Goal: Task Accomplishment & Management: Use online tool/utility

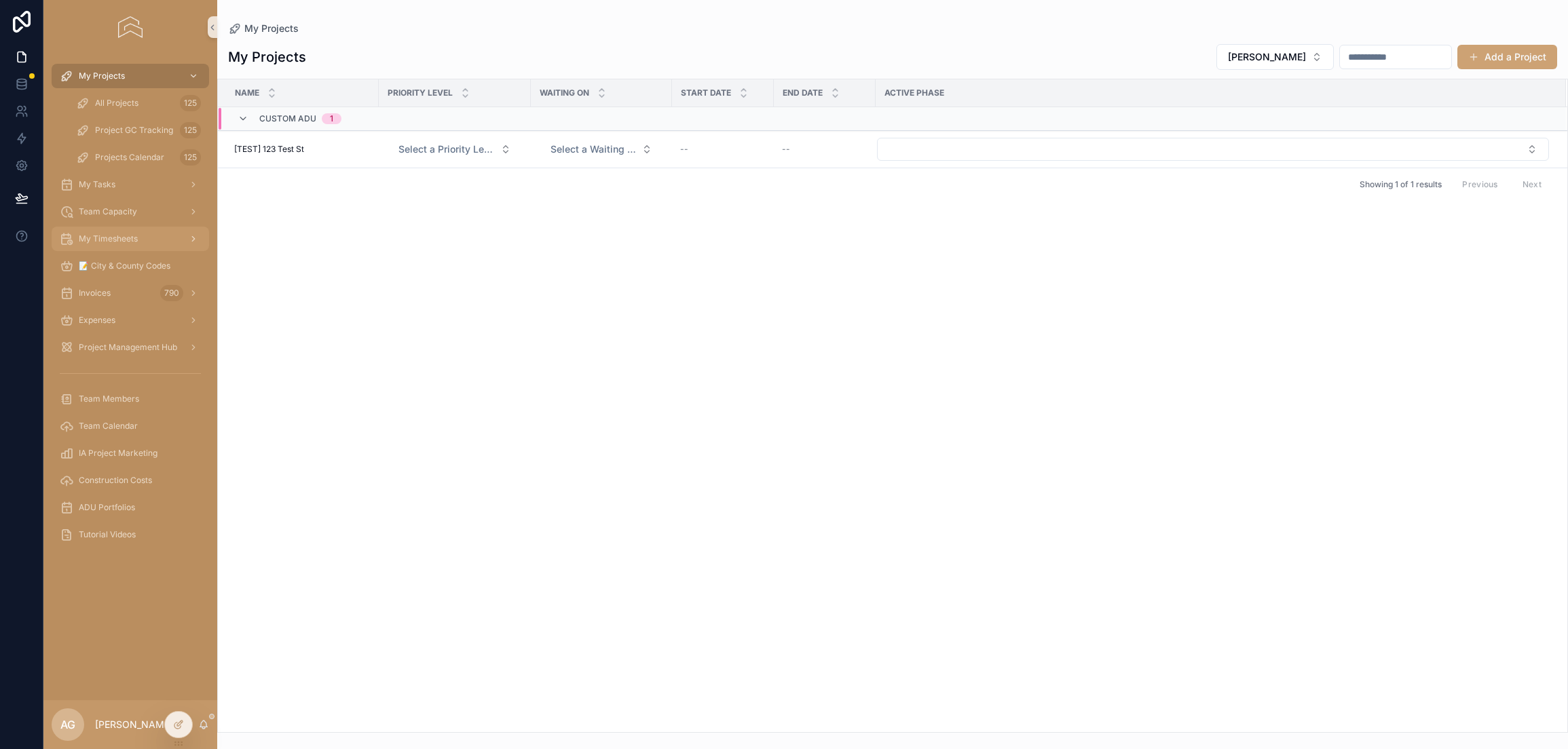
click at [131, 233] on span "My Timesheets" at bounding box center [108, 239] width 59 height 11
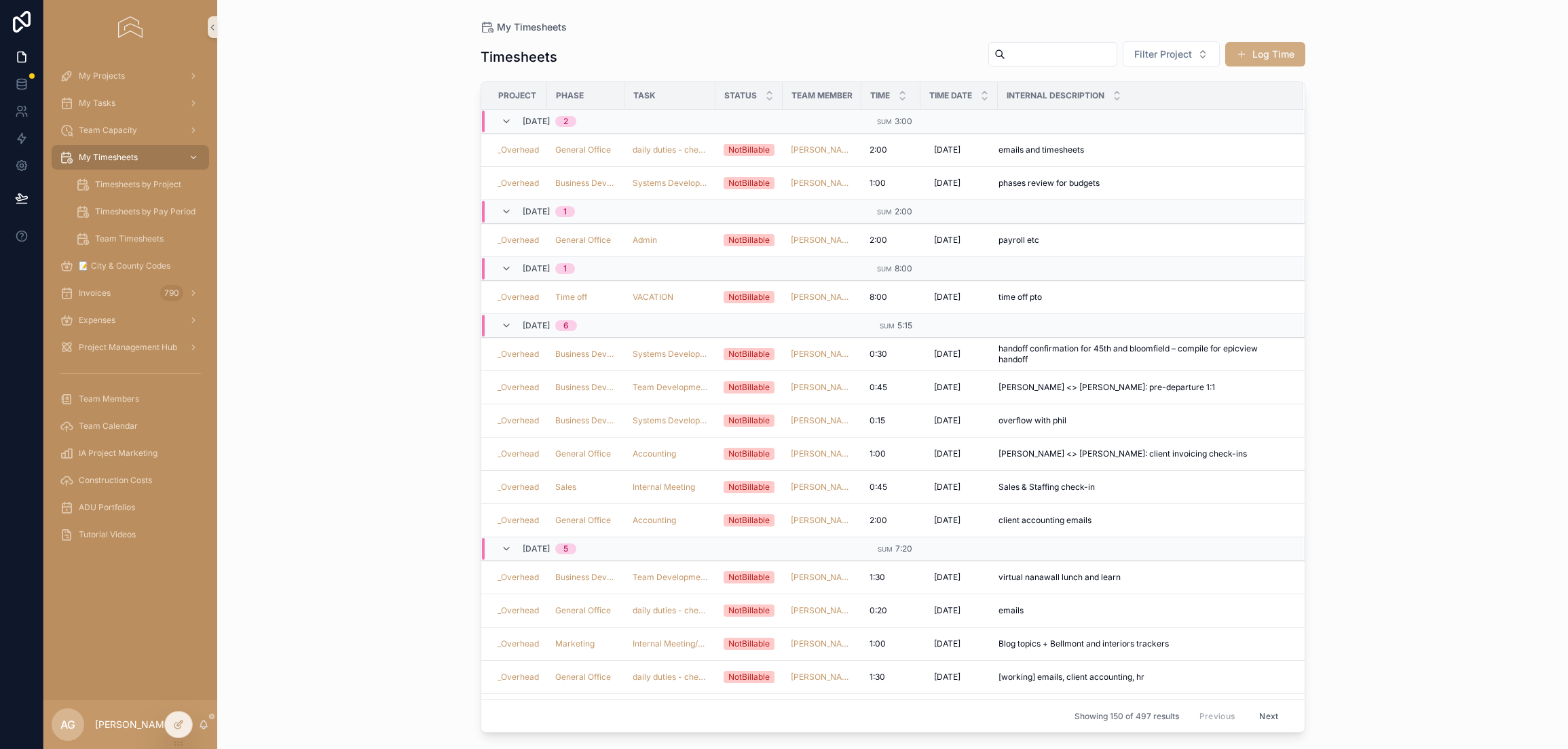
click at [1267, 63] on button "Log Time" at bounding box center [1265, 54] width 80 height 25
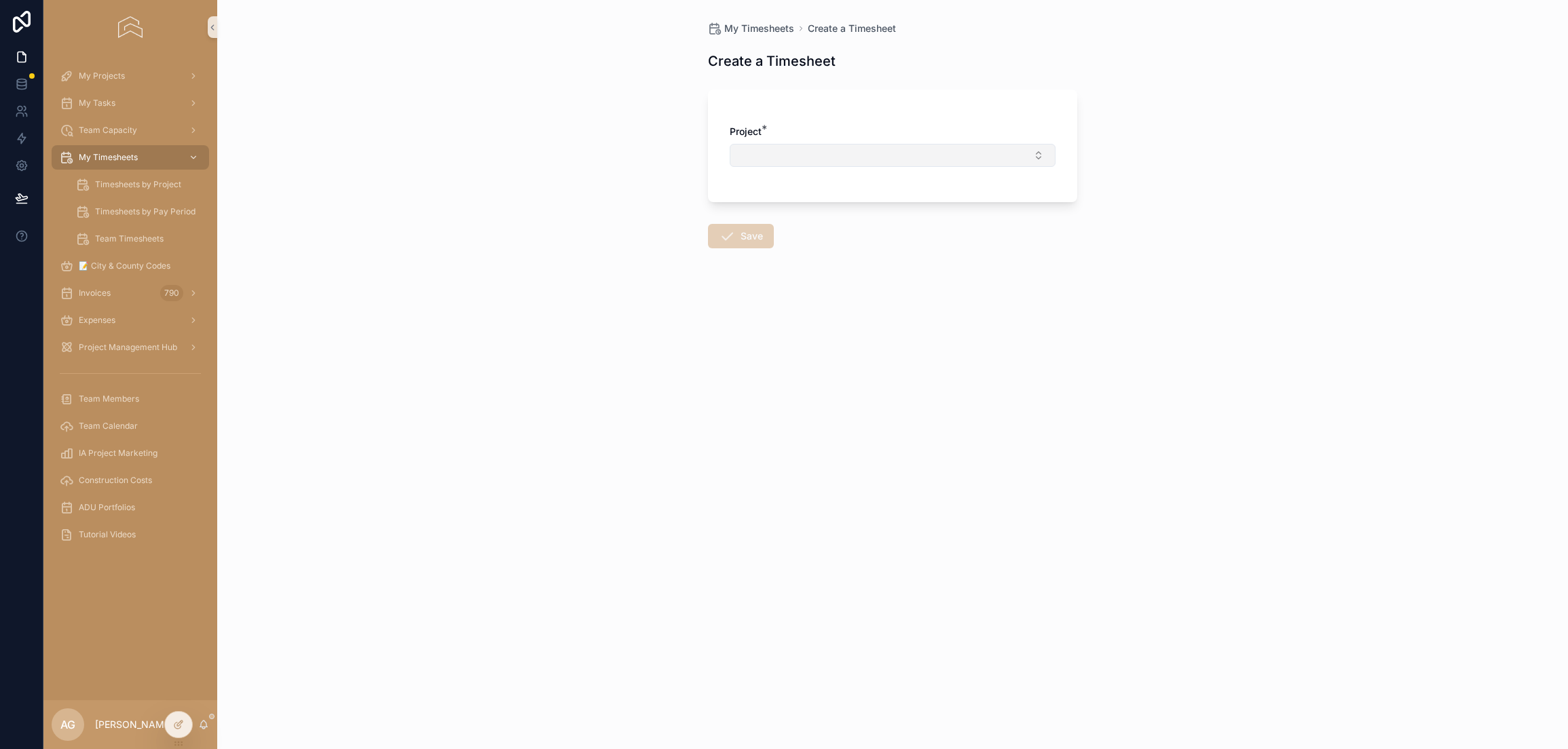
click at [891, 152] on button "Select Button" at bounding box center [892, 155] width 326 height 23
type input "*******"
click at [940, 305] on form "Project * Save" at bounding box center [893, 208] width 370 height 254
click at [172, 722] on div at bounding box center [178, 724] width 27 height 26
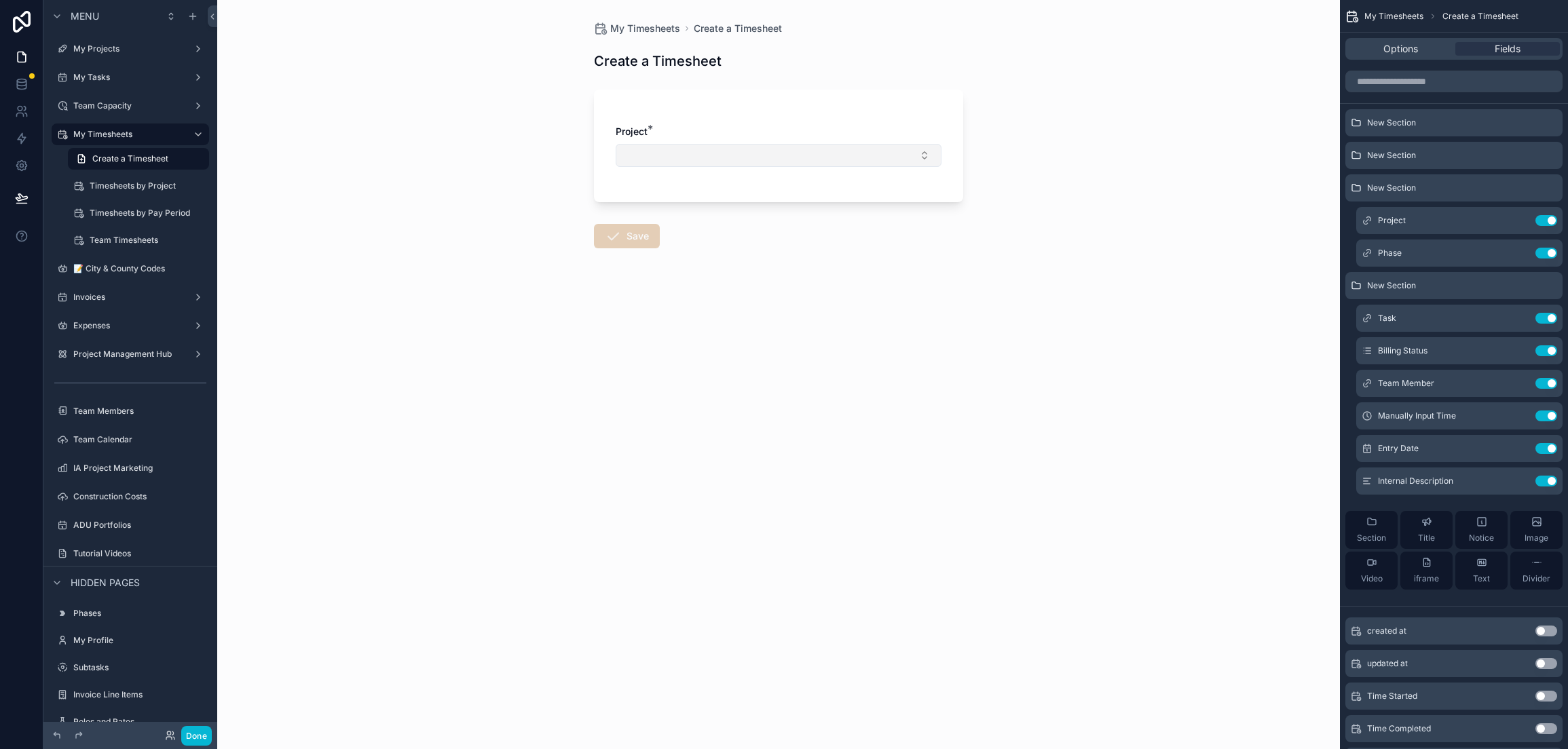
click at [649, 145] on button "Select Button" at bounding box center [778, 155] width 326 height 23
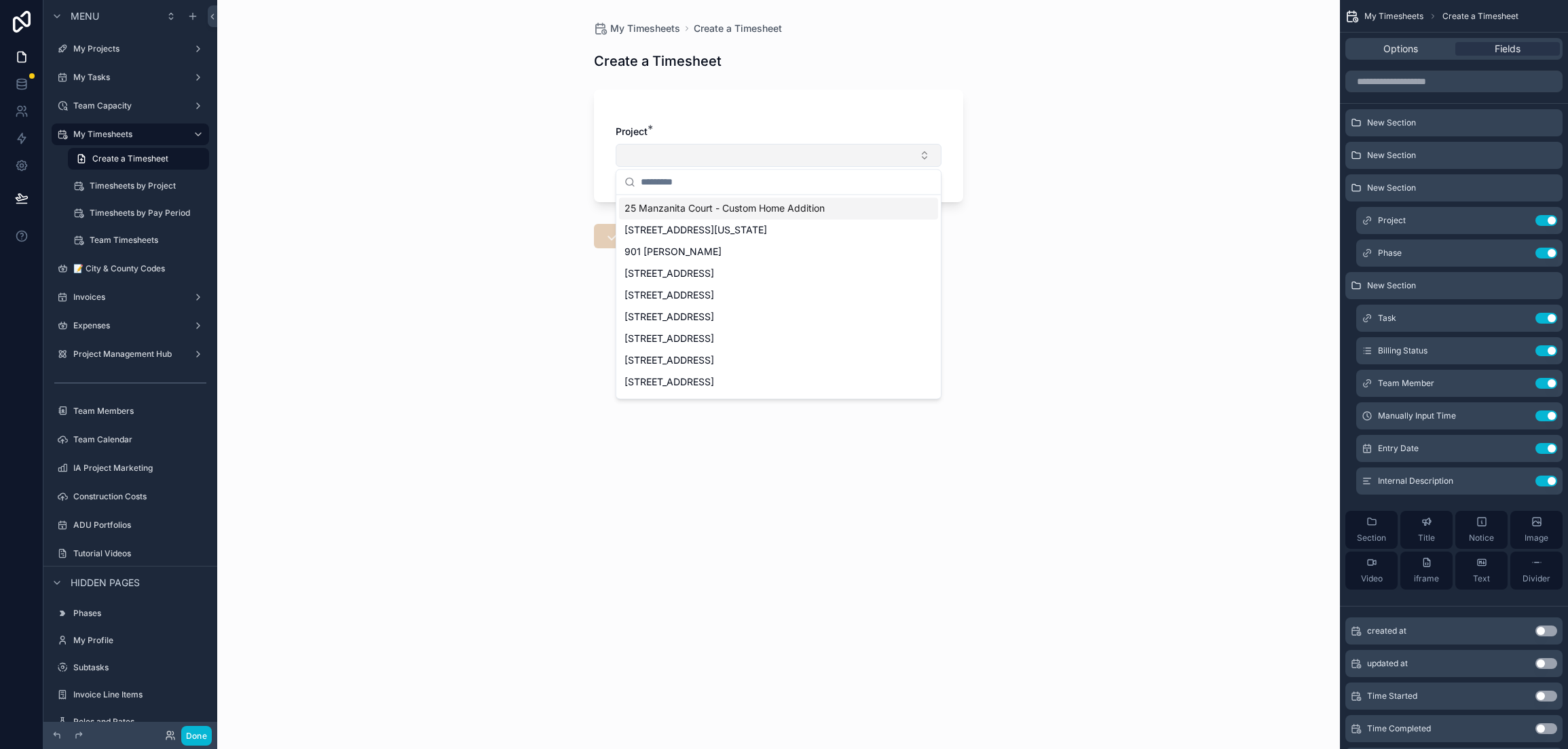
click at [649, 145] on button "Select Button" at bounding box center [778, 155] width 326 height 23
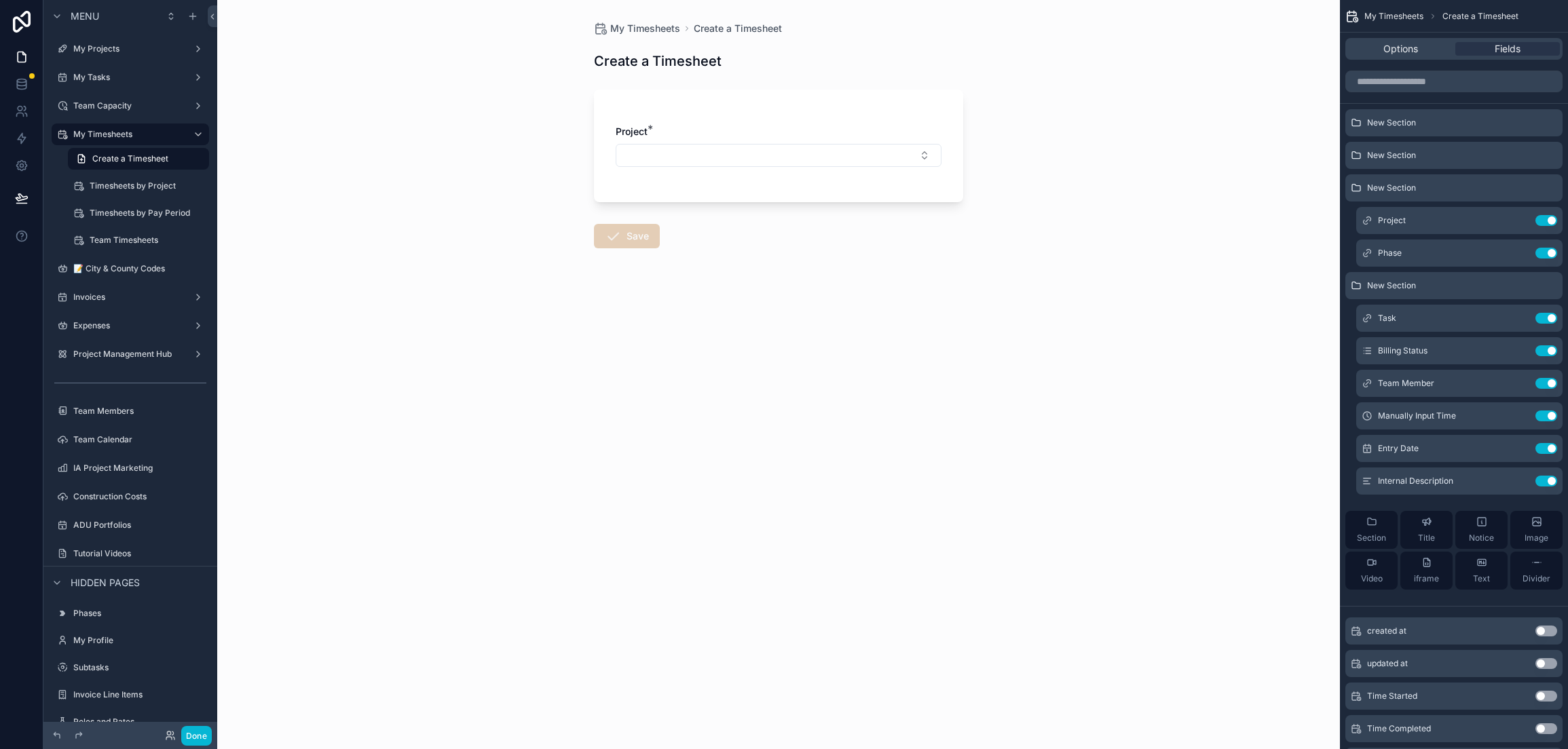
click at [673, 118] on div "Project *" at bounding box center [779, 146] width 370 height 113
click at [1446, 216] on div "Project Use setting" at bounding box center [1459, 220] width 206 height 27
click at [1519, 220] on icon "scrollable content" at bounding box center [1520, 219] width 5 height 5
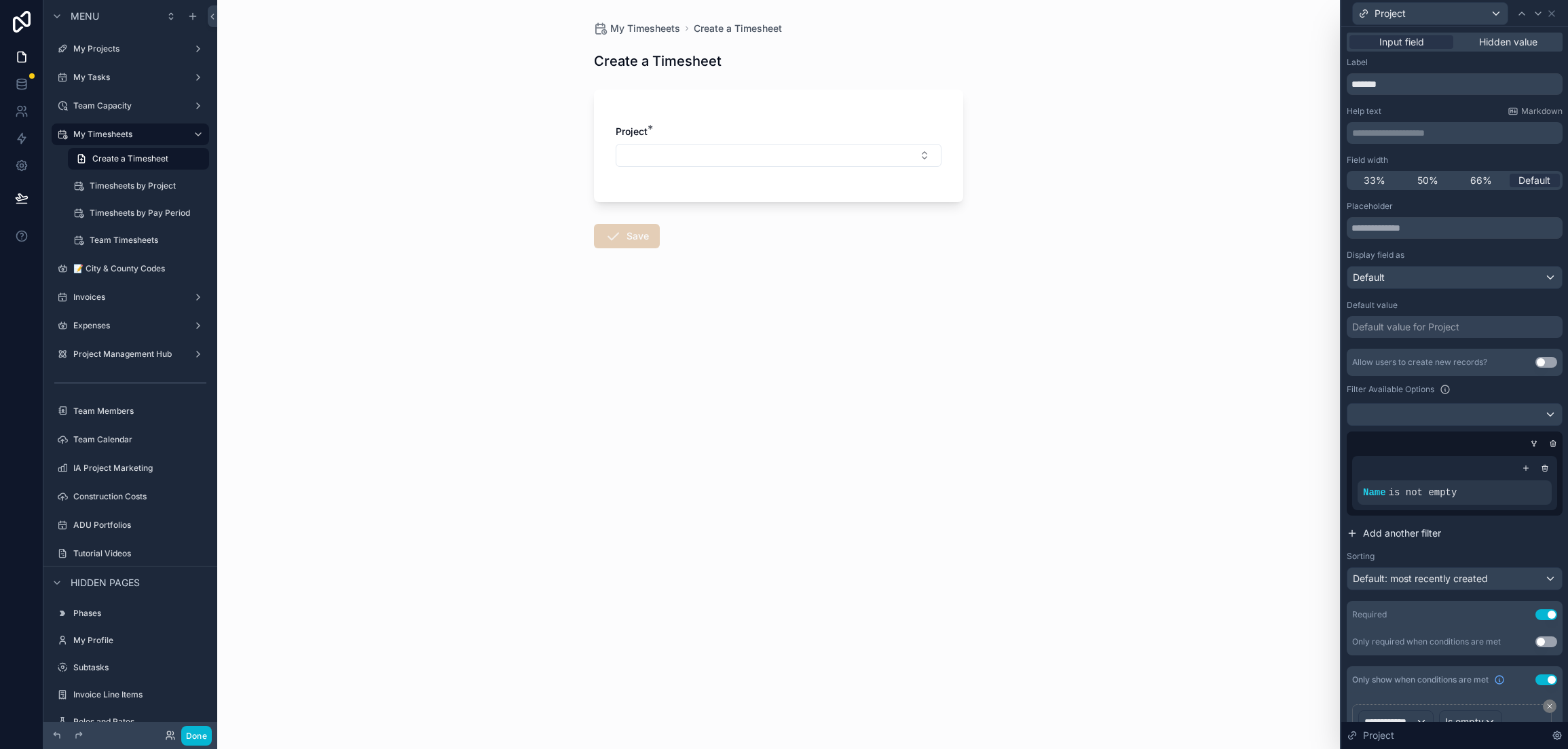
click at [1425, 537] on span "Add another filter" at bounding box center [1402, 533] width 78 height 14
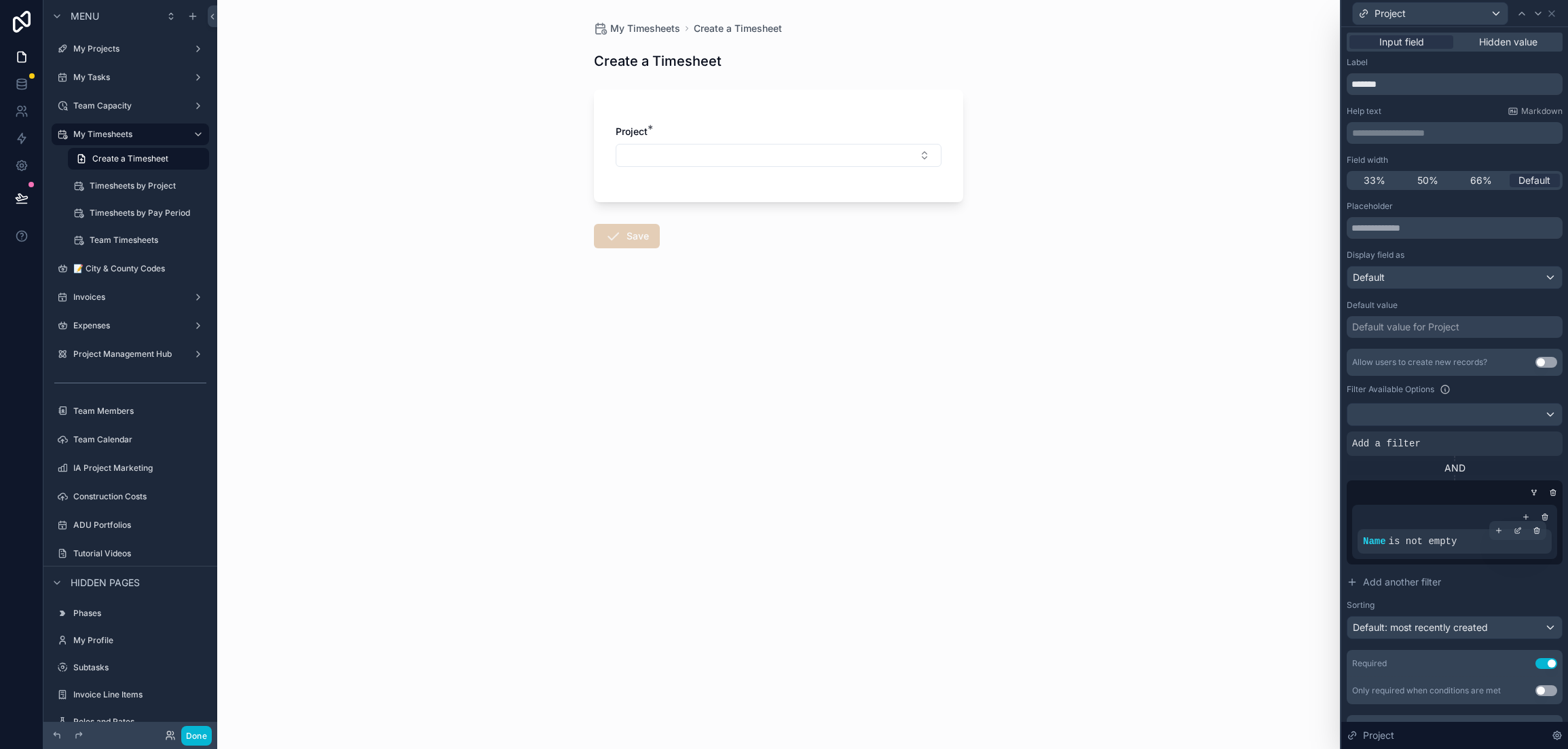
click at [1434, 539] on span "is not empty" at bounding box center [1423, 541] width 69 height 11
click at [1514, 530] on icon at bounding box center [1518, 530] width 9 height 9
click at [1226, 539] on span "Name" at bounding box center [1226, 534] width 26 height 14
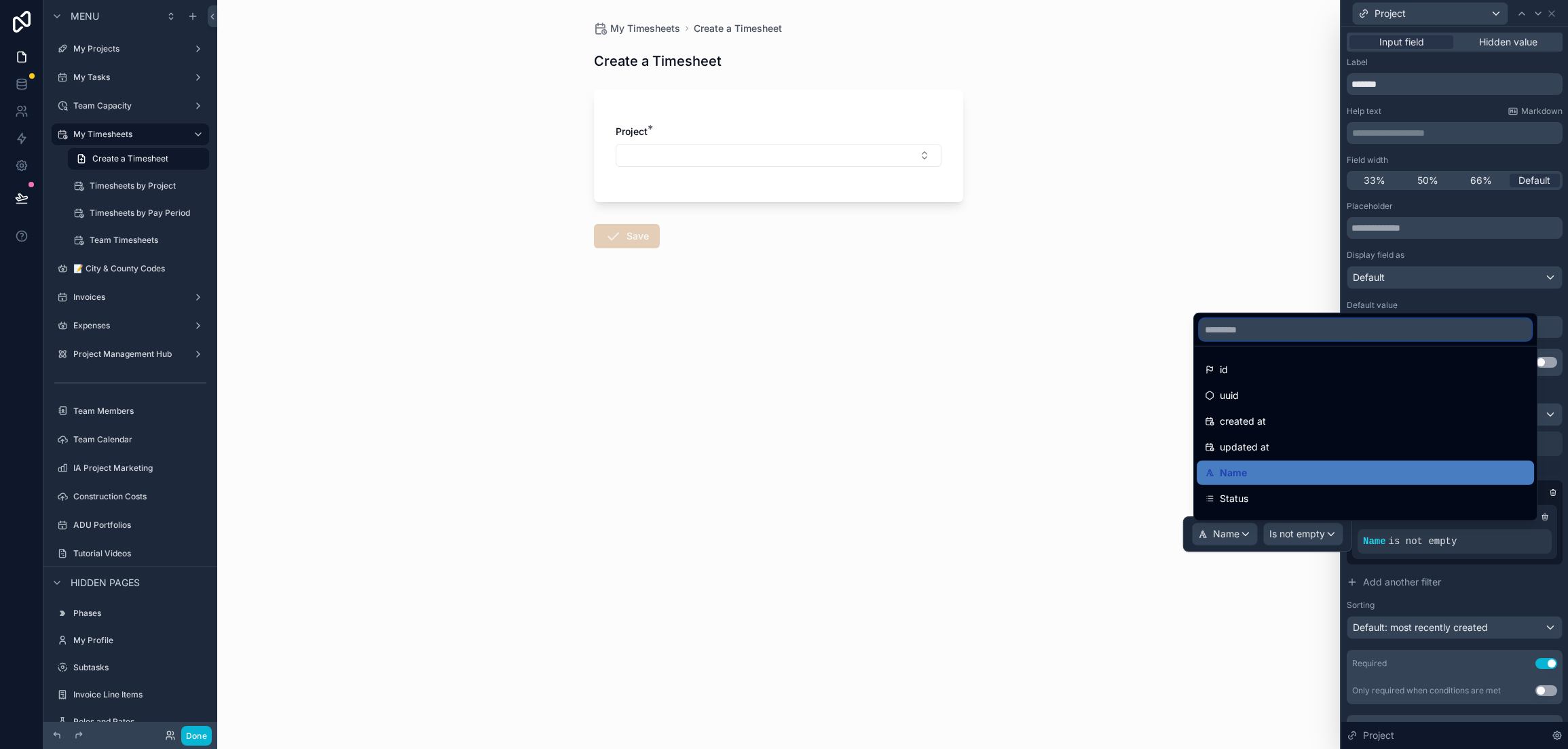
click at [1249, 329] on input "text" at bounding box center [1365, 330] width 332 height 22
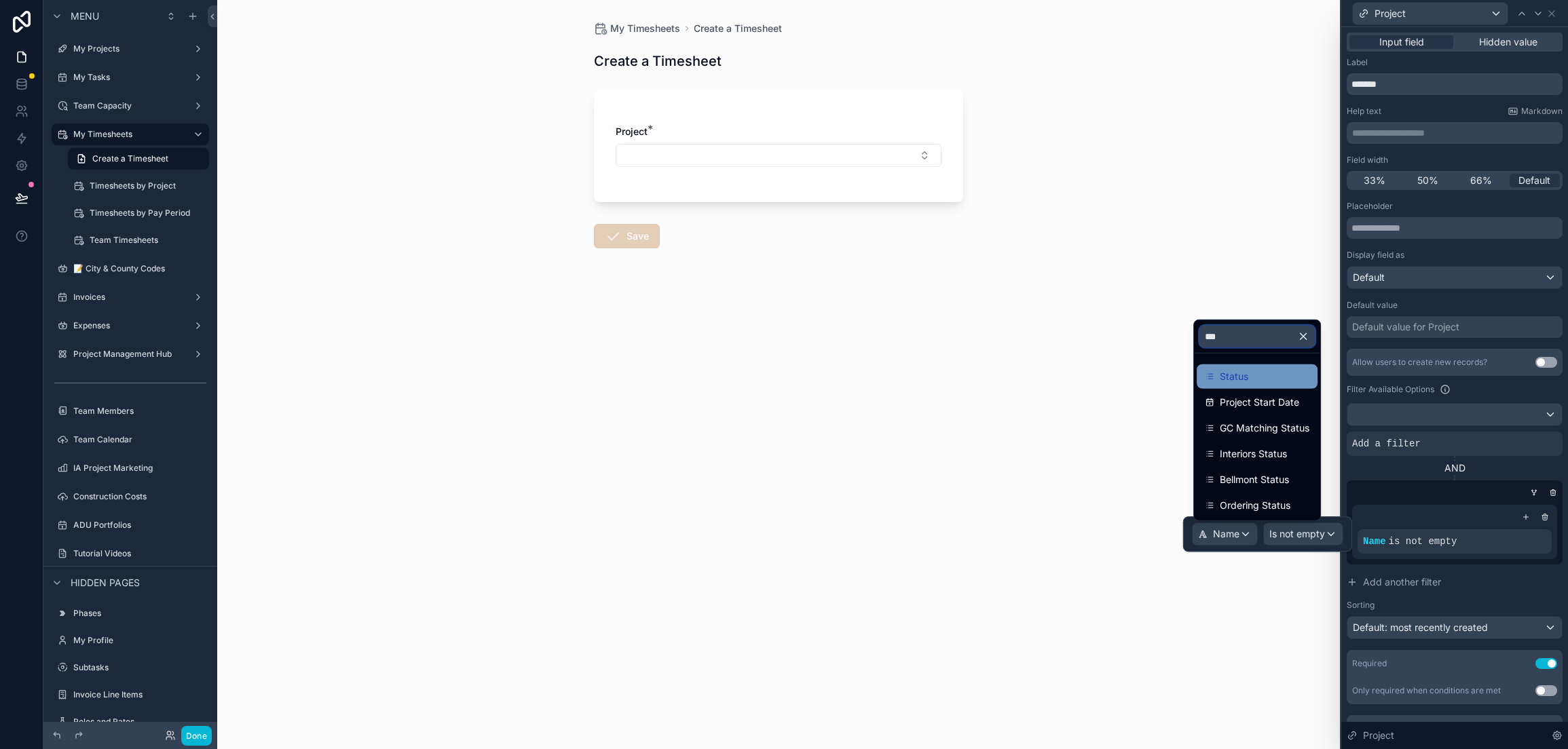
type input "***"
click at [1260, 383] on div "Status" at bounding box center [1256, 376] width 104 height 16
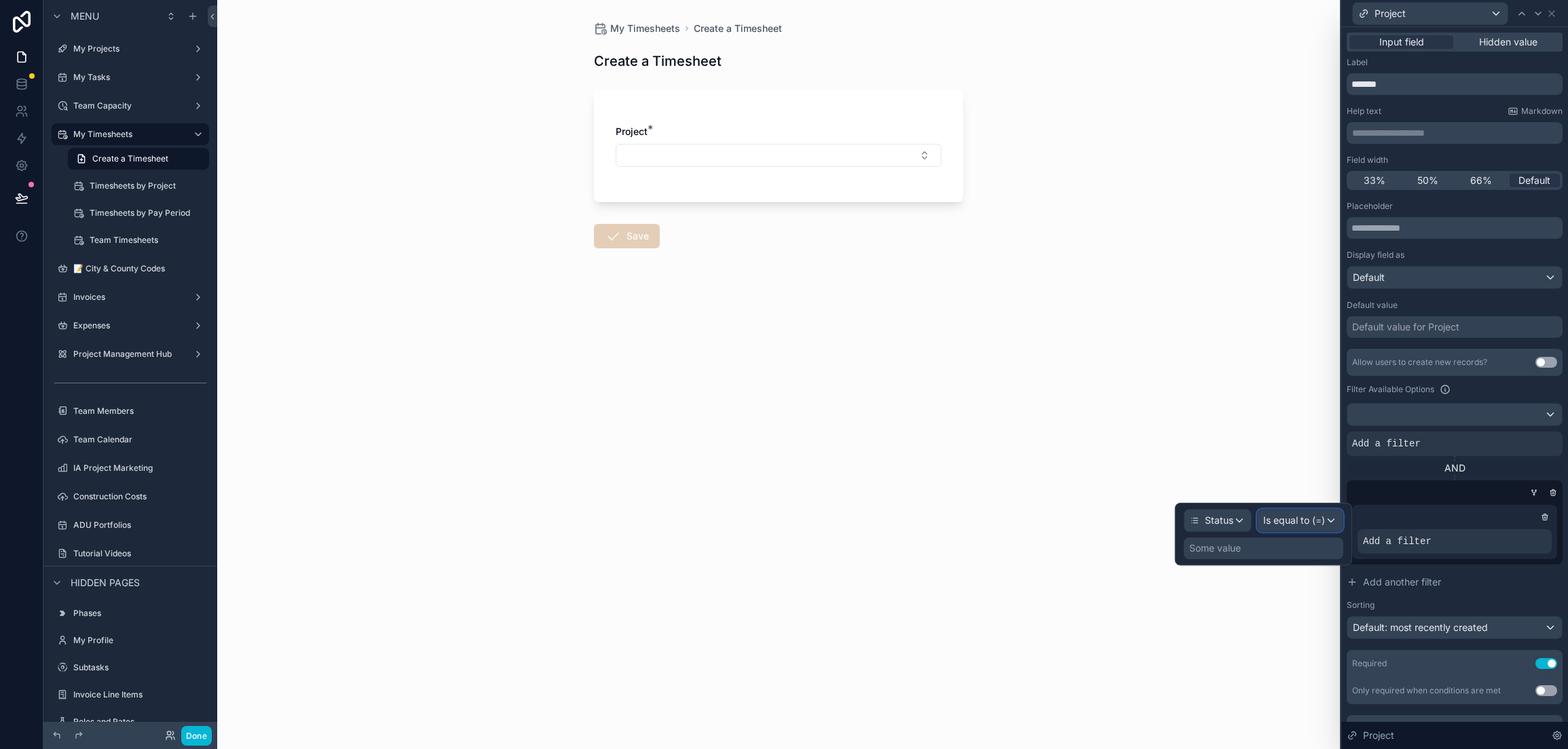
click at [1291, 519] on span "Is equal to (=)" at bounding box center [1294, 521] width 62 height 14
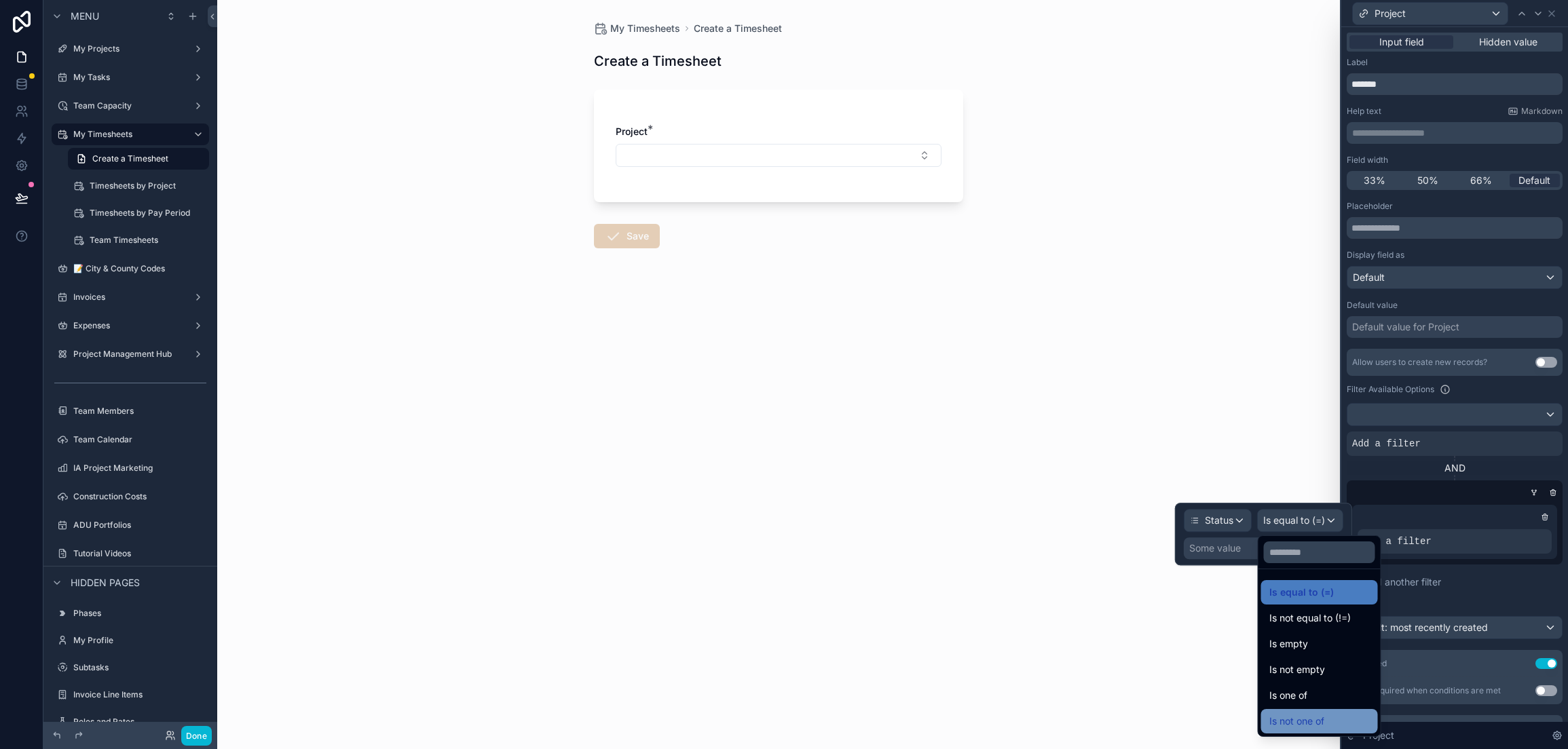
click at [1318, 720] on span "Is not one of" at bounding box center [1297, 721] width 55 height 16
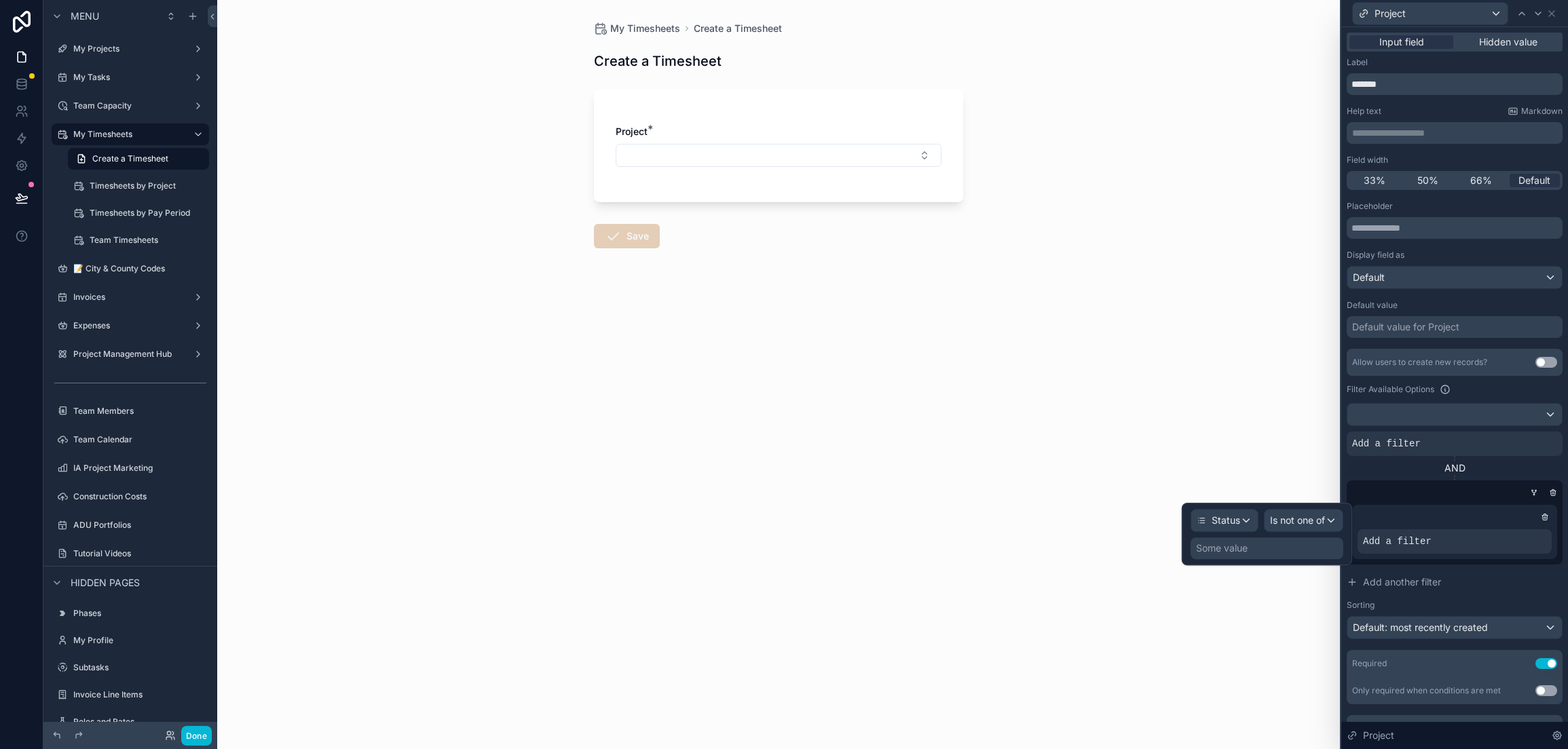
click at [1253, 549] on div "Some value" at bounding box center [1267, 548] width 153 height 22
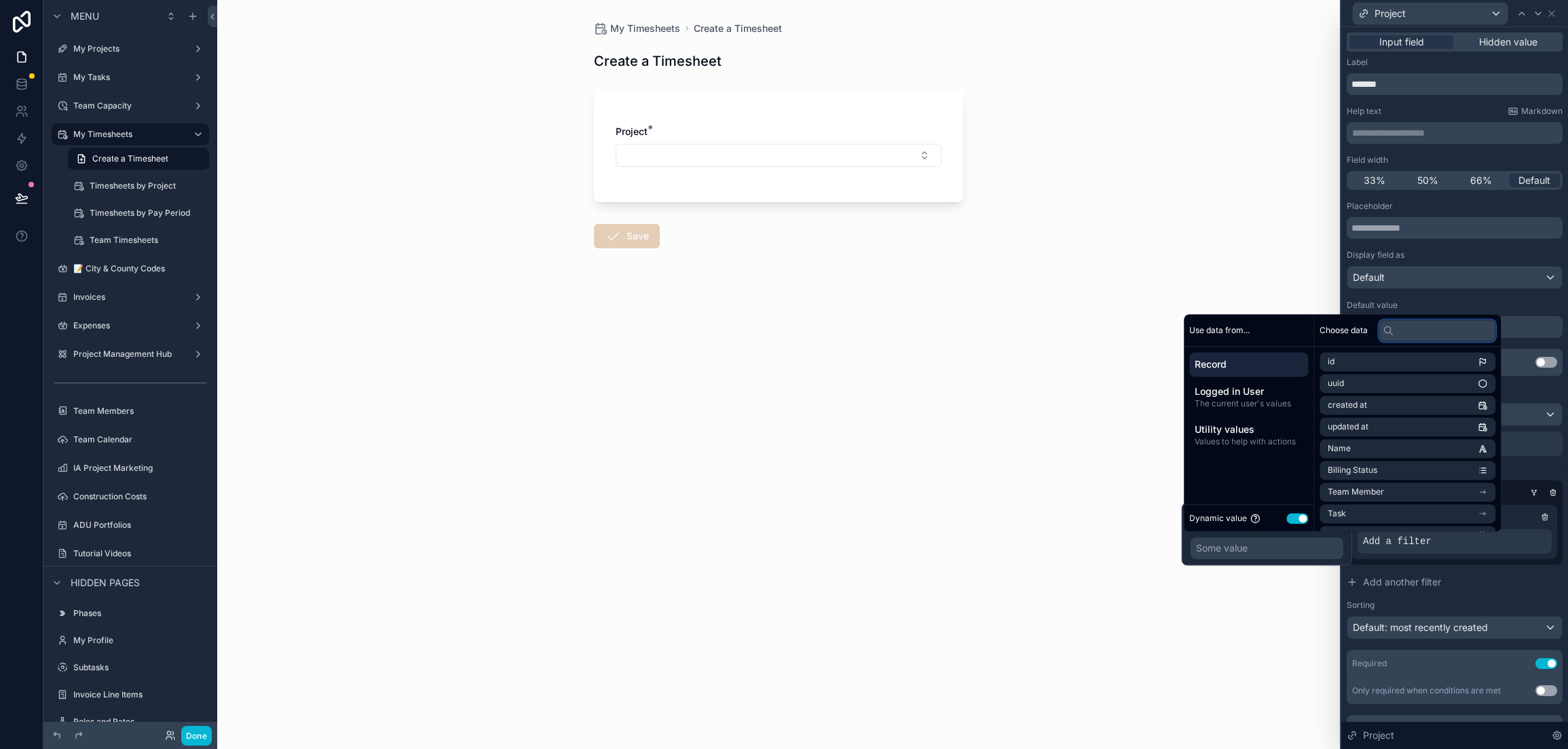
click at [1405, 326] on input "text" at bounding box center [1437, 330] width 117 height 22
type input "*"
click at [1280, 553] on div "Some value" at bounding box center [1267, 548] width 153 height 22
click at [1162, 546] on div "My Timesheets Create a Timesheet Create a Timesheet Project * Save" at bounding box center [779, 374] width 1123 height 749
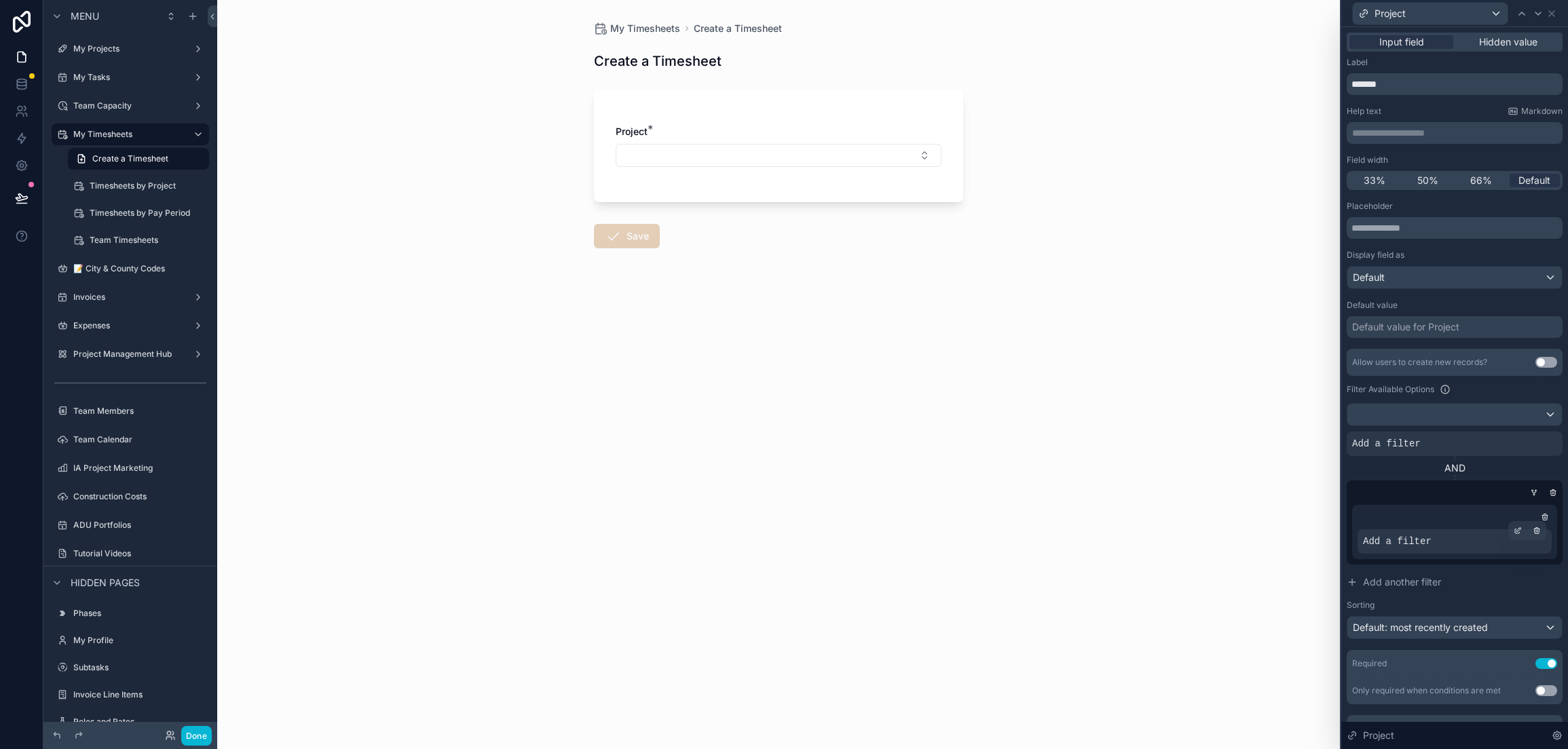
click at [1472, 548] on div "Add a filter" at bounding box center [1454, 542] width 194 height 25
click at [1454, 536] on div "Add a filter" at bounding box center [1454, 542] width 194 height 25
click at [1514, 531] on icon at bounding box center [1518, 530] width 9 height 9
click at [1277, 516] on span "Is not one of" at bounding box center [1297, 521] width 55 height 14
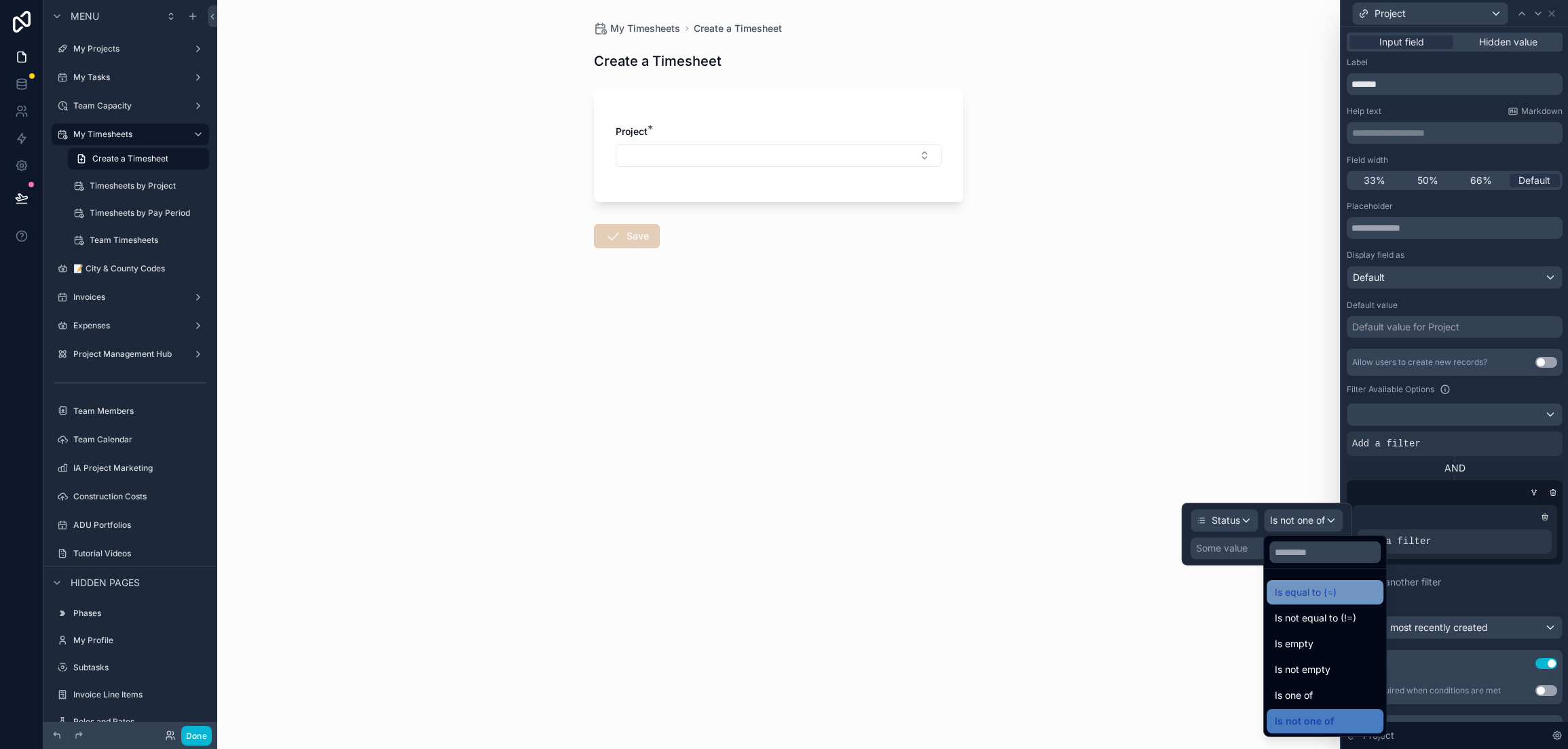
click at [1305, 589] on span "Is equal to (=)" at bounding box center [1306, 592] width 62 height 16
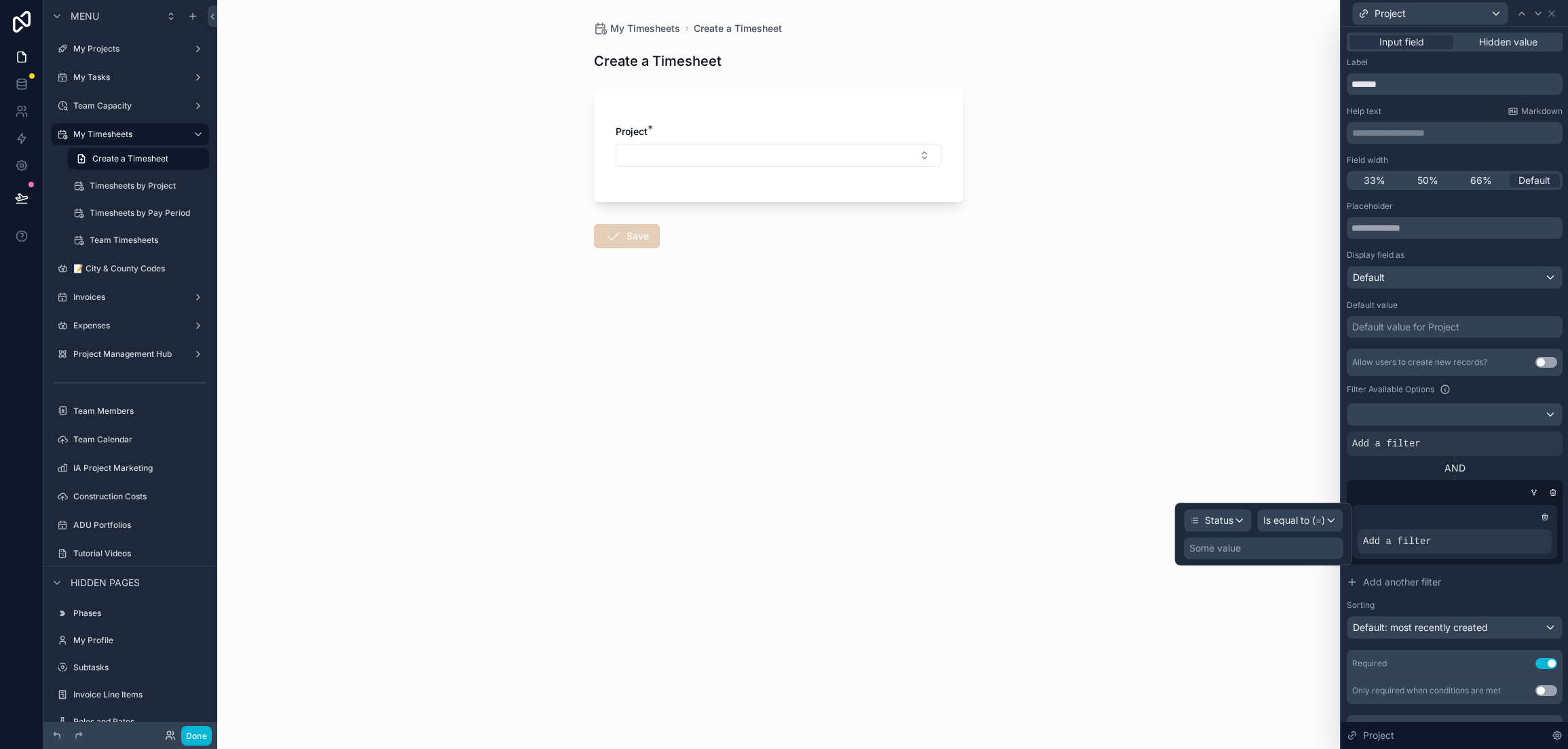
click at [1270, 554] on div "Some value" at bounding box center [1263, 548] width 159 height 22
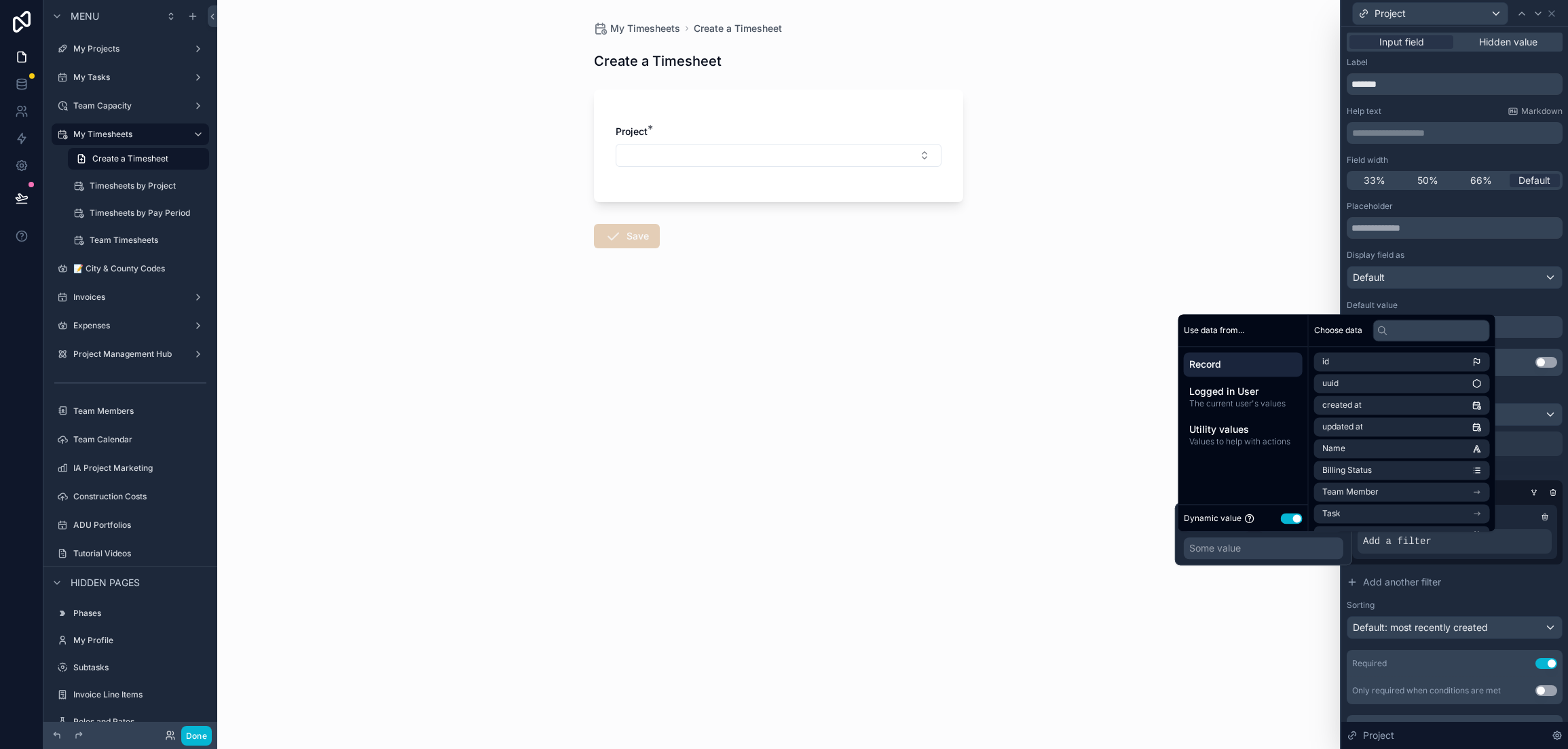
click at [1266, 550] on div "Some value" at bounding box center [1263, 548] width 159 height 22
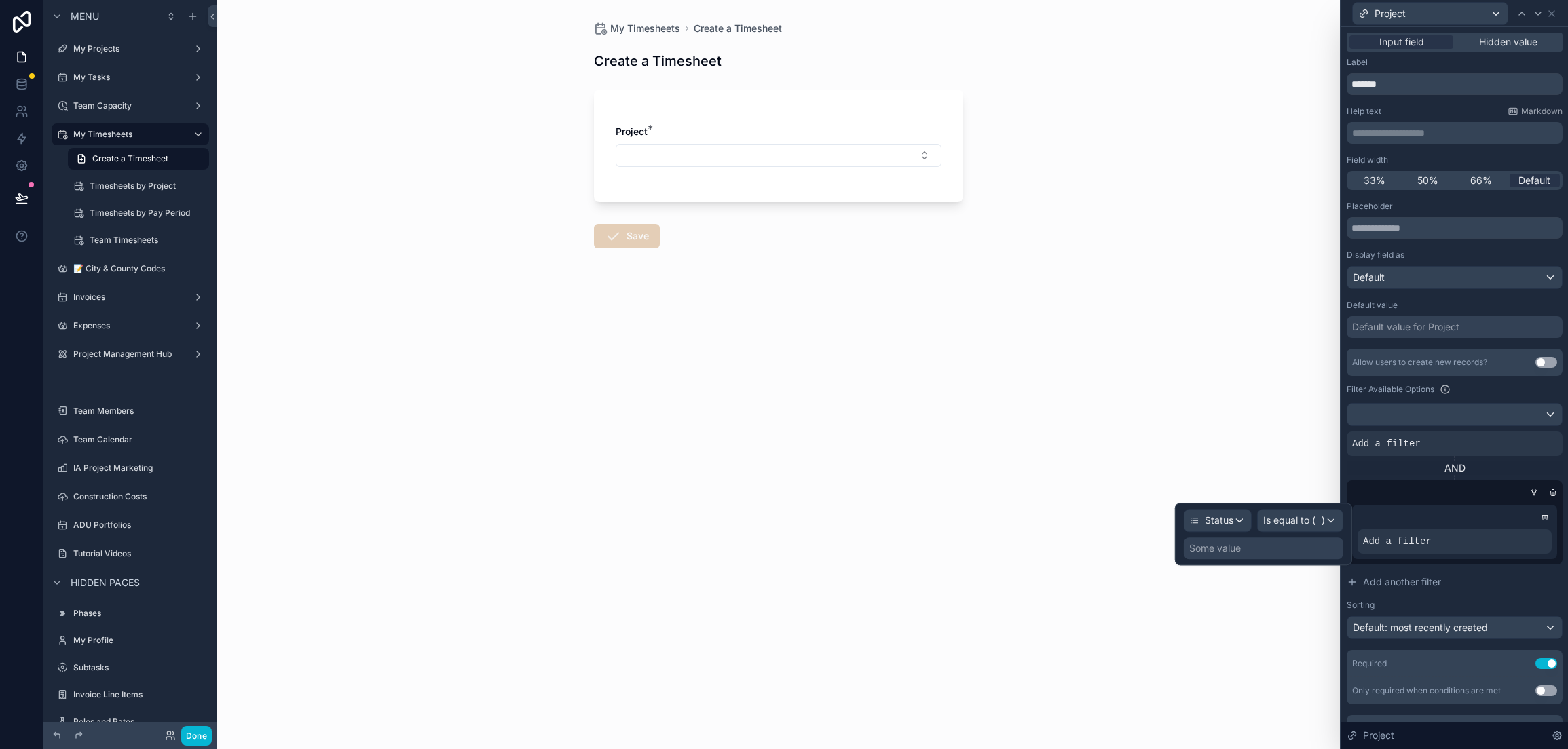
click at [1266, 550] on div "Some value" at bounding box center [1263, 548] width 159 height 22
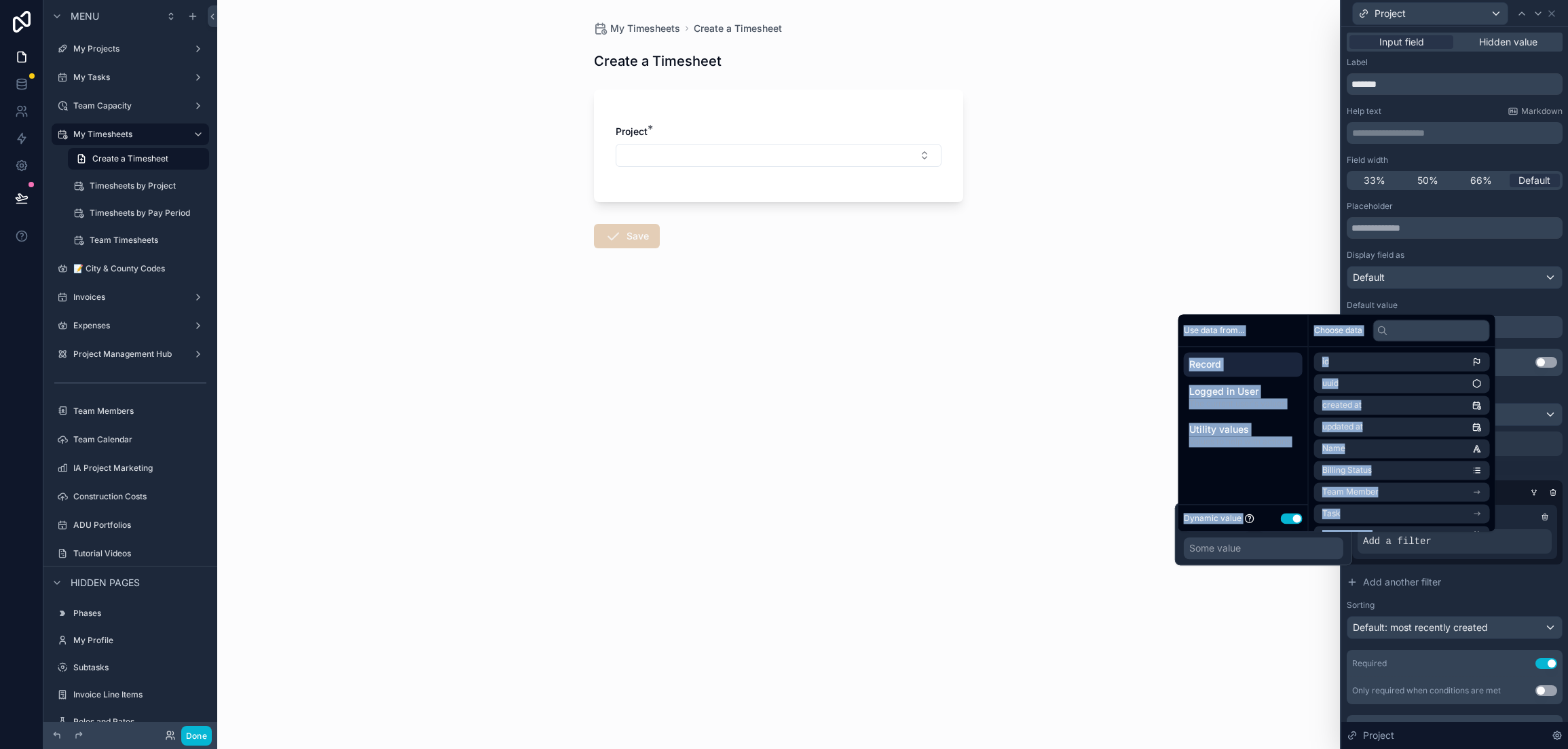
click at [1266, 550] on div "Some value" at bounding box center [1263, 548] width 159 height 22
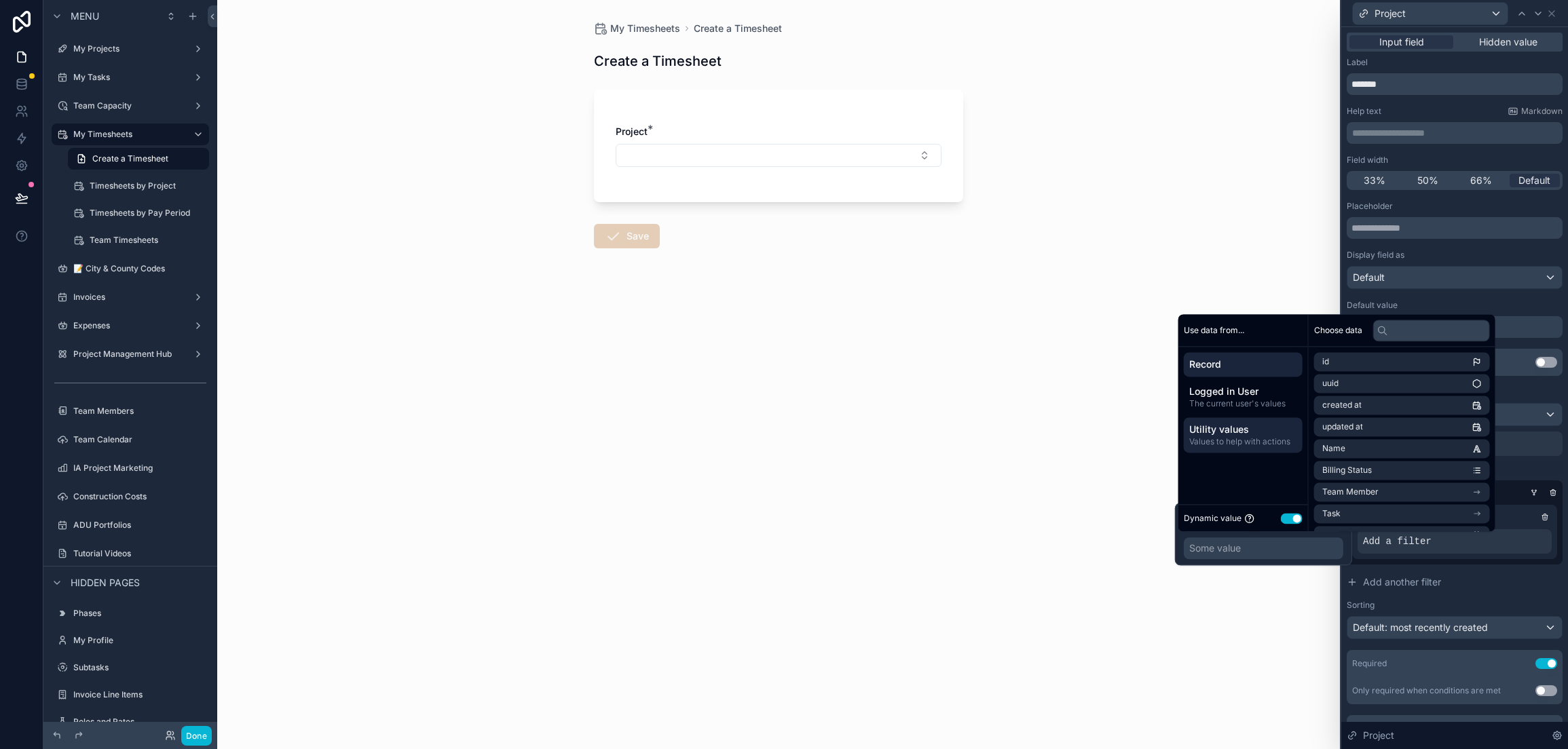
click at [1242, 420] on div "Utility values Values to help with actions" at bounding box center [1243, 435] width 119 height 36
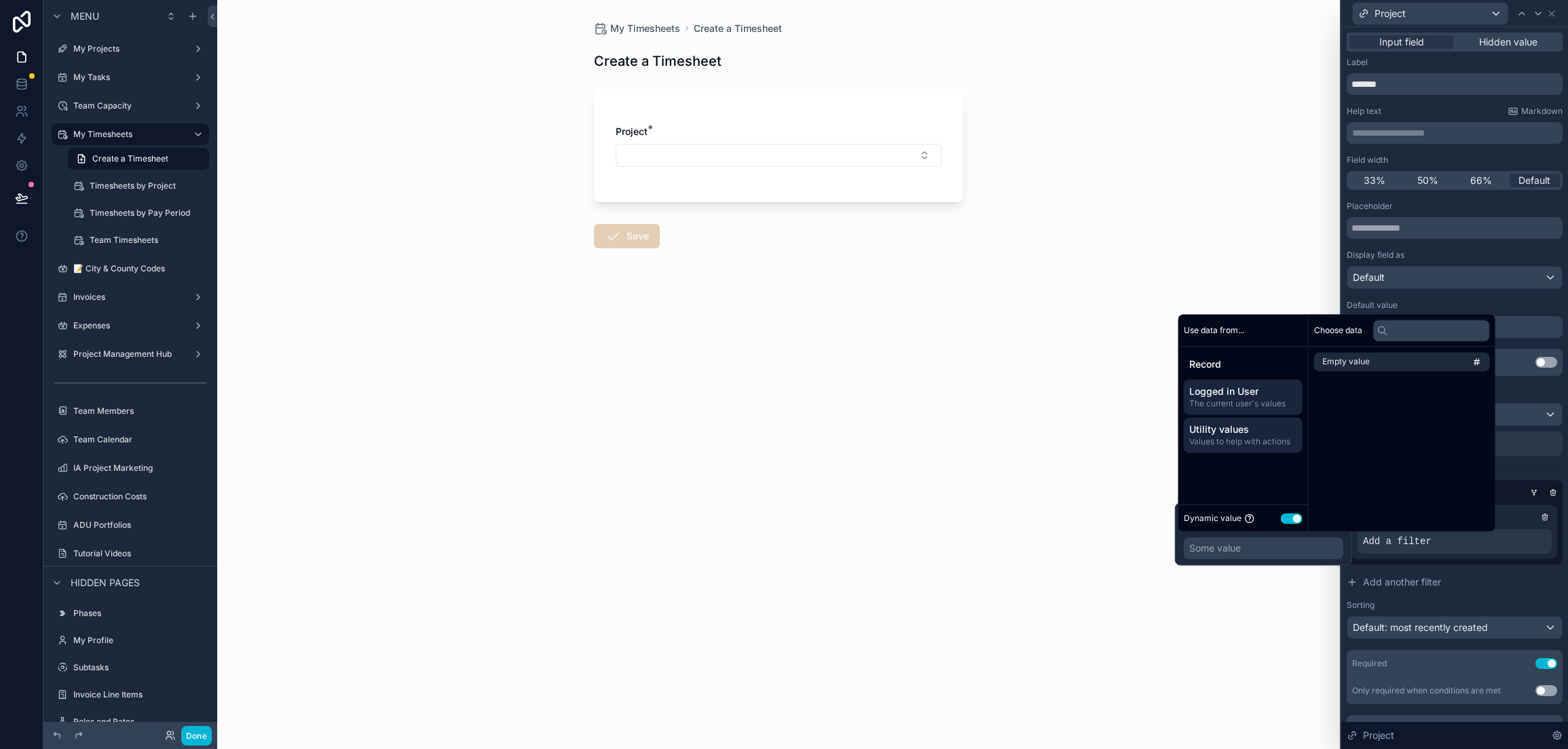
click at [1242, 407] on span "The current user's values" at bounding box center [1243, 403] width 108 height 11
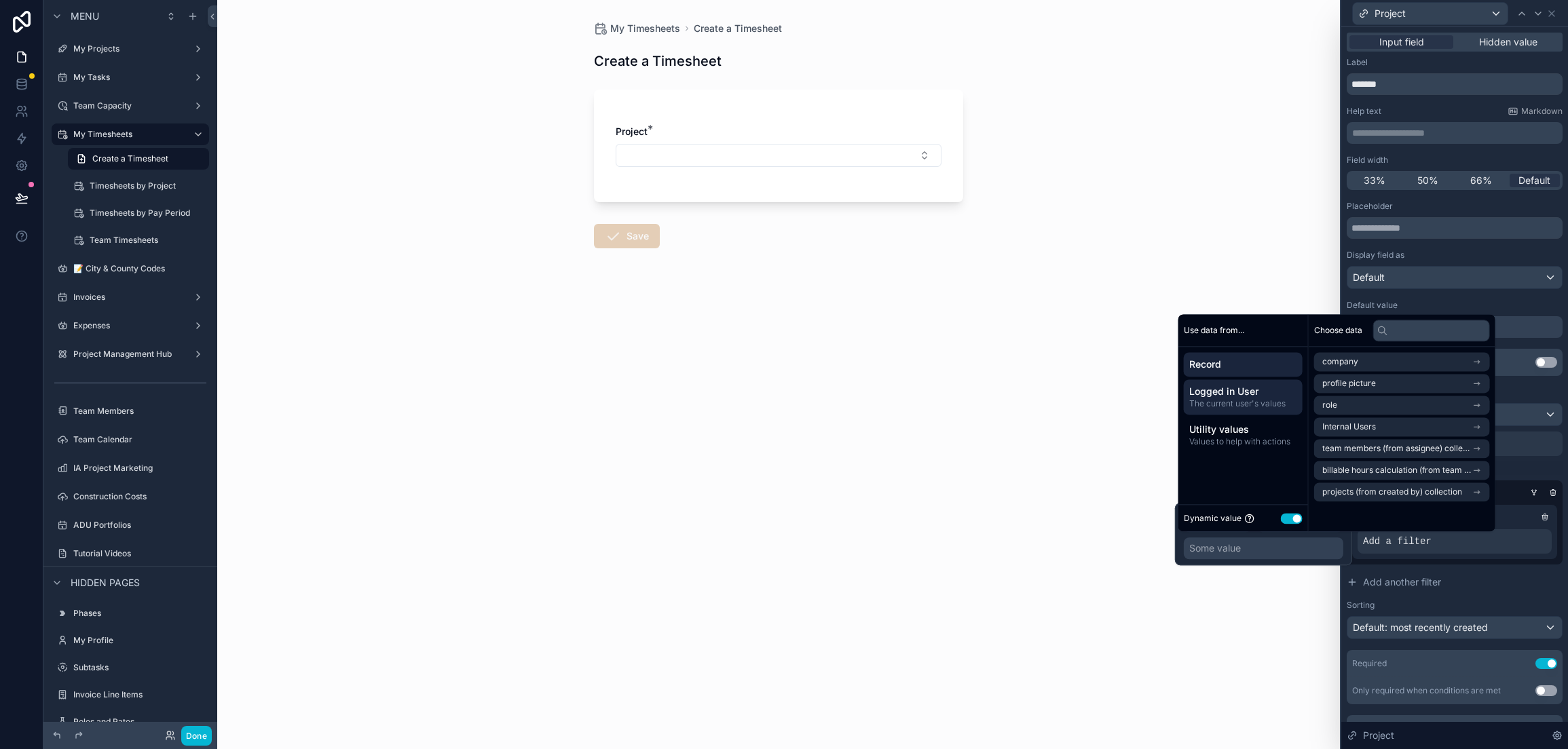
click at [1242, 364] on span "Record" at bounding box center [1243, 365] width 108 height 14
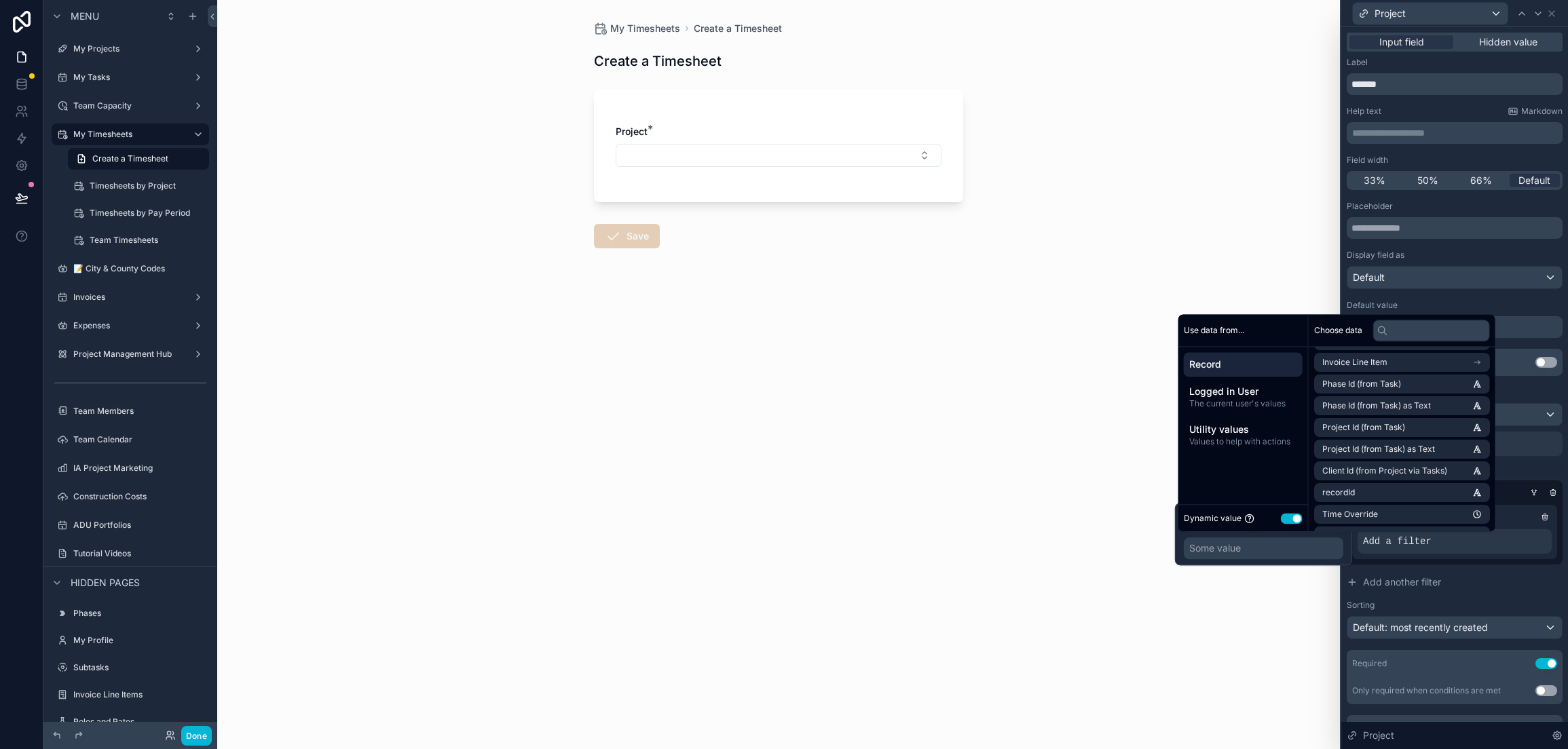
scroll to position [431, 0]
click at [1410, 332] on input "text" at bounding box center [1431, 330] width 117 height 22
type input "******"
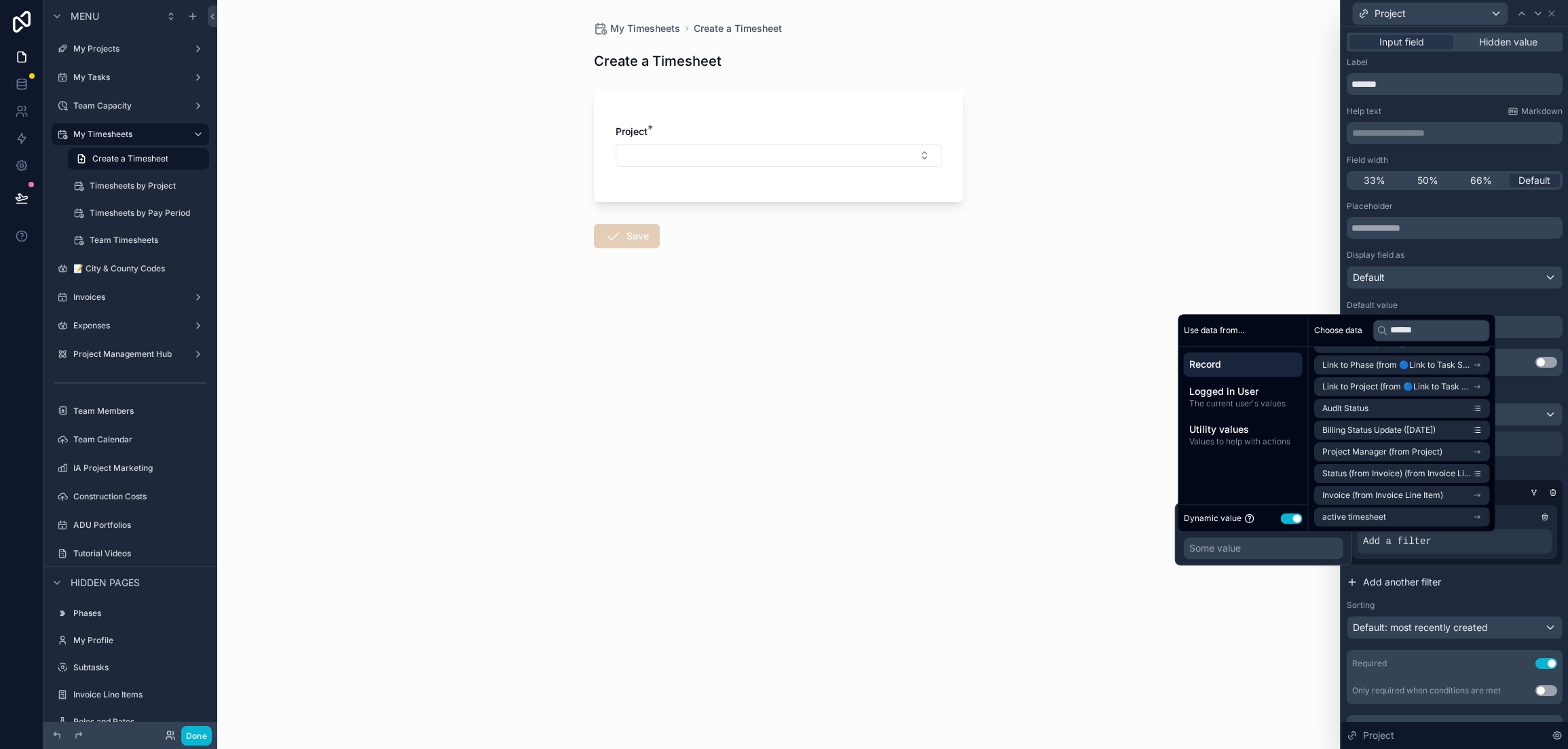
click at [1481, 589] on button "Add another filter" at bounding box center [1454, 582] width 216 height 25
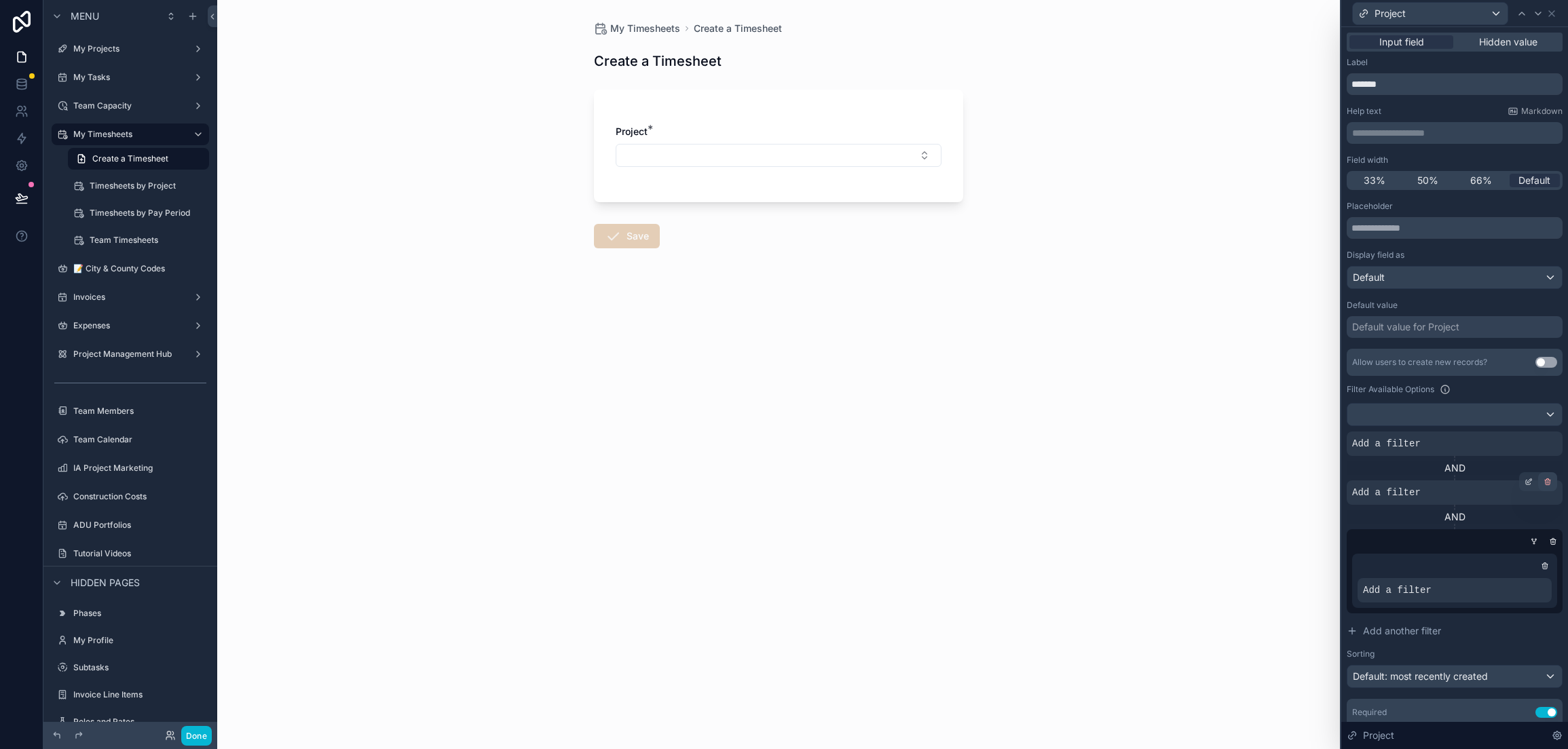
click at [1543, 480] on icon at bounding box center [1547, 482] width 9 height 9
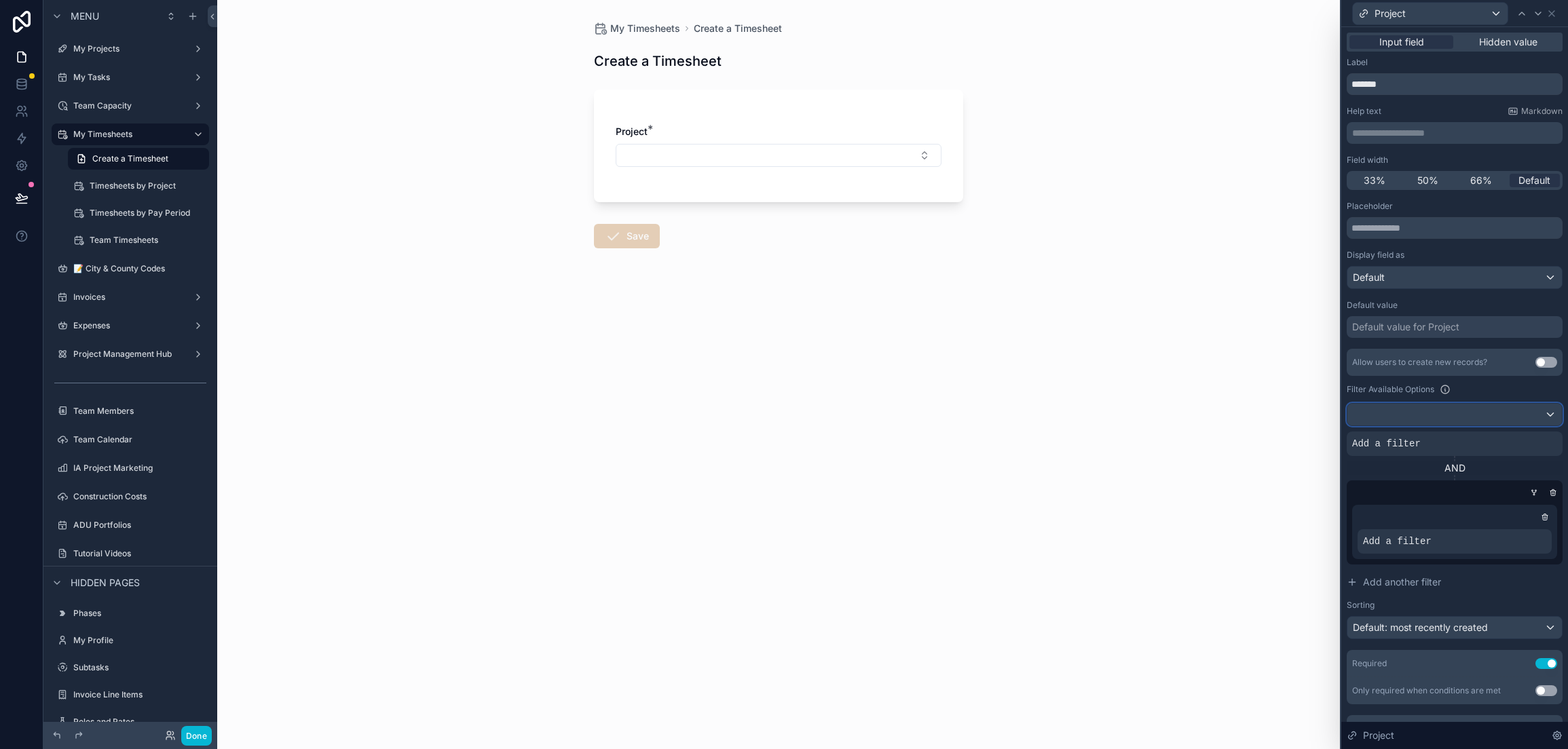
click at [1456, 408] on div at bounding box center [1454, 414] width 214 height 22
click at [1456, 408] on div at bounding box center [1454, 374] width 227 height 749
click at [1136, 415] on div "My Timesheets Create a Timesheet Create a Timesheet Project * Save" at bounding box center [779, 374] width 1123 height 749
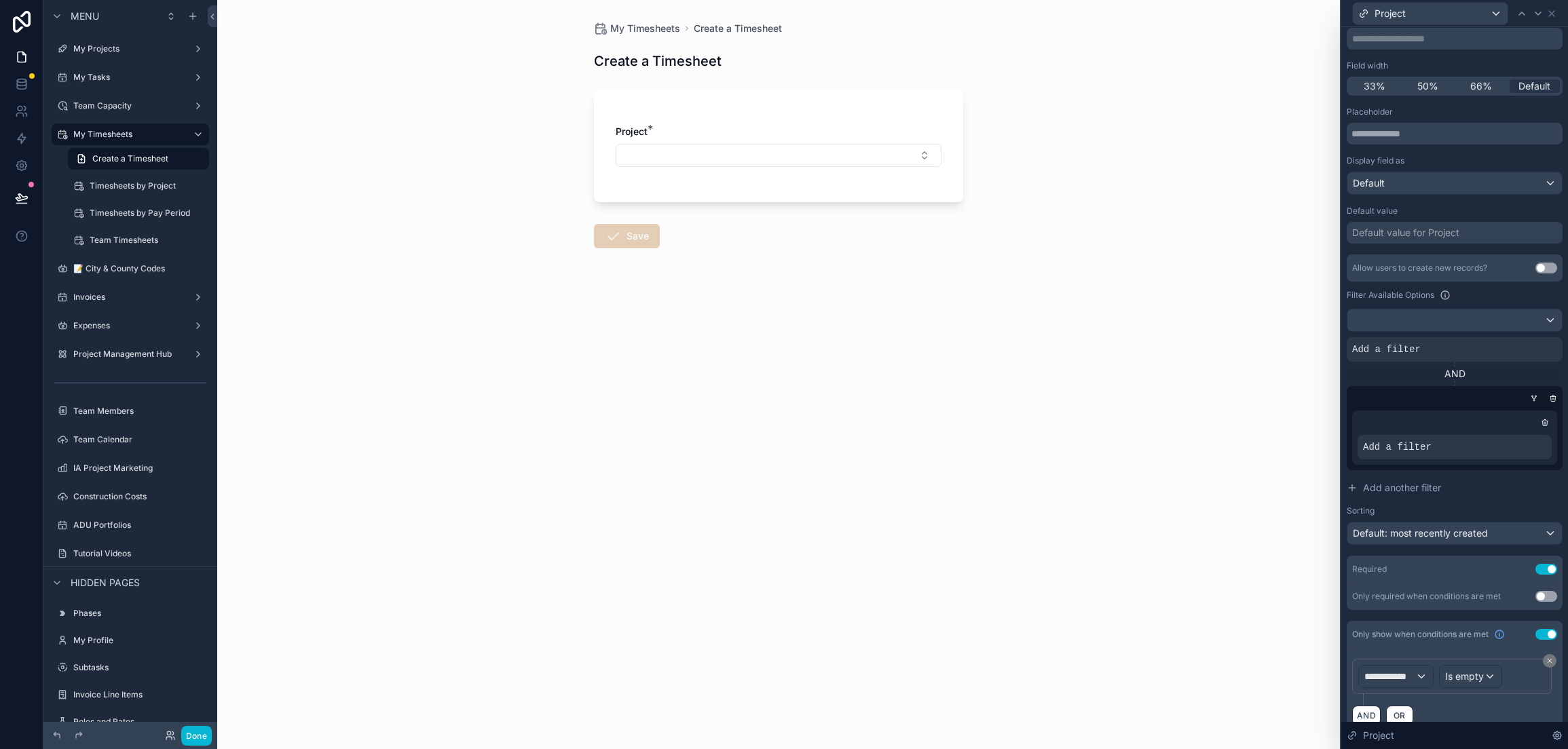
scroll to position [111, 0]
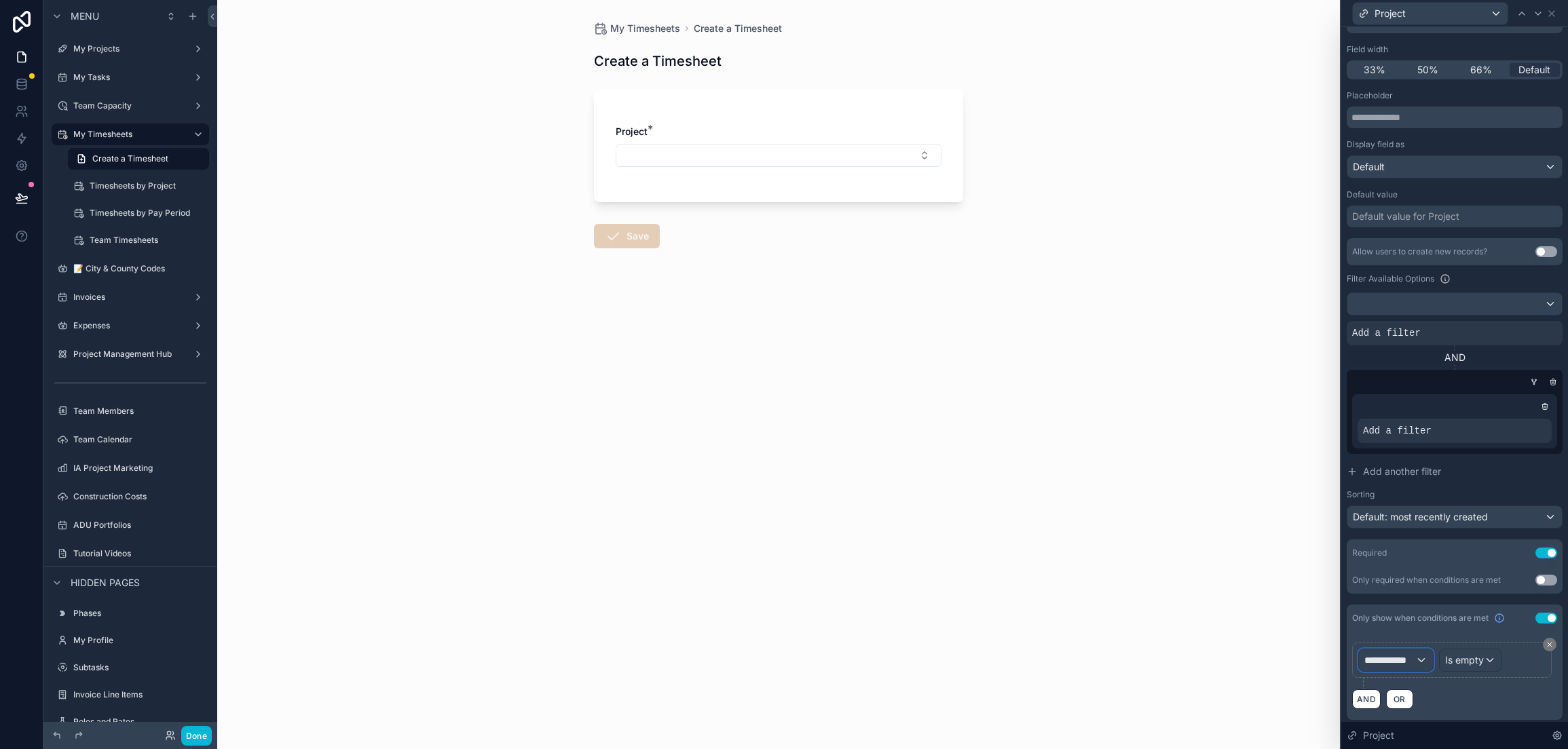
click at [1406, 659] on span "**********" at bounding box center [1389, 660] width 51 height 14
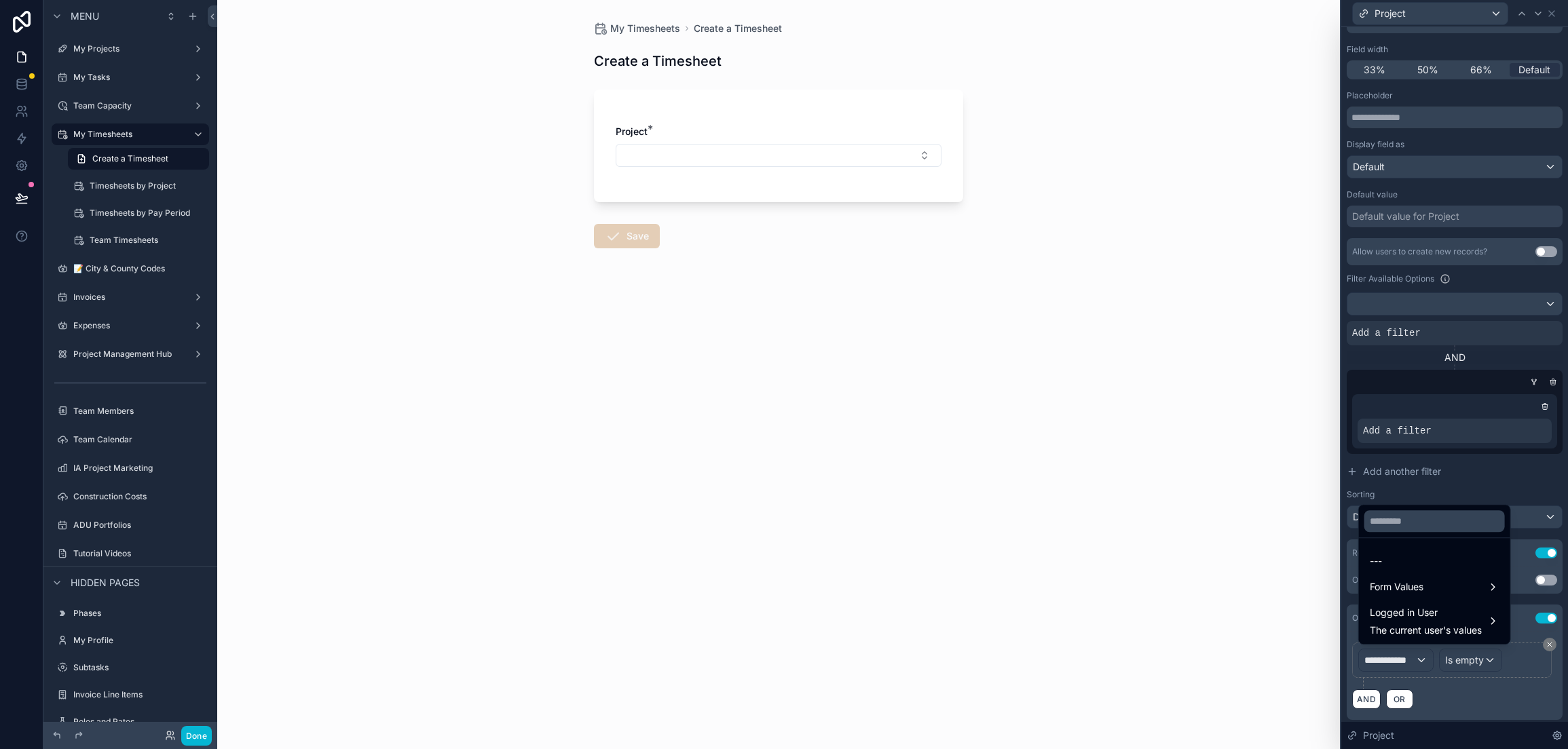
click at [1410, 655] on div at bounding box center [1454, 374] width 227 height 749
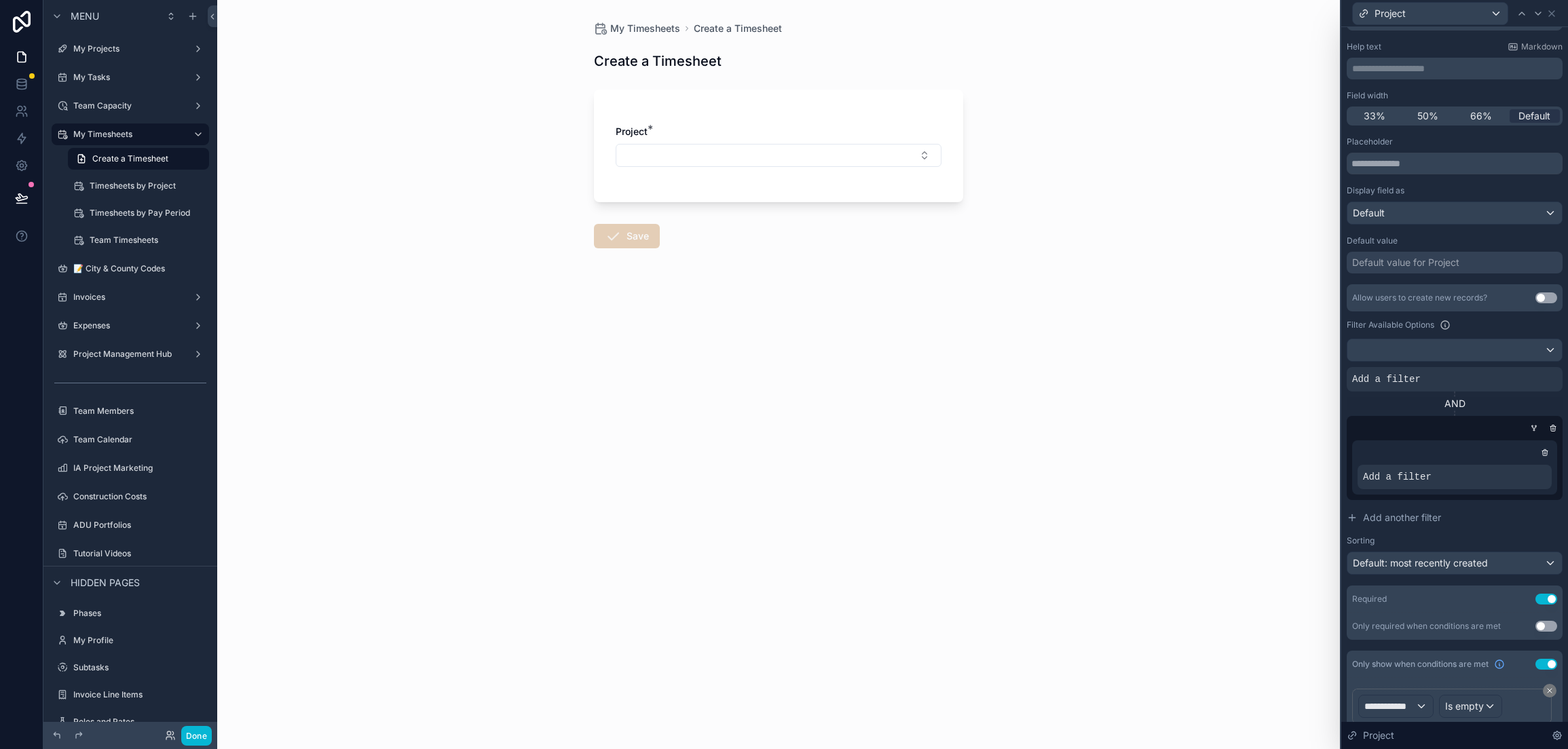
scroll to position [58, 0]
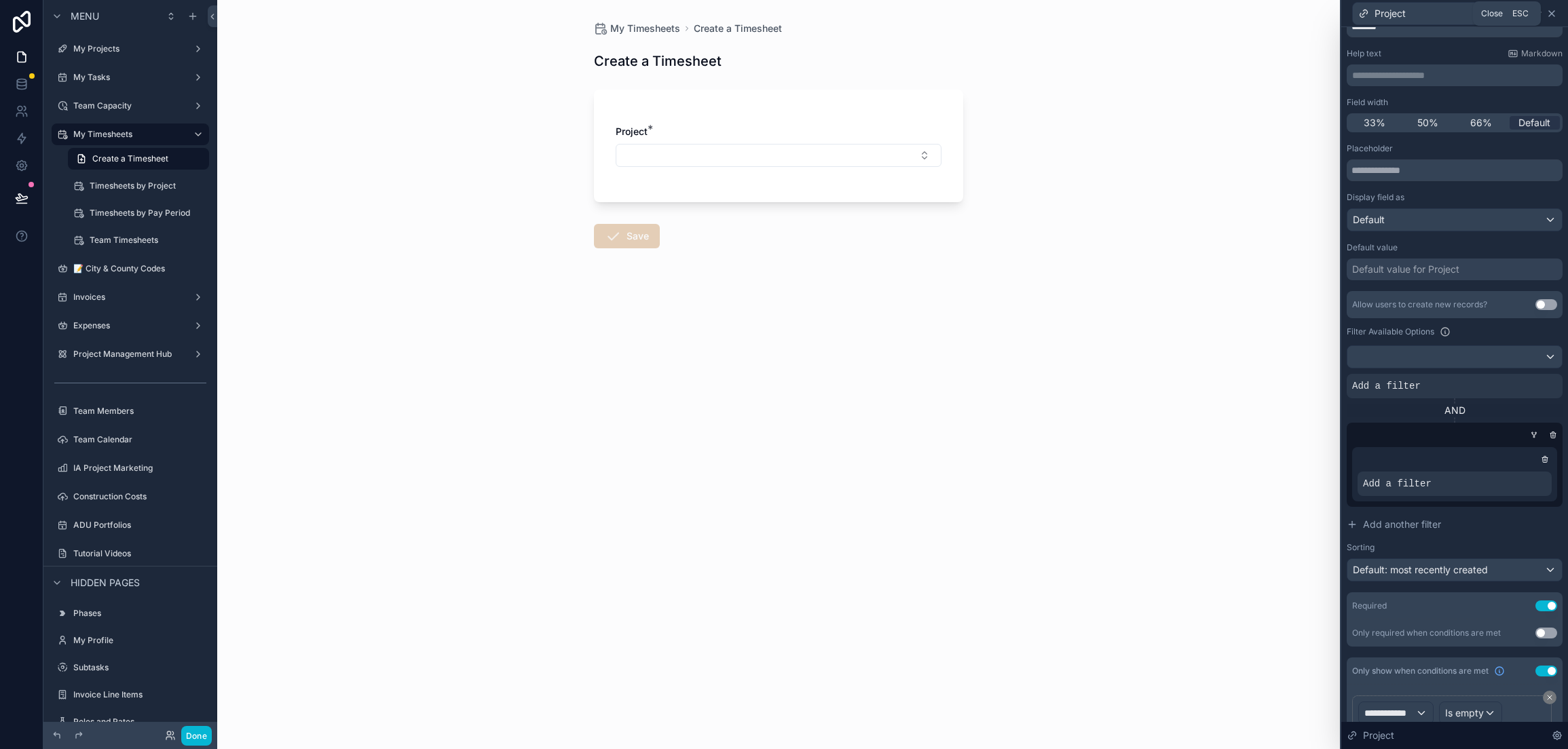
click at [1553, 11] on icon at bounding box center [1551, 13] width 5 height 5
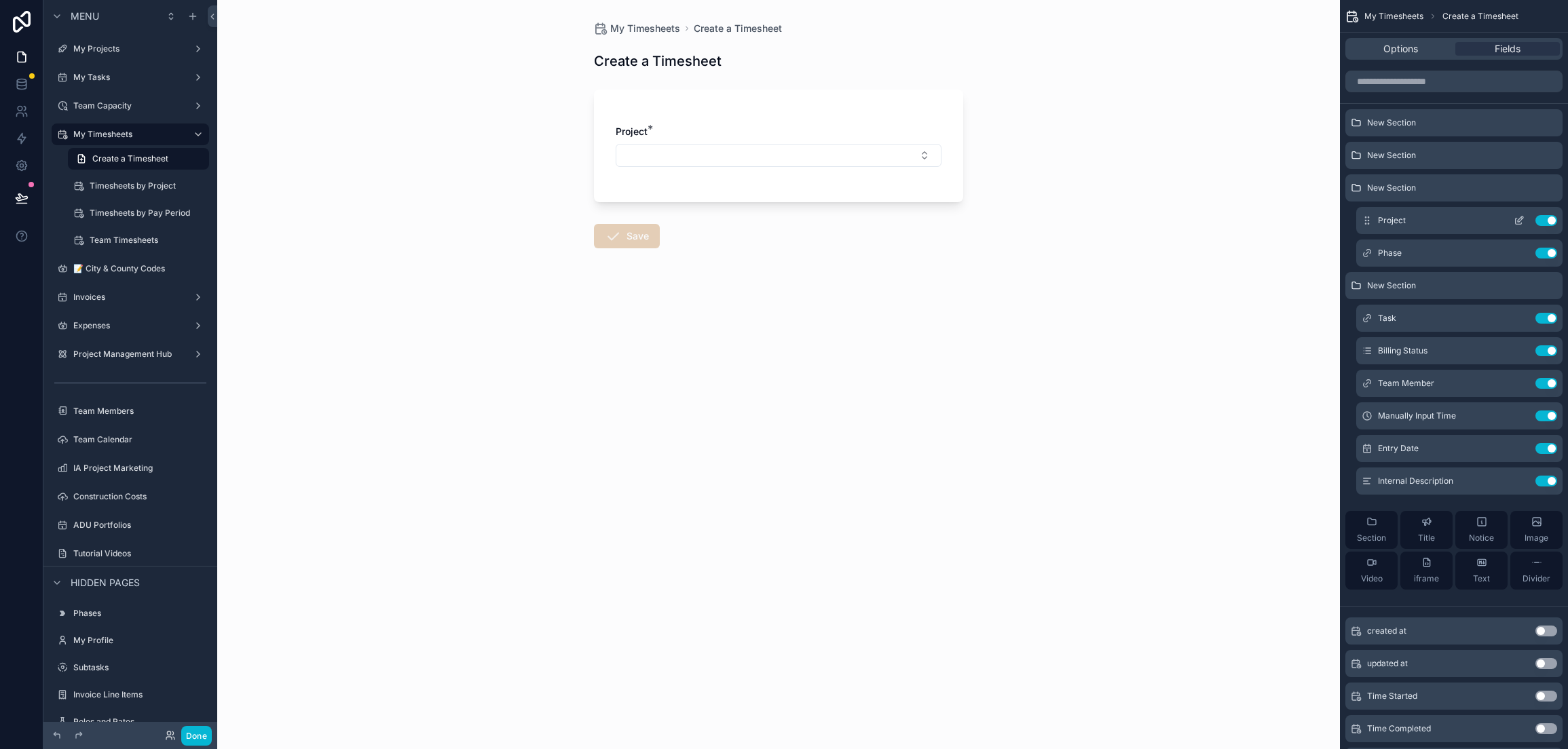
click at [1524, 223] on icon "scrollable content" at bounding box center [1519, 220] width 11 height 11
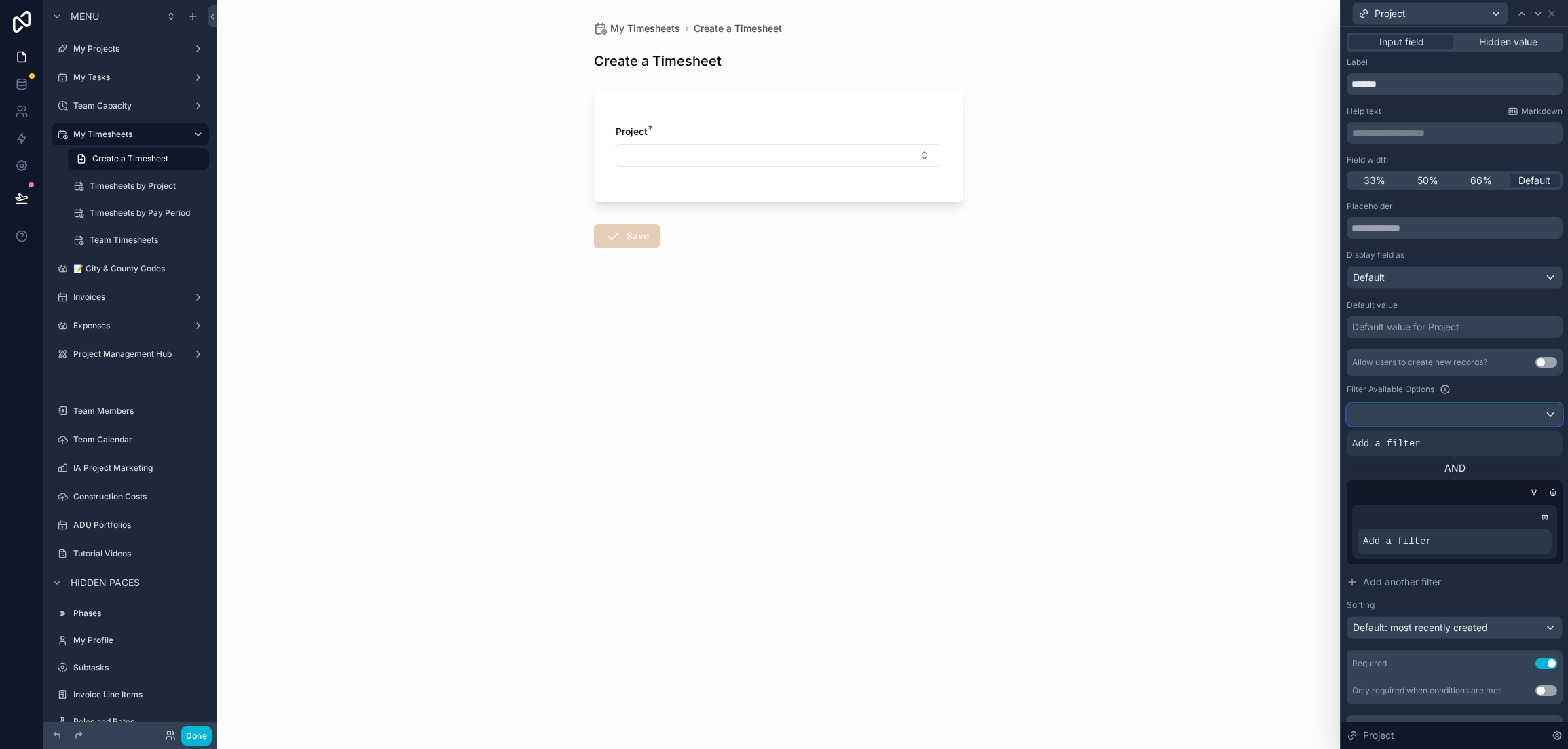
click at [1460, 411] on div at bounding box center [1454, 414] width 214 height 22
click at [1460, 411] on div at bounding box center [1454, 374] width 227 height 749
click at [1454, 441] on div "Add a filter" at bounding box center [1454, 444] width 216 height 25
click at [1550, 18] on icon at bounding box center [1552, 14] width 11 height 11
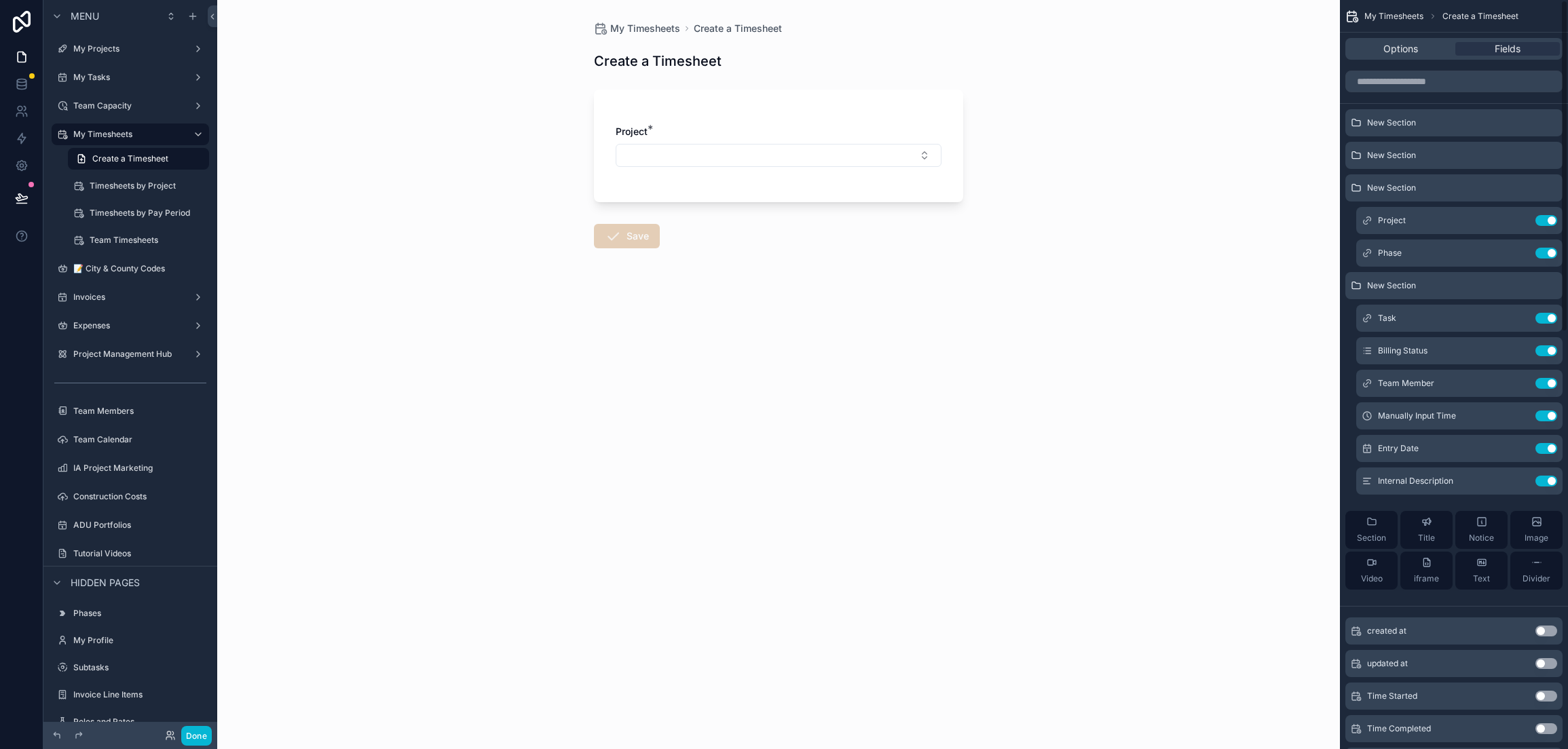
click at [1081, 342] on div "My Timesheets Create a Timesheet Create a Timesheet Project * Save" at bounding box center [779, 374] width 1123 height 749
click at [190, 731] on button "Done" at bounding box center [196, 735] width 31 height 19
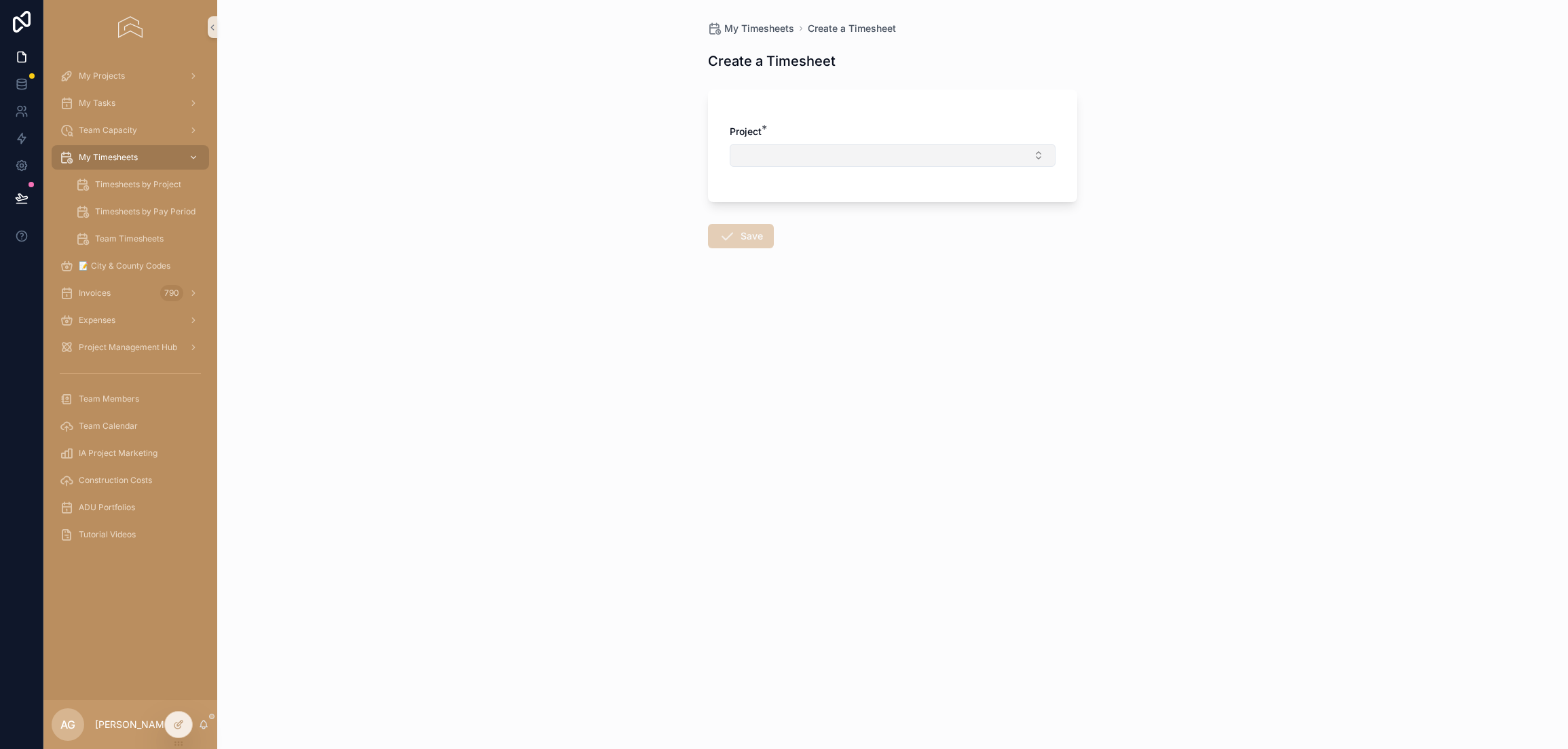
click at [782, 144] on button "Select Button" at bounding box center [892, 155] width 326 height 23
type input "*********"
click at [182, 727] on icon at bounding box center [179, 725] width 11 height 11
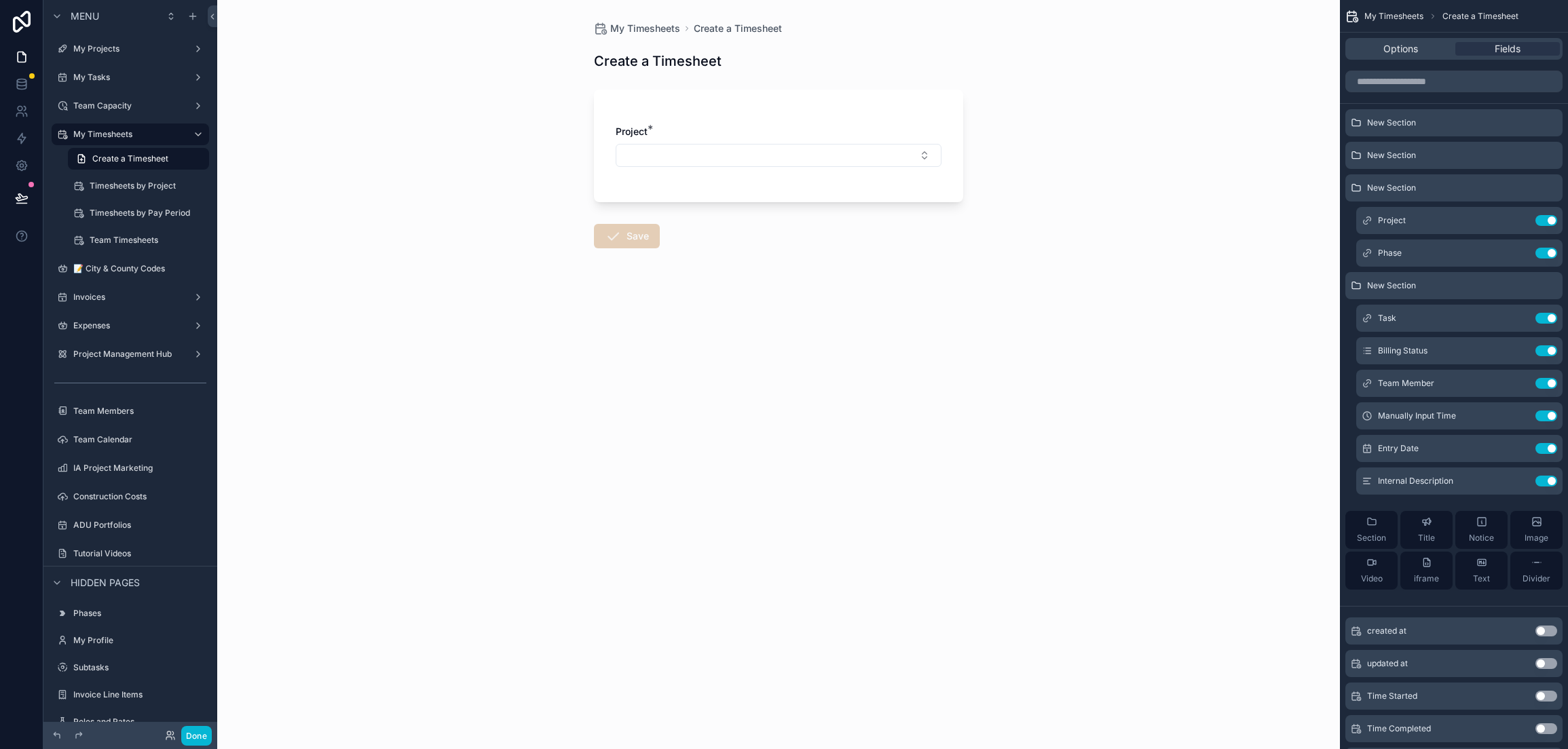
click at [806, 463] on div "My Timesheets Create a Timesheet Create a Timesheet Project * Save" at bounding box center [779, 374] width 1123 height 749
click at [932, 152] on button "Select Button" at bounding box center [778, 155] width 326 height 23
type input "*********"
click at [1515, 221] on icon "scrollable content" at bounding box center [1519, 222] width 6 height 6
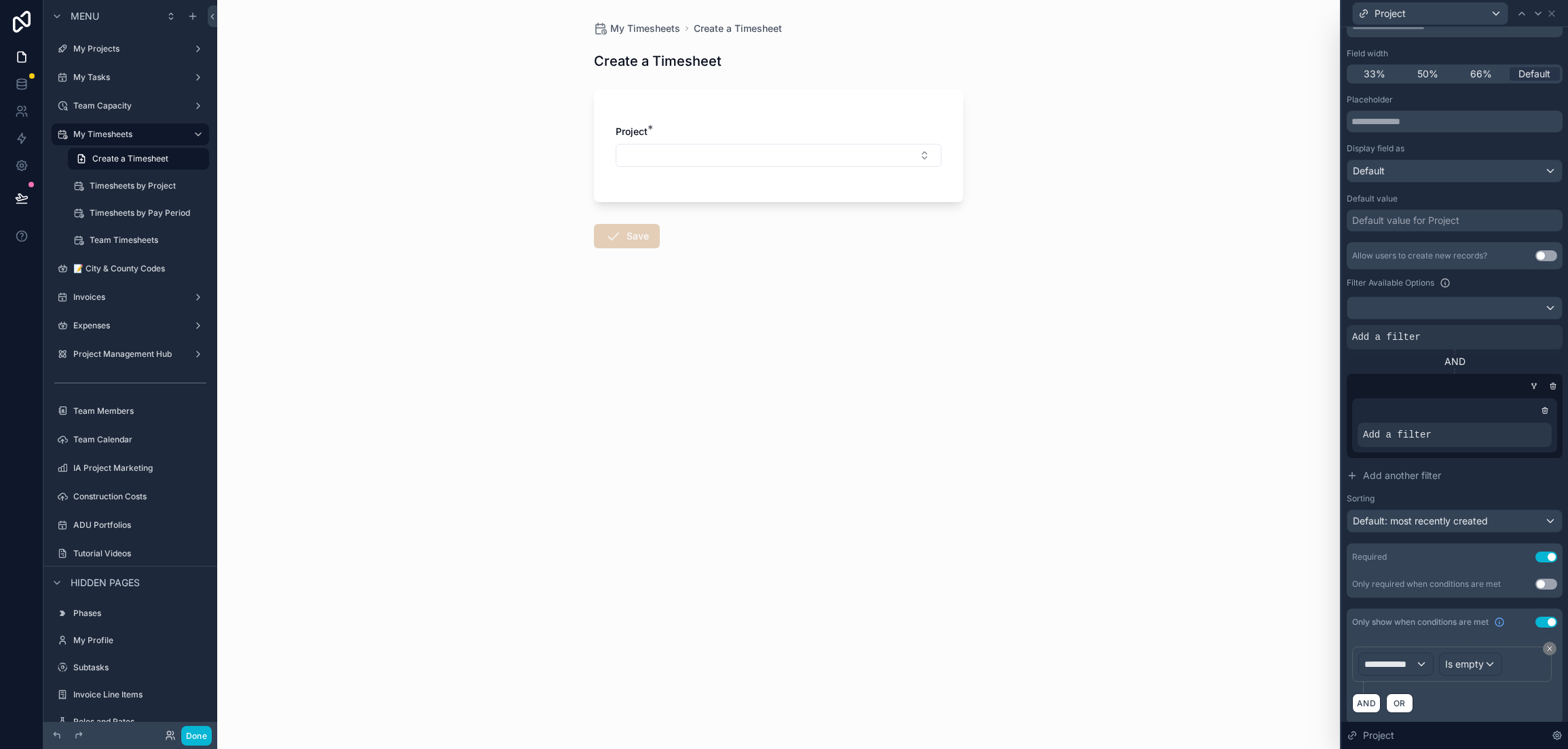
scroll to position [111, 0]
click at [1419, 736] on div "Project" at bounding box center [1454, 735] width 227 height 27
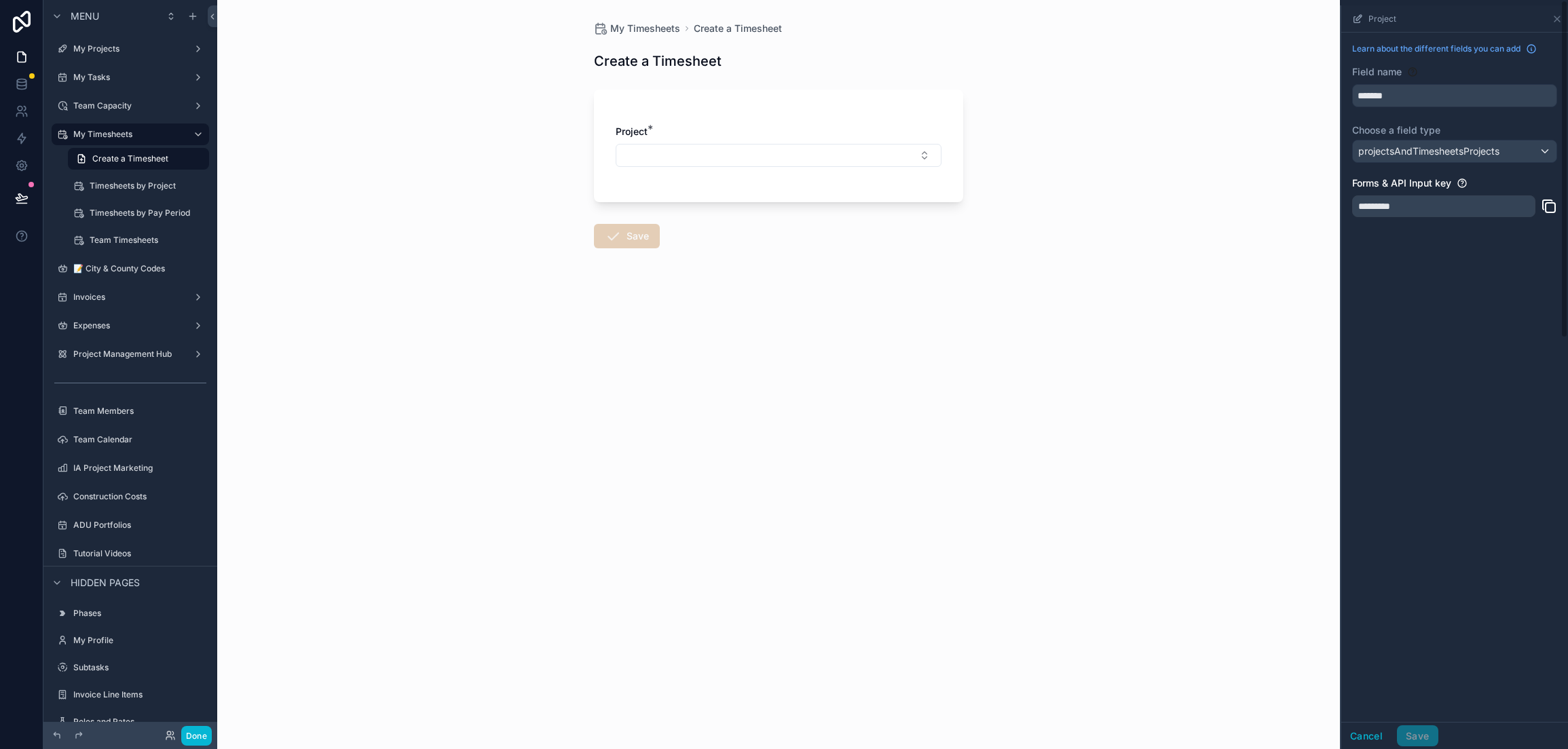
click at [1563, 20] on div "My Timesheets Create a Timesheet Options Fields New Section New Section New Sec…" at bounding box center [1454, 374] width 228 height 749
click at [1559, 20] on icon "scrollable content" at bounding box center [1556, 19] width 5 height 5
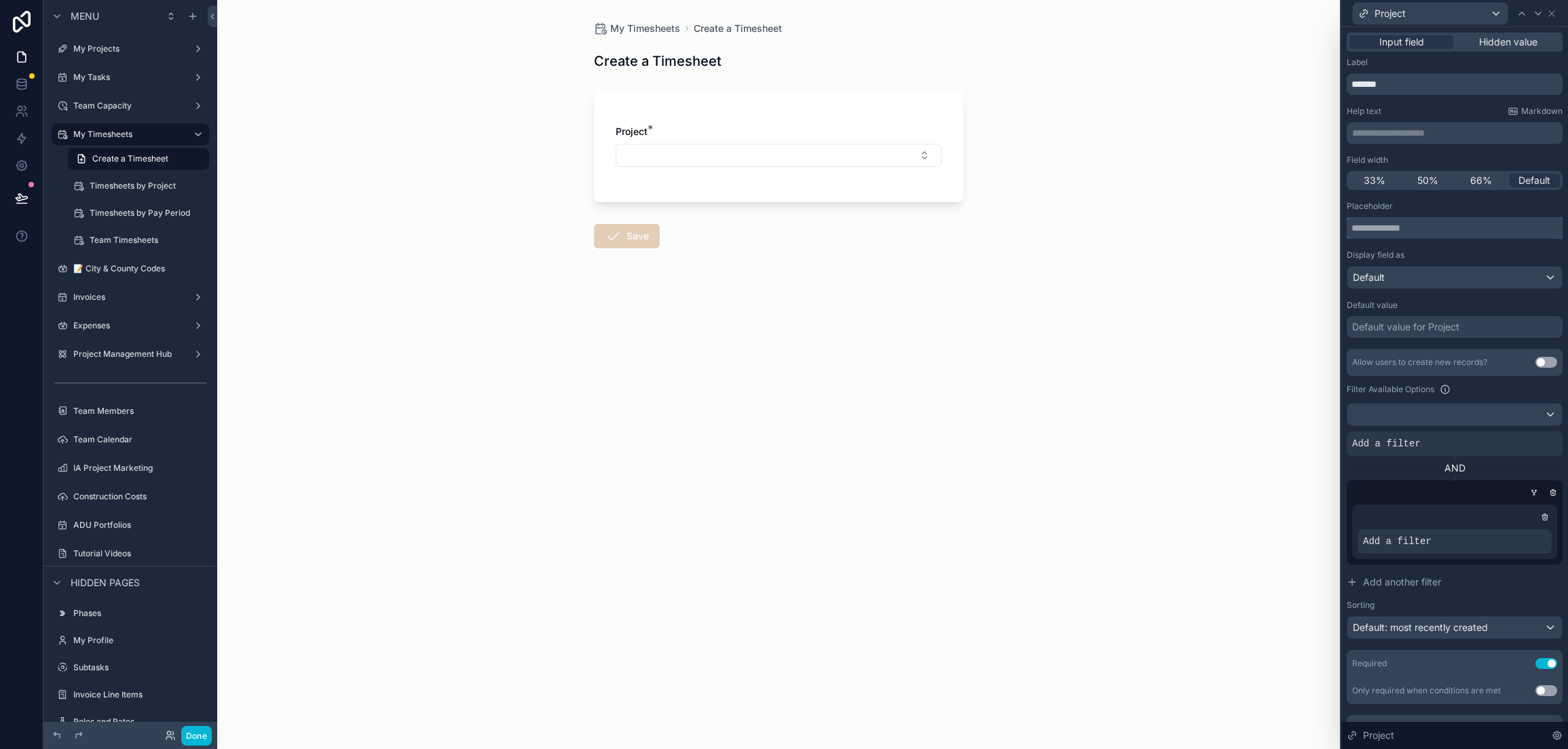
click at [1447, 225] on input "text" at bounding box center [1454, 228] width 216 height 22
click at [1433, 409] on div at bounding box center [1454, 414] width 214 height 22
click at [1420, 455] on input "text" at bounding box center [1448, 446] width 190 height 22
click at [1423, 411] on div at bounding box center [1454, 374] width 227 height 749
click at [56, 737] on icon at bounding box center [57, 736] width 11 height 11
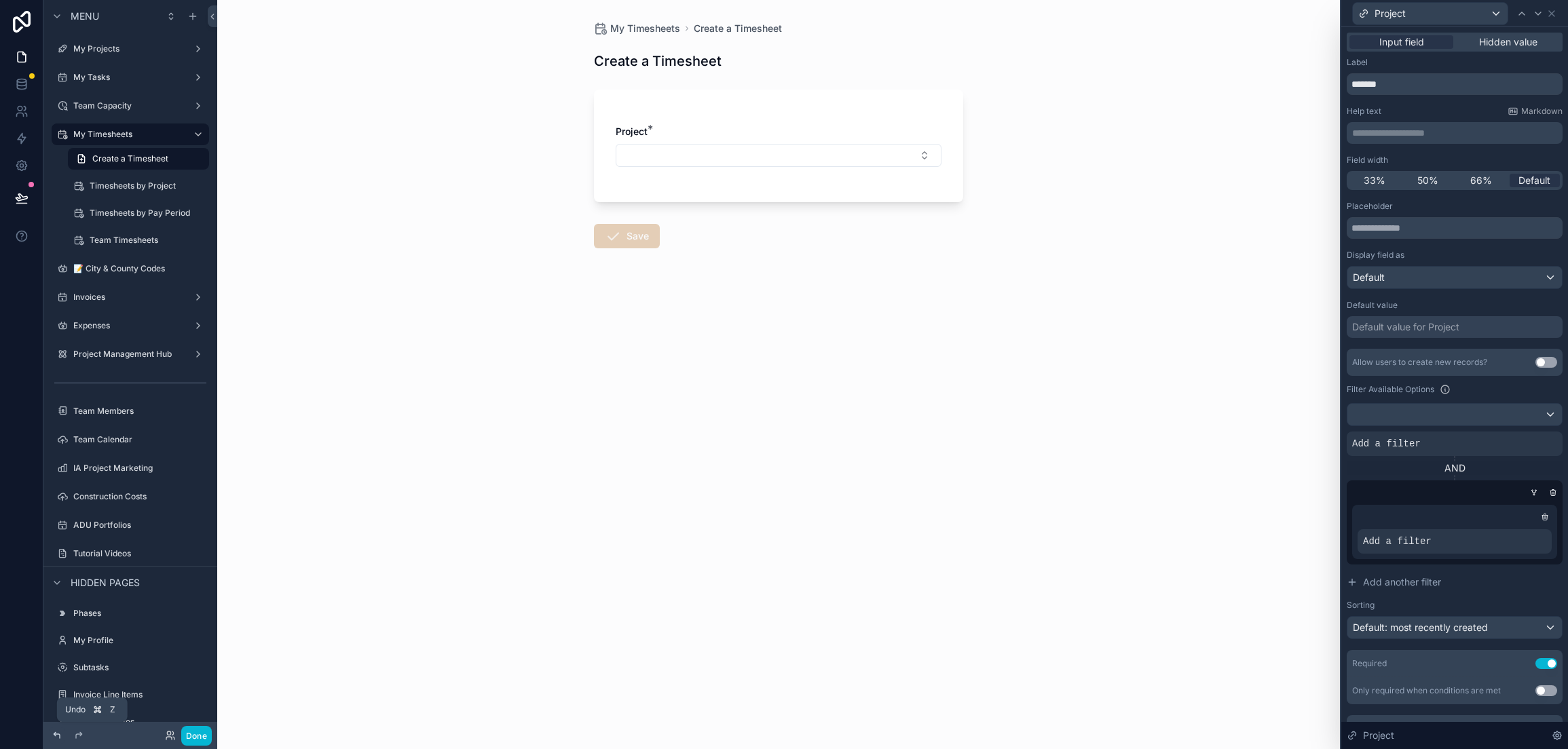
click at [56, 737] on icon at bounding box center [57, 736] width 11 height 11
click at [58, 734] on icon at bounding box center [56, 735] width 6 height 6
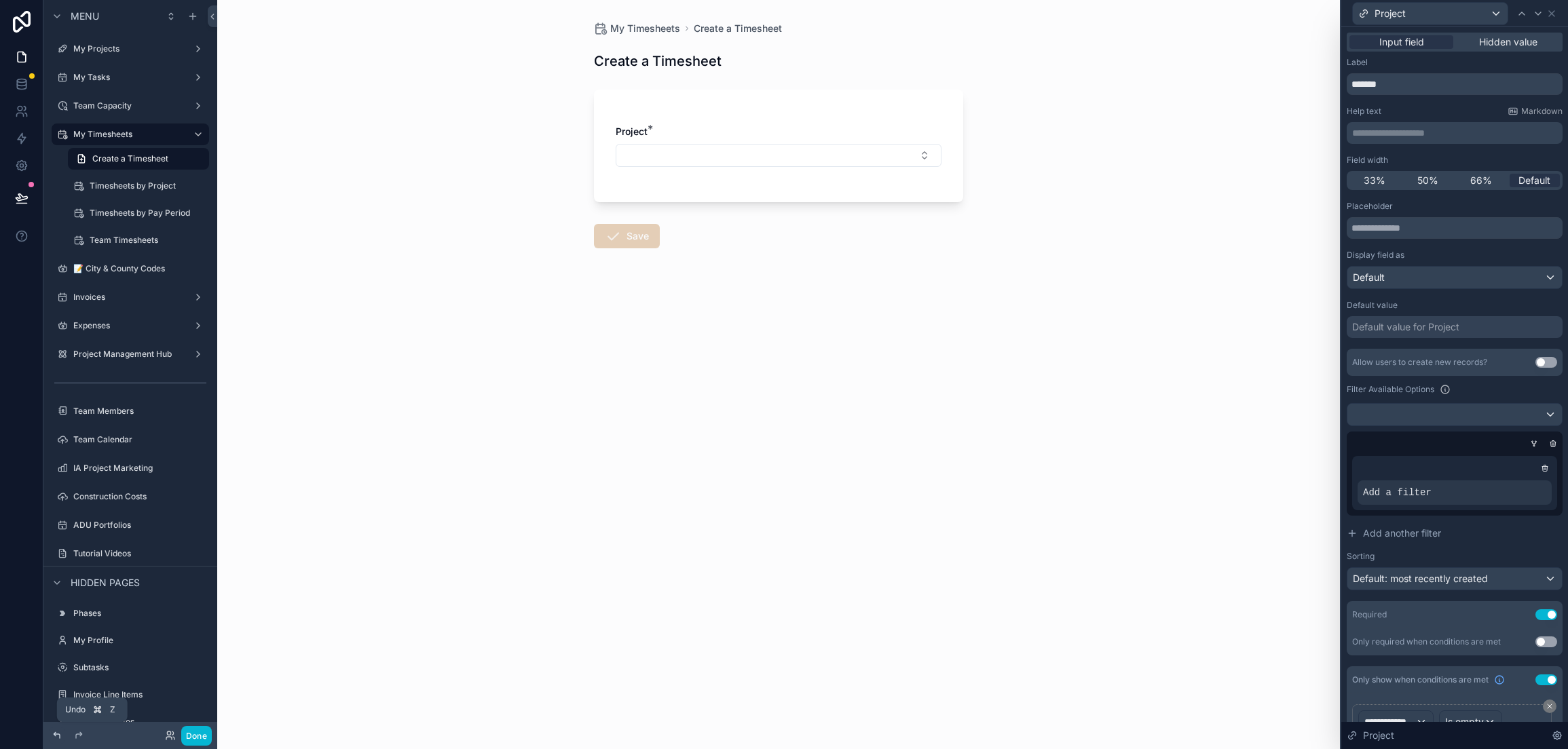
click at [58, 734] on icon at bounding box center [56, 735] width 6 height 6
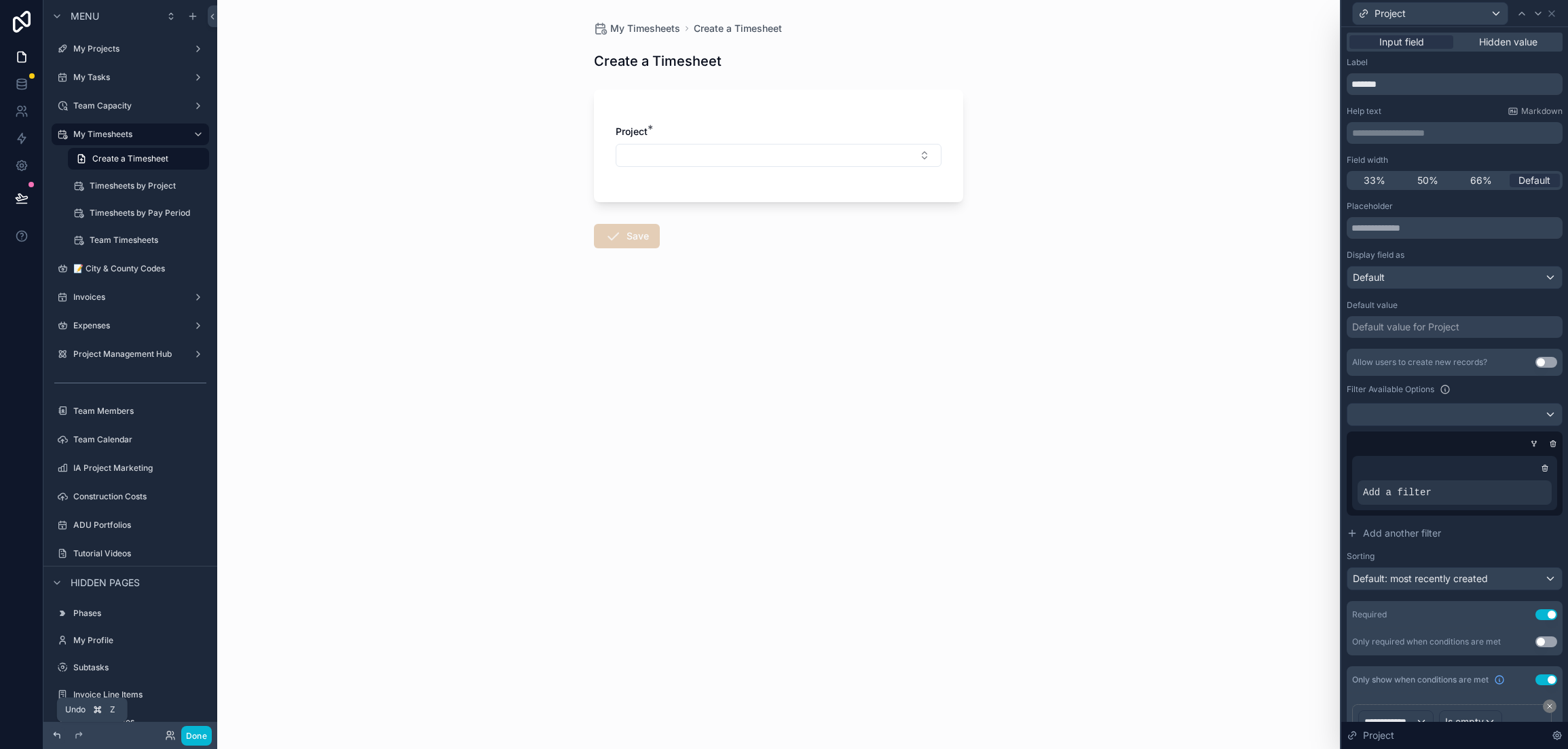
click at [58, 734] on icon at bounding box center [56, 735] width 6 height 6
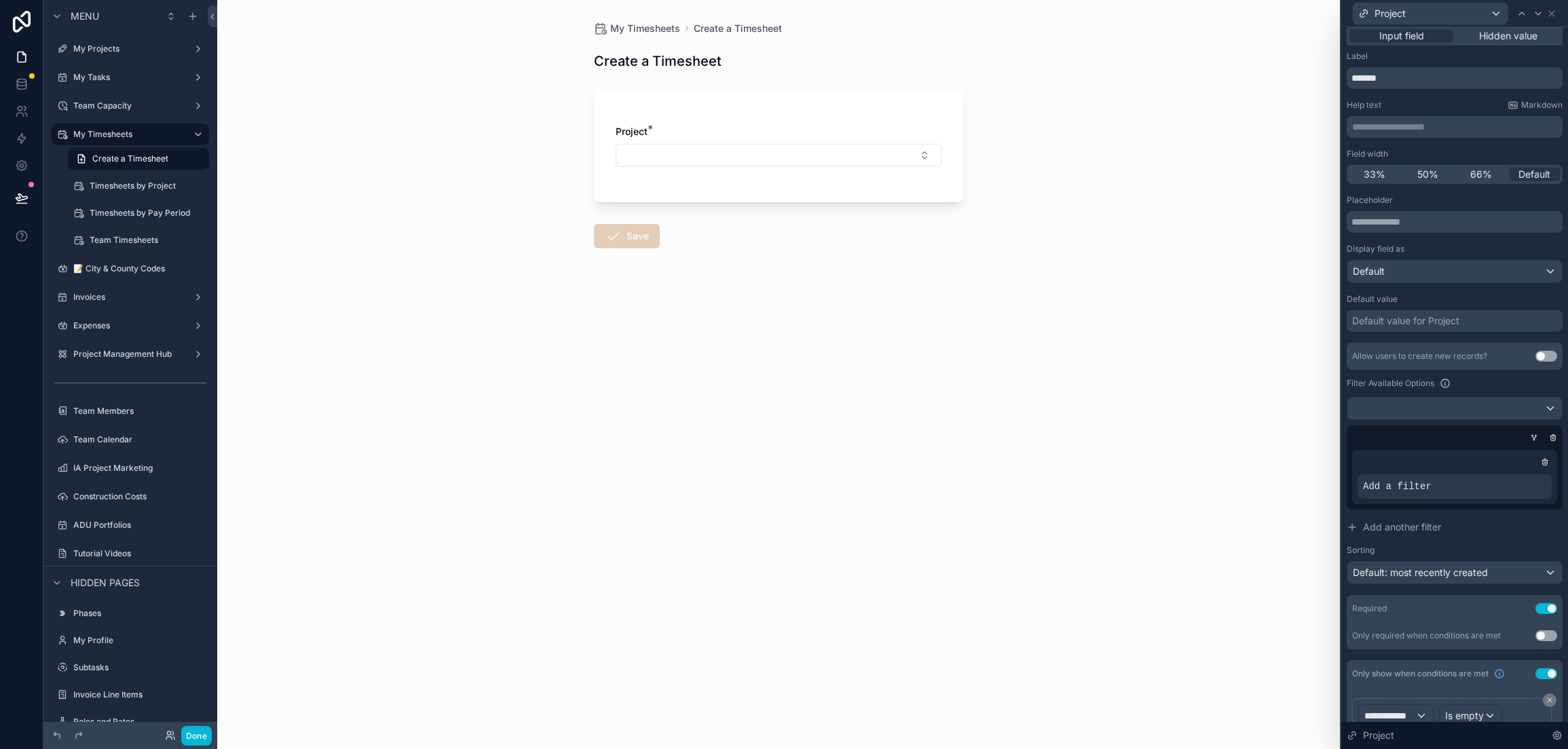
scroll to position [0, 0]
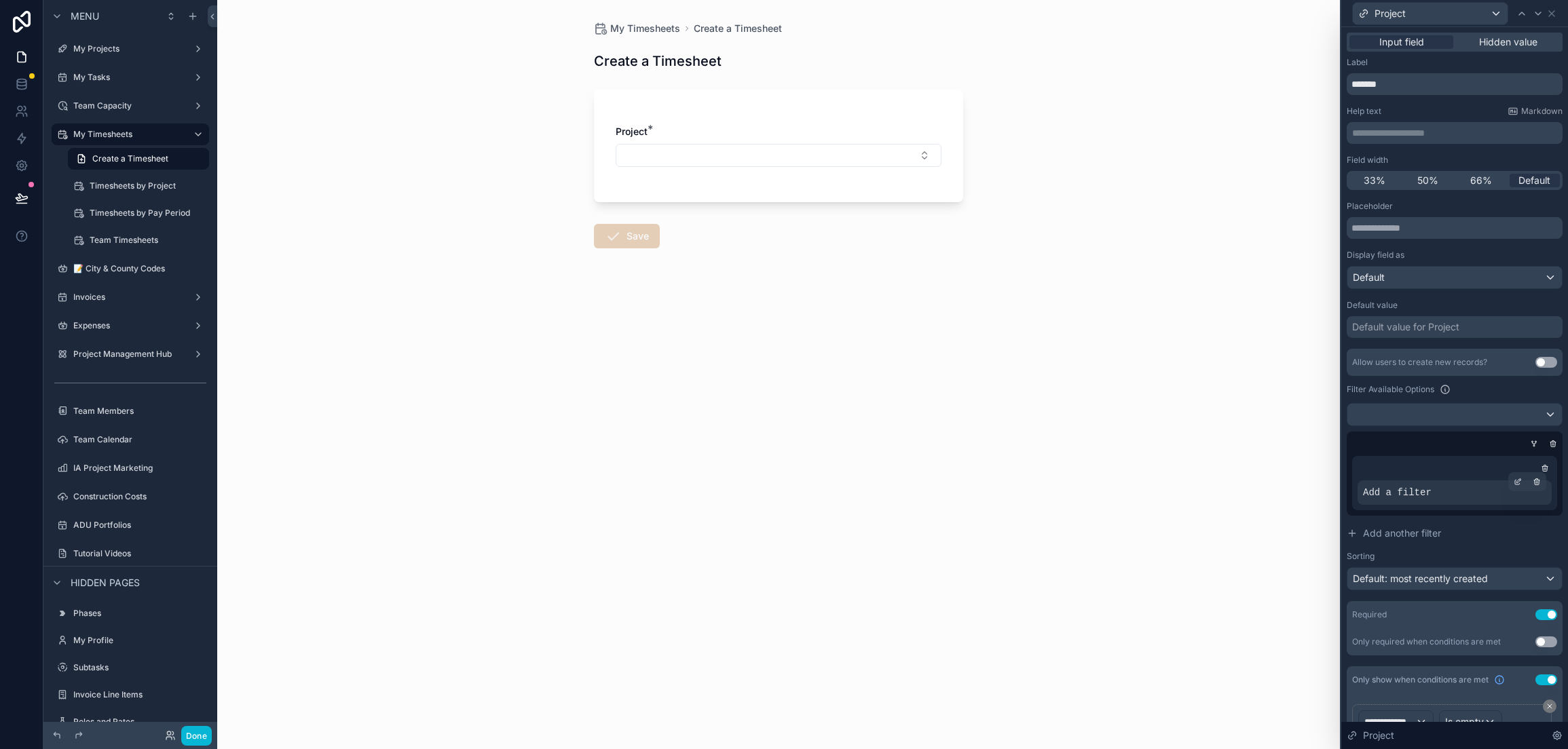
click at [1423, 492] on span "Add a filter" at bounding box center [1397, 493] width 69 height 14
click at [1508, 475] on div at bounding box center [1518, 482] width 19 height 19
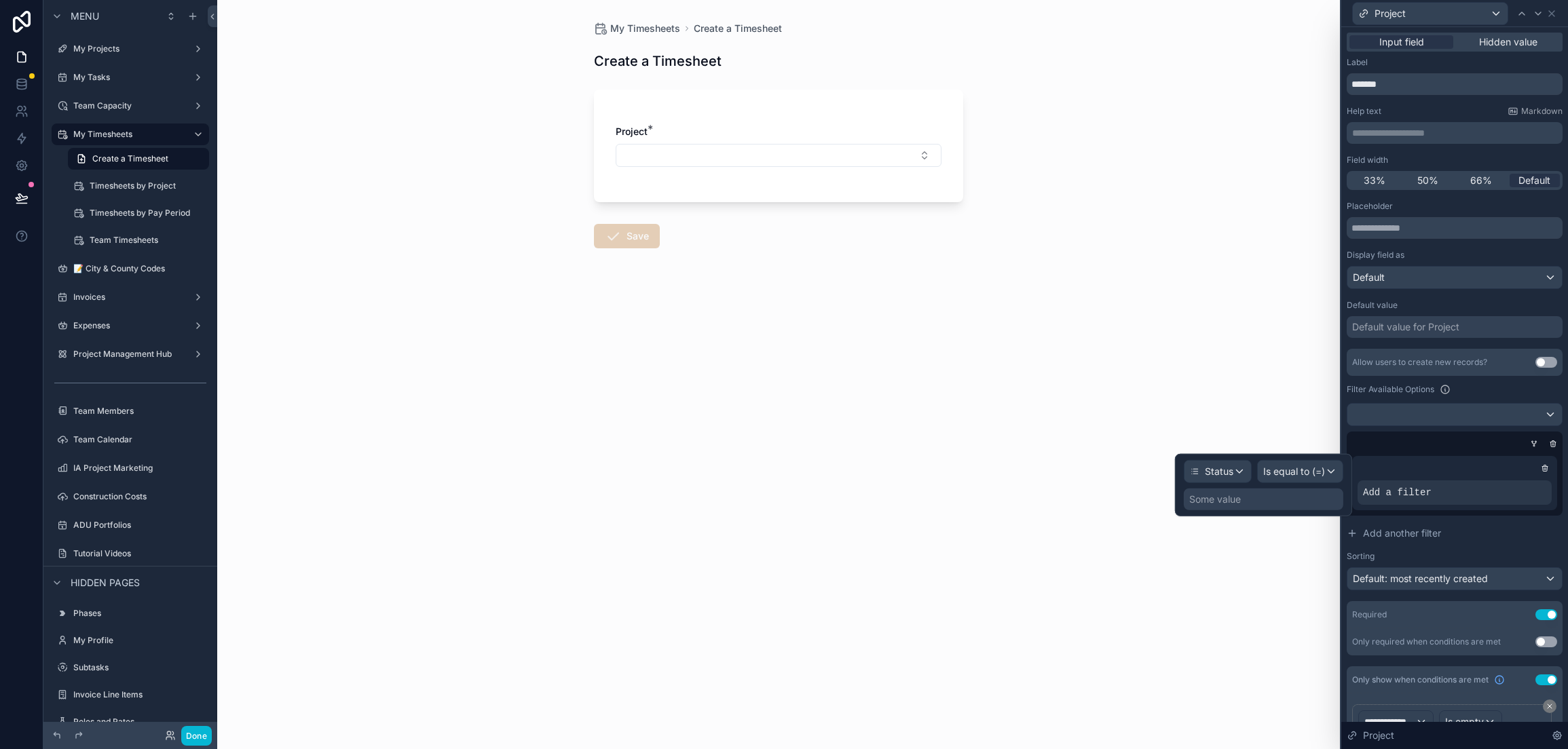
click at [1219, 494] on div "Some value" at bounding box center [1215, 499] width 52 height 14
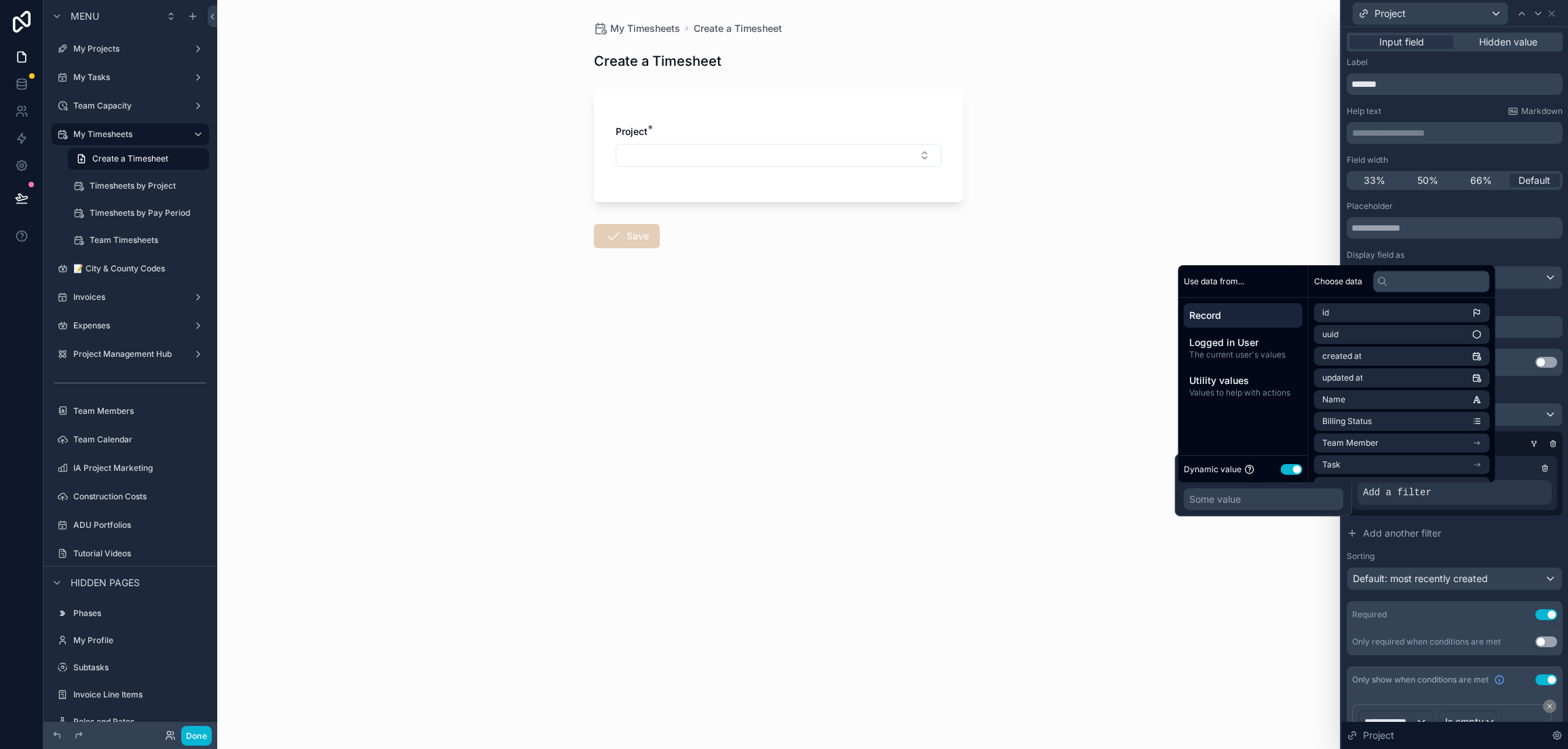
click at [1287, 470] on button "Use setting" at bounding box center [1291, 469] width 22 height 11
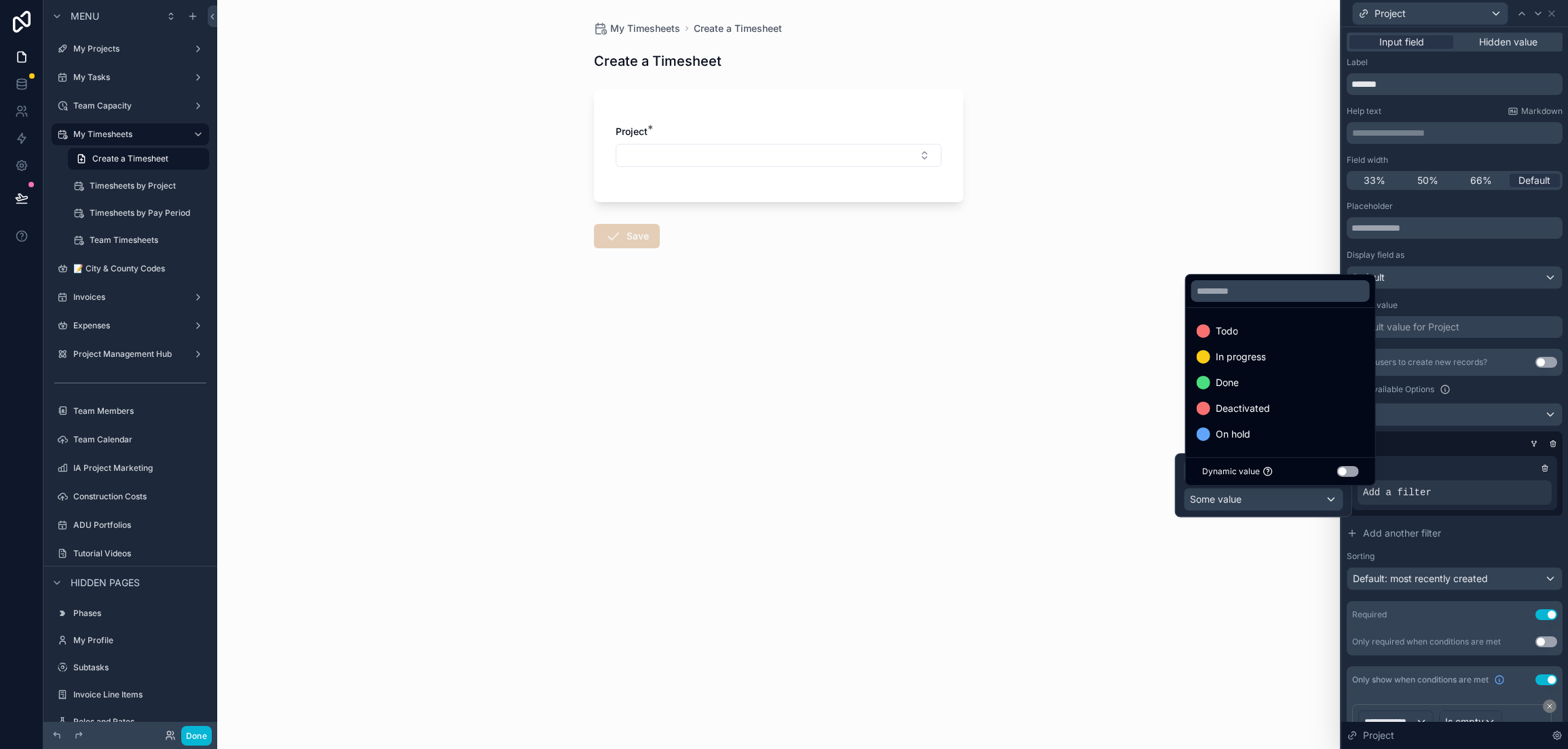
click at [1269, 560] on div "My Timesheets Create a Timesheet Create a Timesheet Project * Save" at bounding box center [779, 374] width 1123 height 749
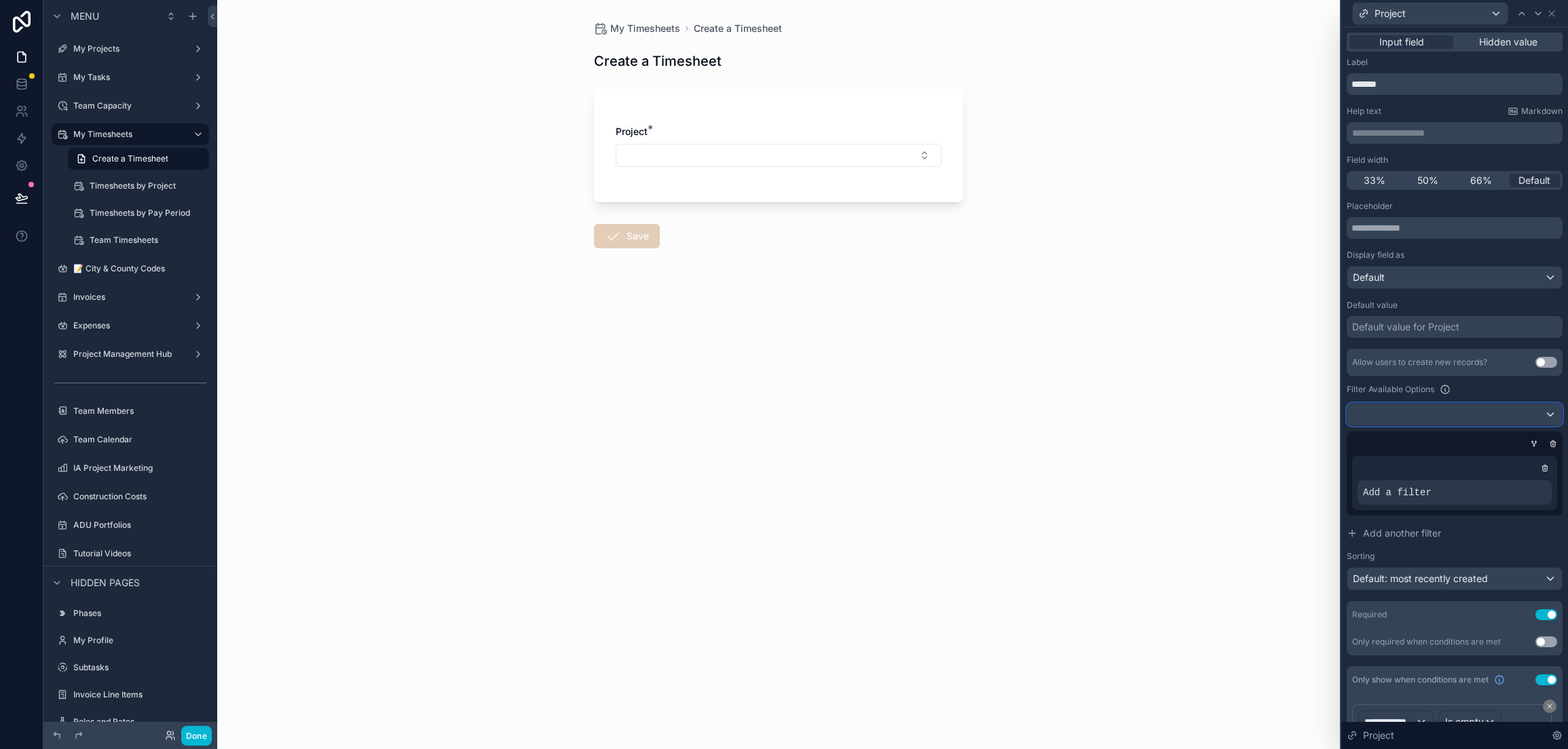
click at [1430, 408] on div at bounding box center [1454, 414] width 214 height 22
click at [1406, 447] on input "text" at bounding box center [1448, 446] width 190 height 22
click at [1378, 489] on div "----" at bounding box center [1448, 485] width 179 height 16
click at [1386, 414] on div at bounding box center [1454, 414] width 214 height 22
drag, startPoint x: 1564, startPoint y: 576, endPoint x: 1561, endPoint y: 619, distance: 43.1
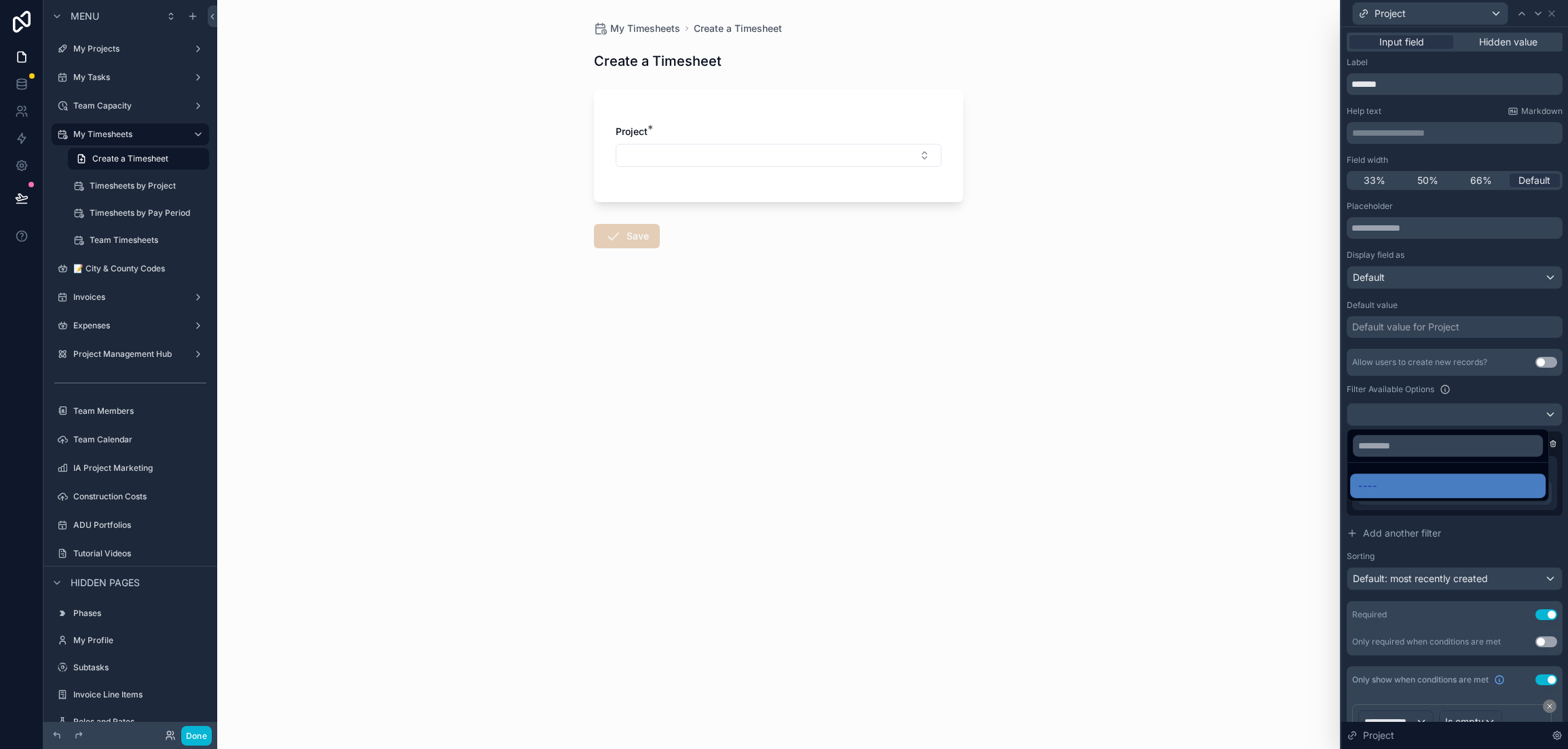
click at [1561, 619] on div at bounding box center [1454, 374] width 227 height 749
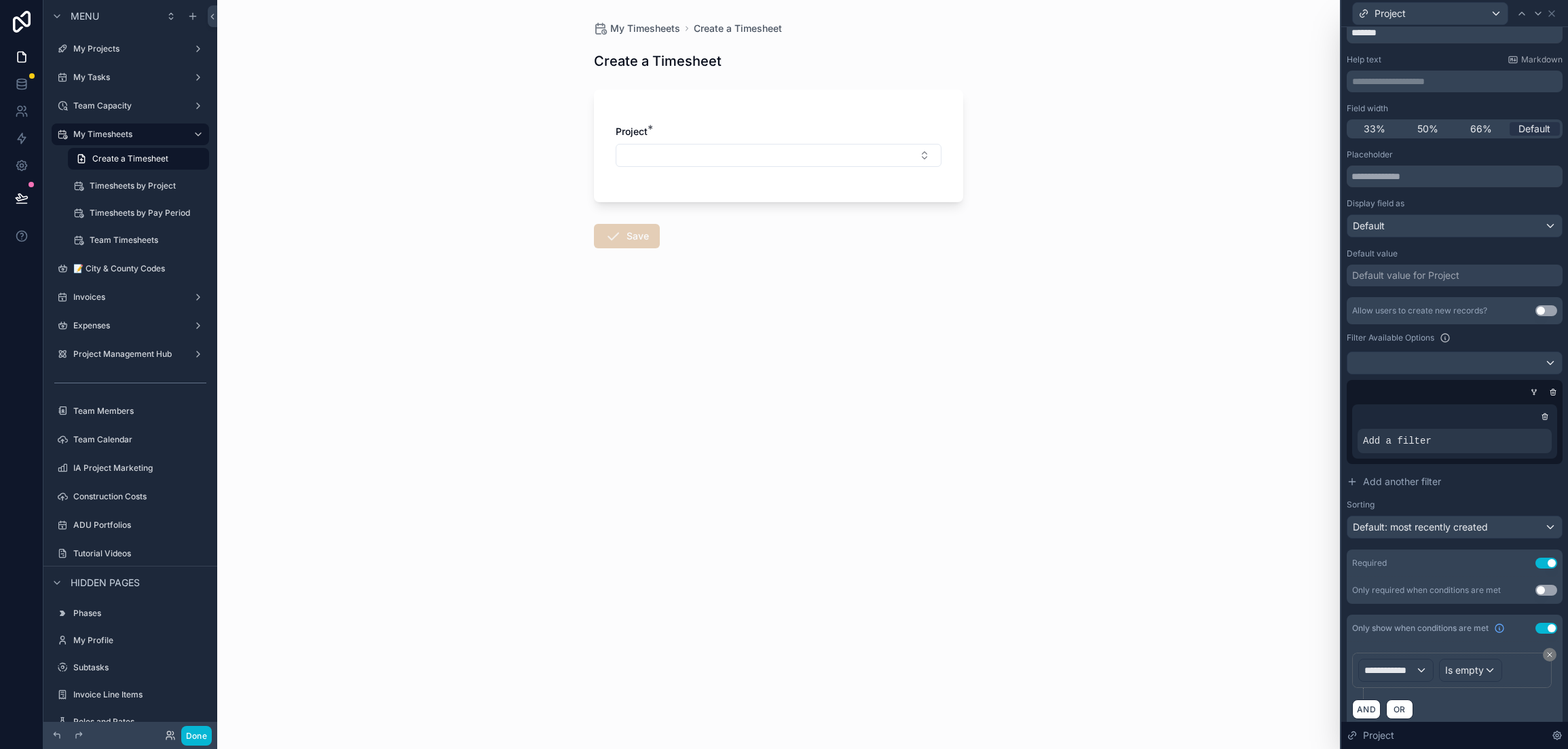
scroll to position [62, 0]
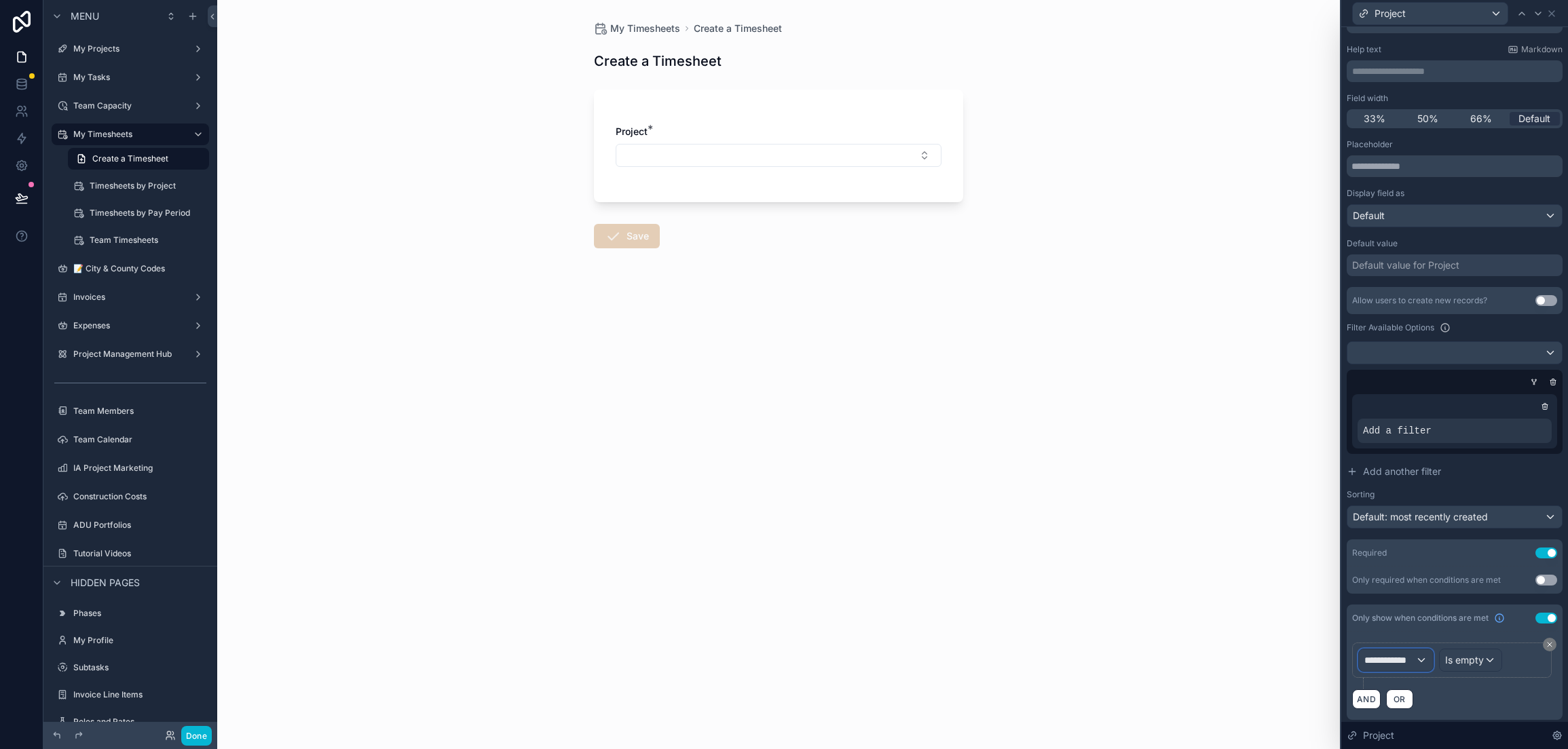
click at [1407, 662] on span "**********" at bounding box center [1389, 660] width 51 height 14
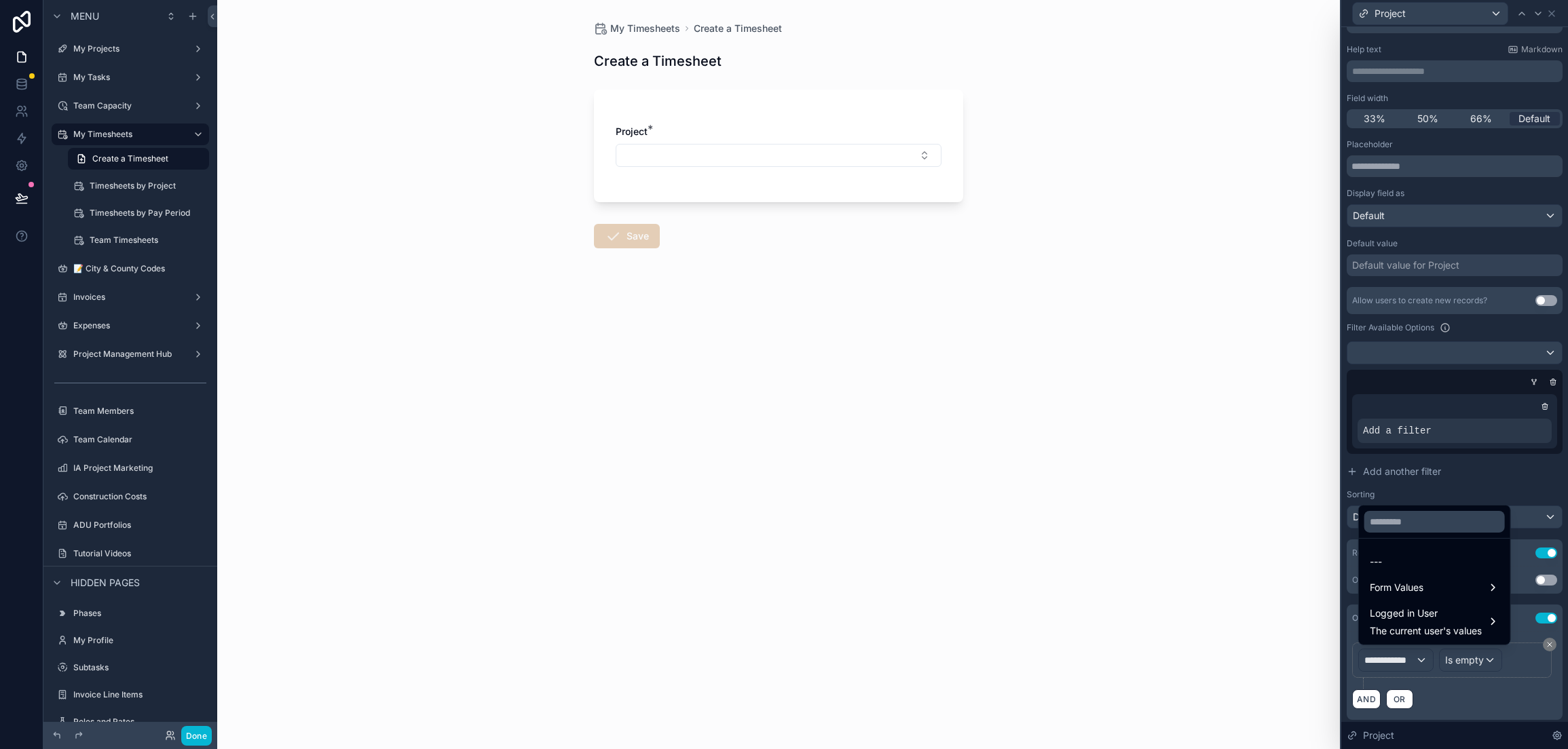
click at [1407, 662] on div at bounding box center [1454, 374] width 227 height 749
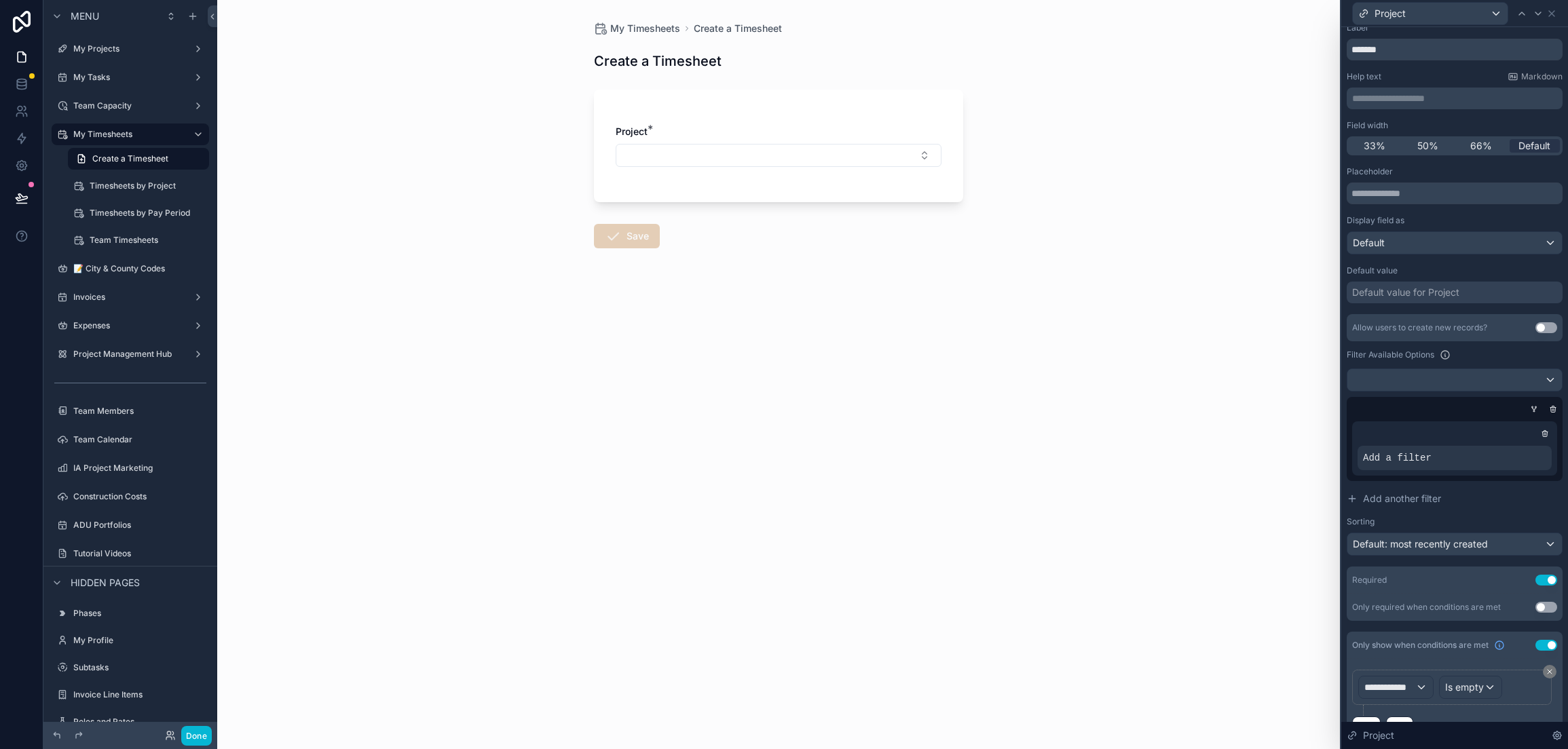
scroll to position [0, 0]
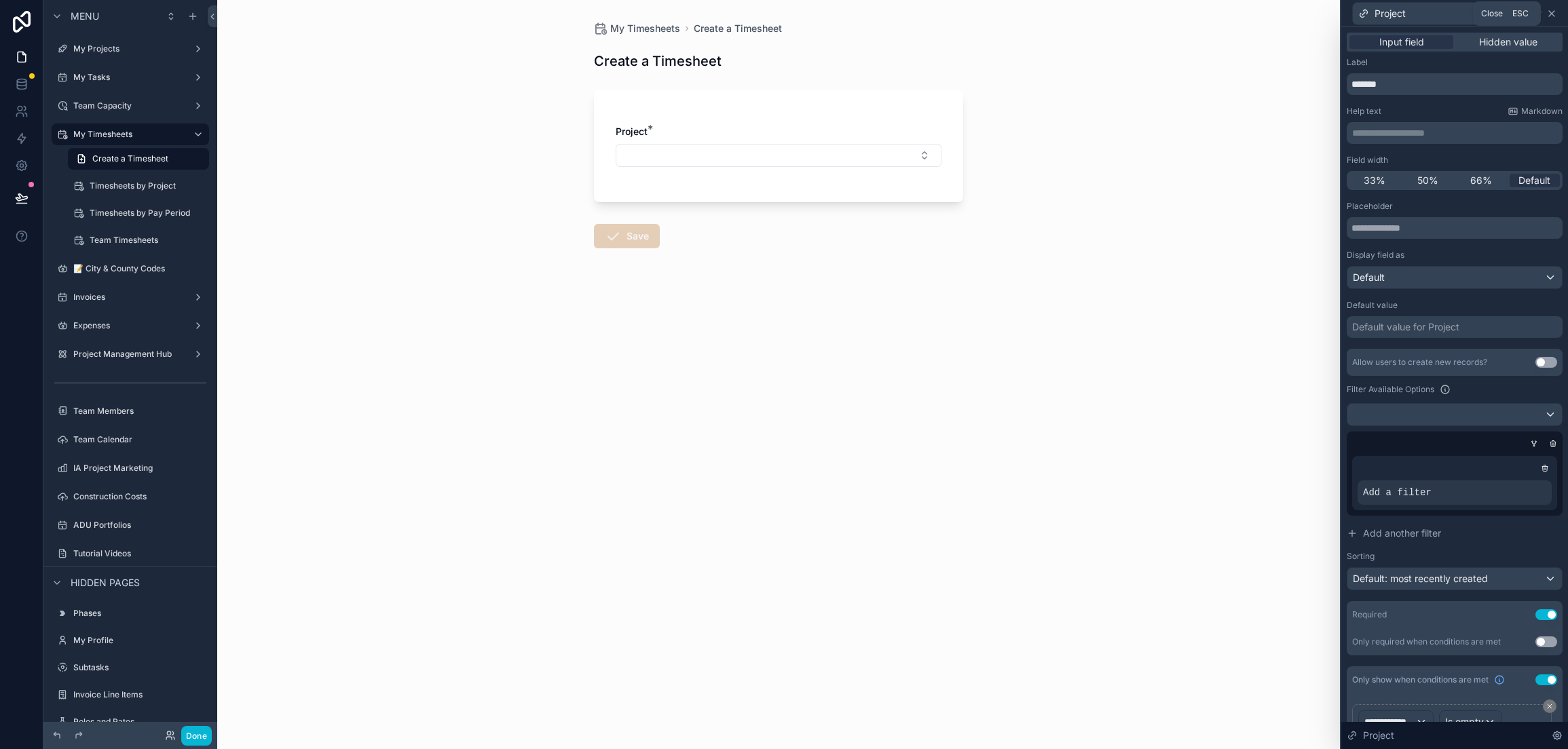
click at [1552, 10] on icon at bounding box center [1552, 14] width 11 height 11
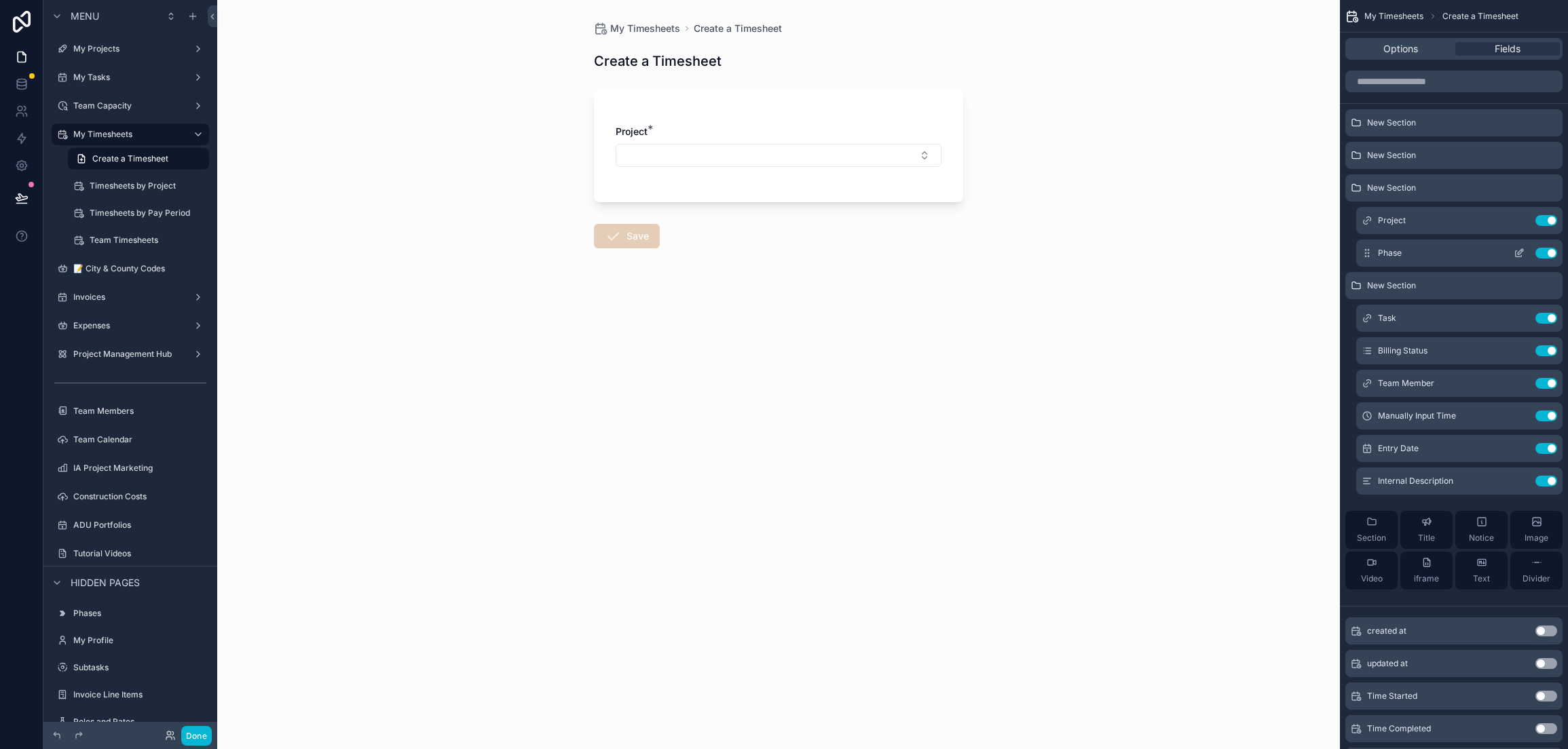
click at [1516, 253] on icon "scrollable content" at bounding box center [1519, 253] width 11 height 11
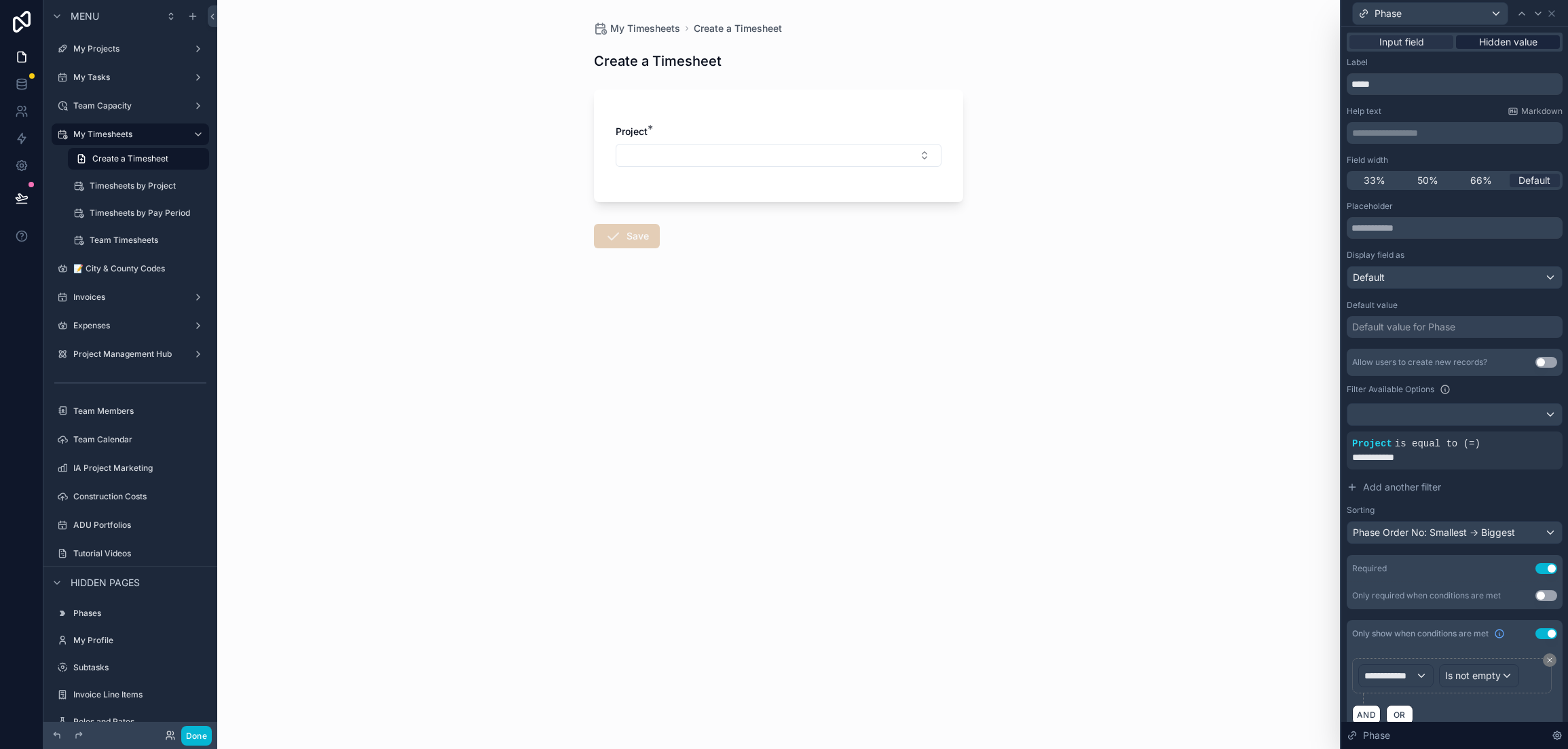
click at [1491, 45] on span "Hidden value" at bounding box center [1508, 43] width 58 height 14
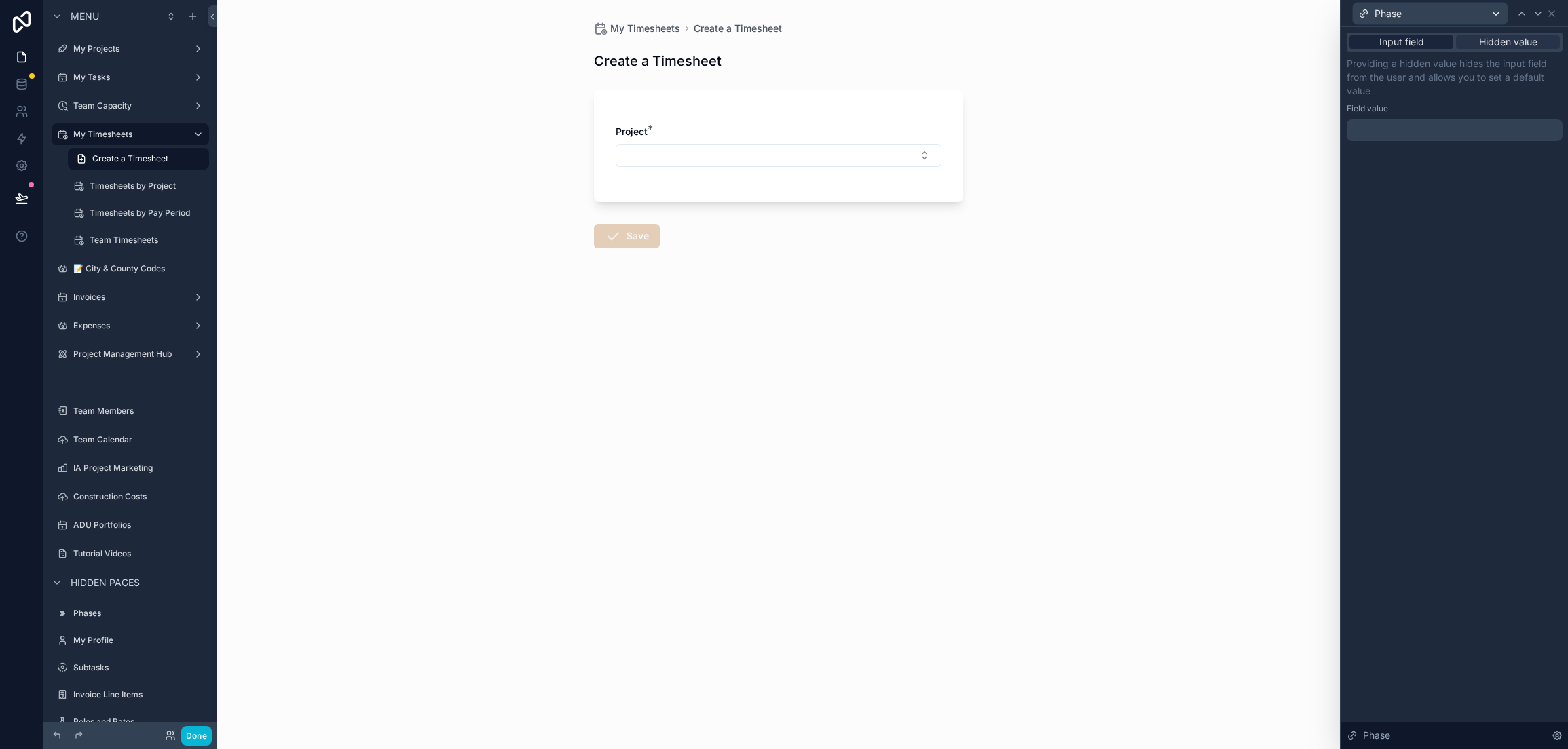
click at [1406, 46] on span "Input field" at bounding box center [1402, 43] width 45 height 14
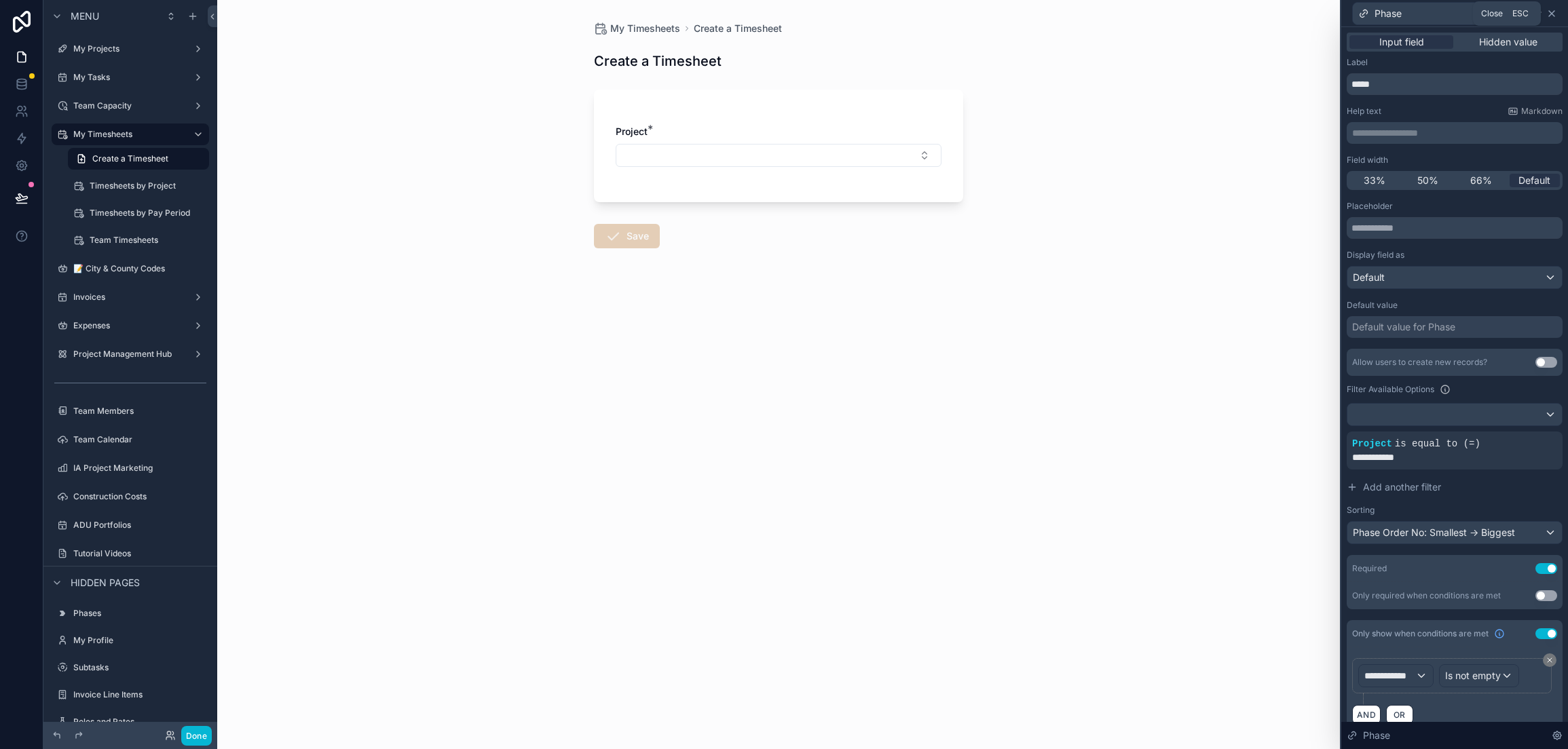
click at [1551, 15] on icon at bounding box center [1552, 14] width 11 height 11
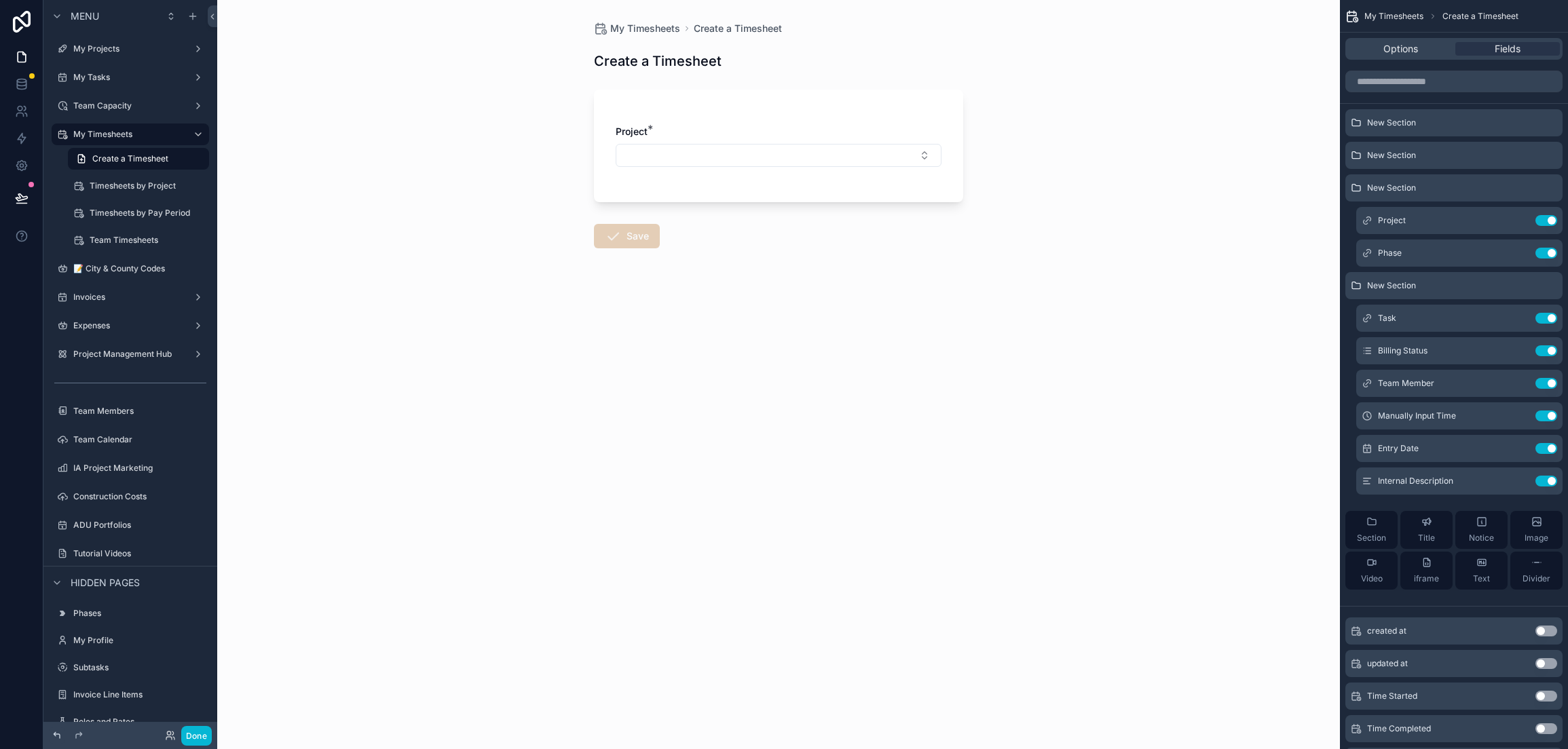
click at [53, 730] on icon at bounding box center [57, 736] width 11 height 11
click at [56, 734] on icon at bounding box center [56, 735] width 6 height 6
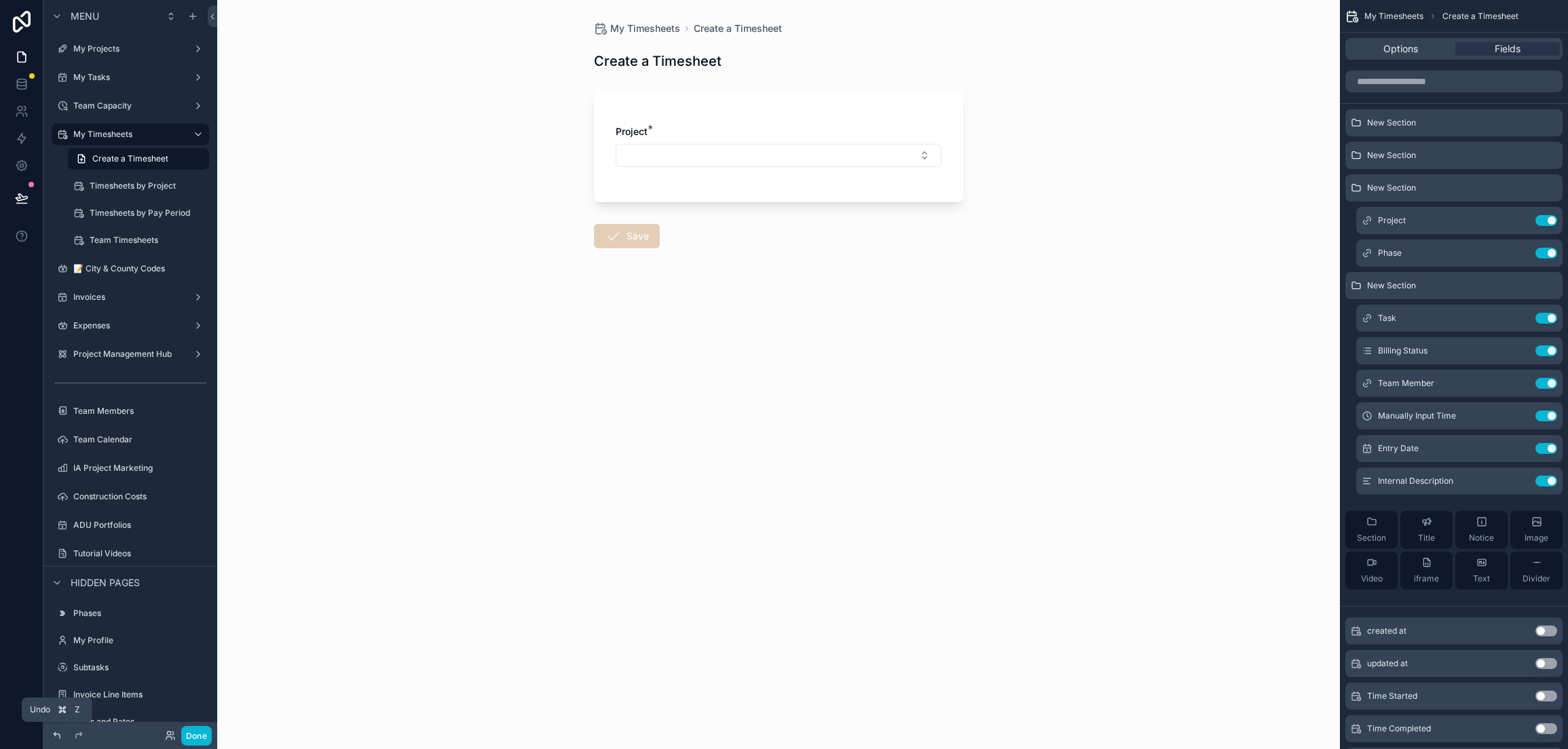
click at [56, 734] on icon at bounding box center [56, 735] width 6 height 6
click at [1517, 218] on icon "scrollable content" at bounding box center [1519, 220] width 11 height 11
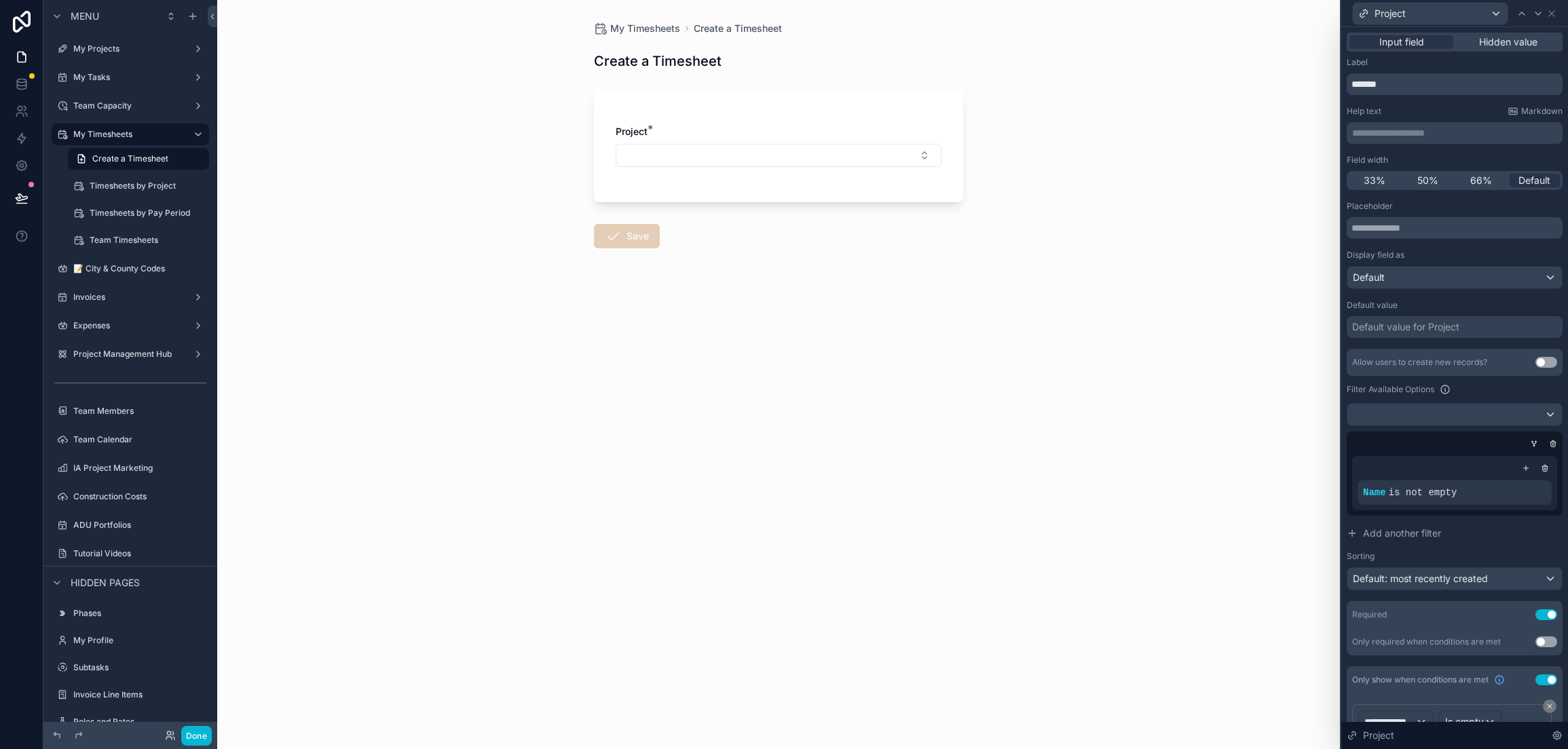
click at [1447, 264] on div "Display field as Default" at bounding box center [1454, 269] width 216 height 39
click at [1437, 274] on div "Default" at bounding box center [1454, 277] width 214 height 22
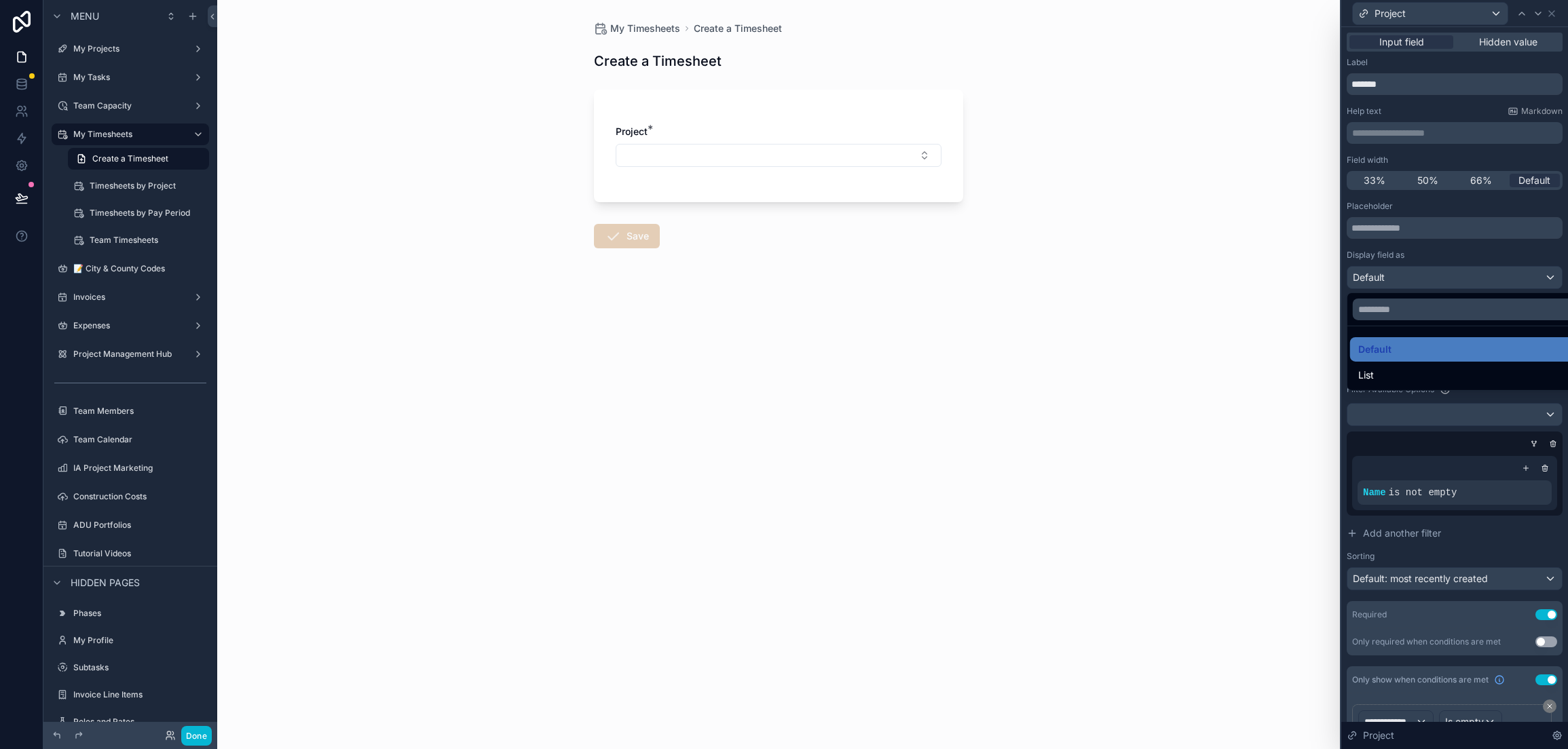
click at [1437, 274] on div at bounding box center [1454, 374] width 227 height 749
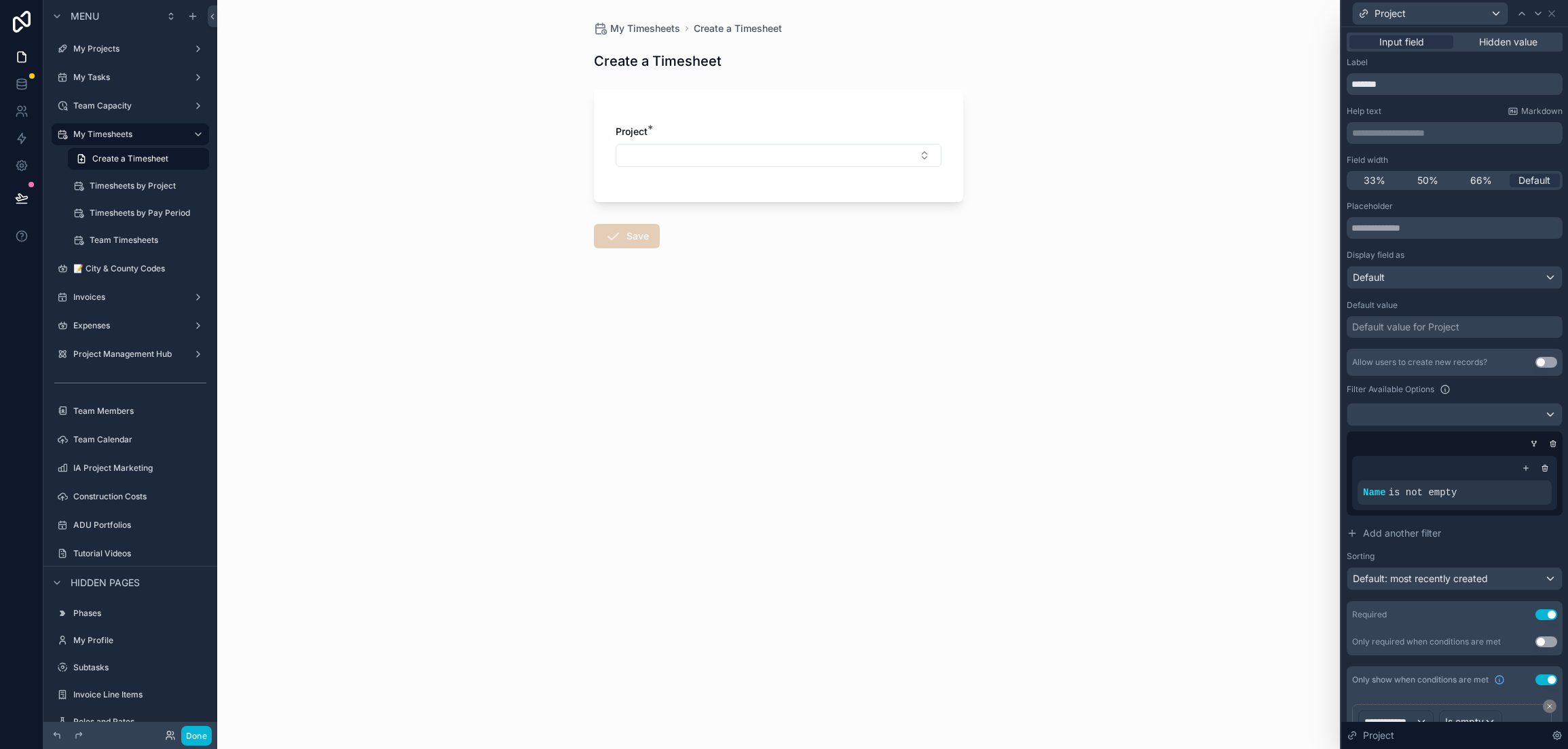
click at [1446, 325] on div "Default value for Project" at bounding box center [1406, 327] width 107 height 14
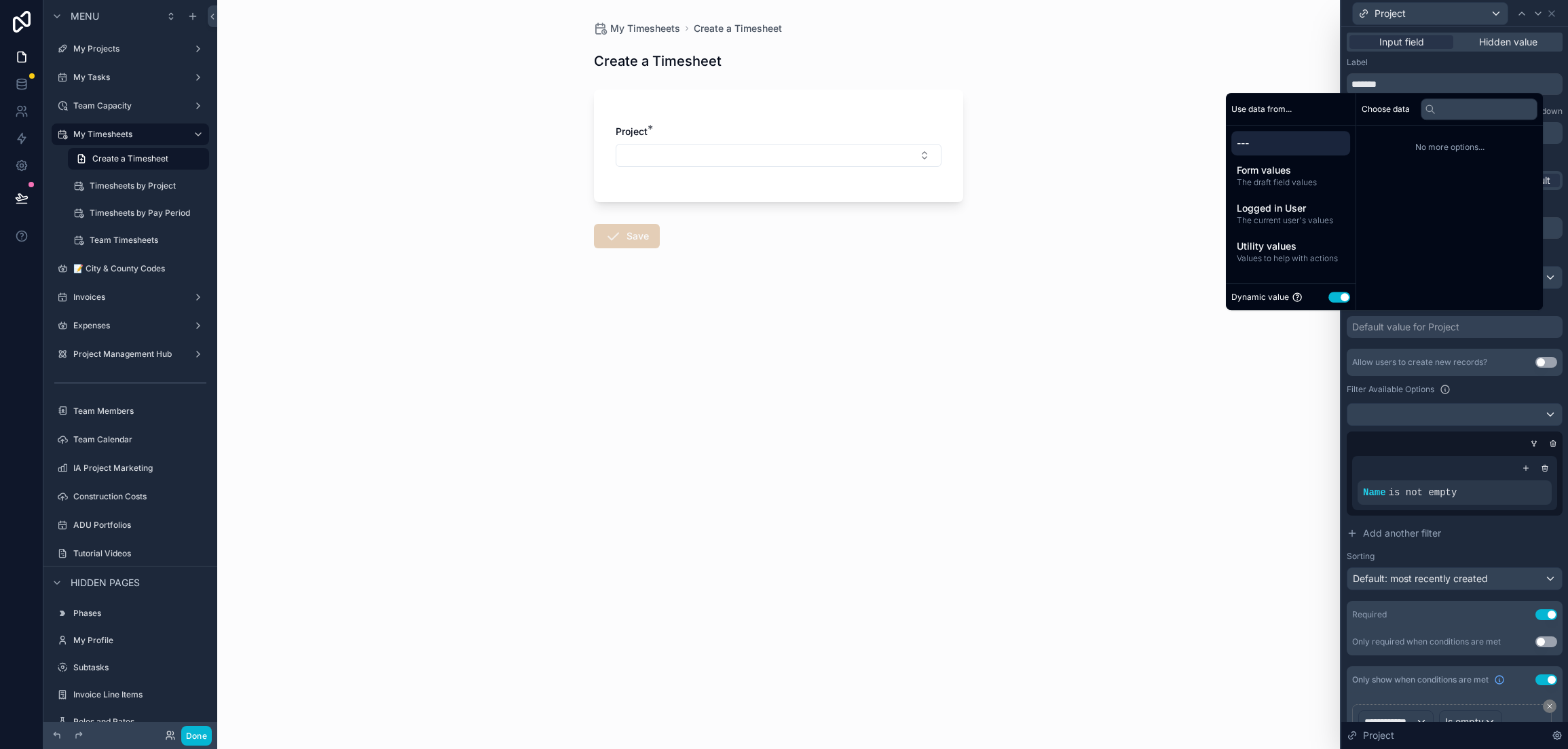
click at [1446, 325] on div "Default value for Project" at bounding box center [1406, 327] width 107 height 14
click at [1452, 345] on div "Placeholder Display field as Default Default value Default value for Project Al…" at bounding box center [1454, 428] width 216 height 455
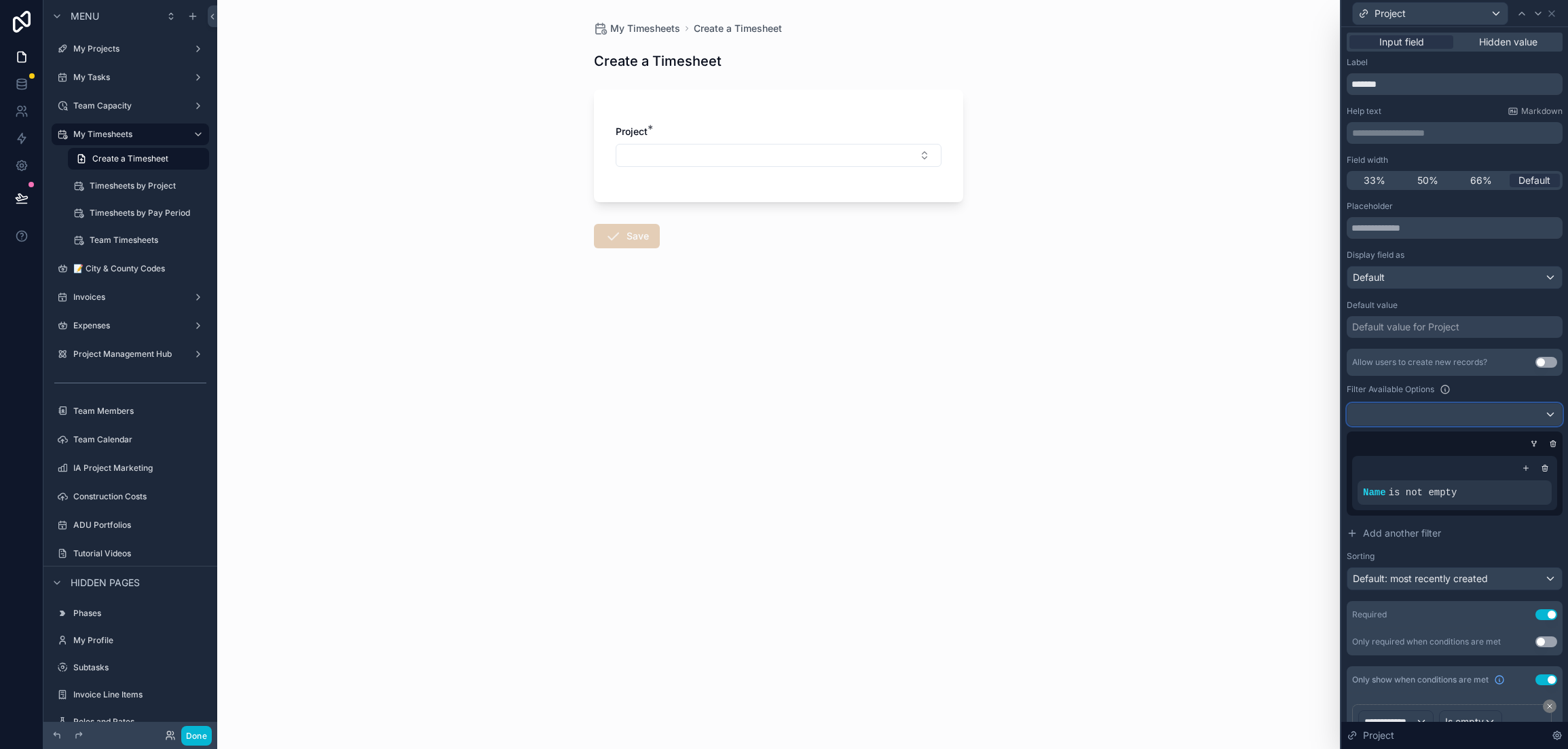
click at [1440, 410] on div at bounding box center [1454, 414] width 214 height 22
click at [1444, 408] on div at bounding box center [1454, 374] width 227 height 749
click at [1515, 483] on icon at bounding box center [1517, 483] width 5 height 5
click at [1389, 535] on span "Add another filter" at bounding box center [1402, 533] width 78 height 14
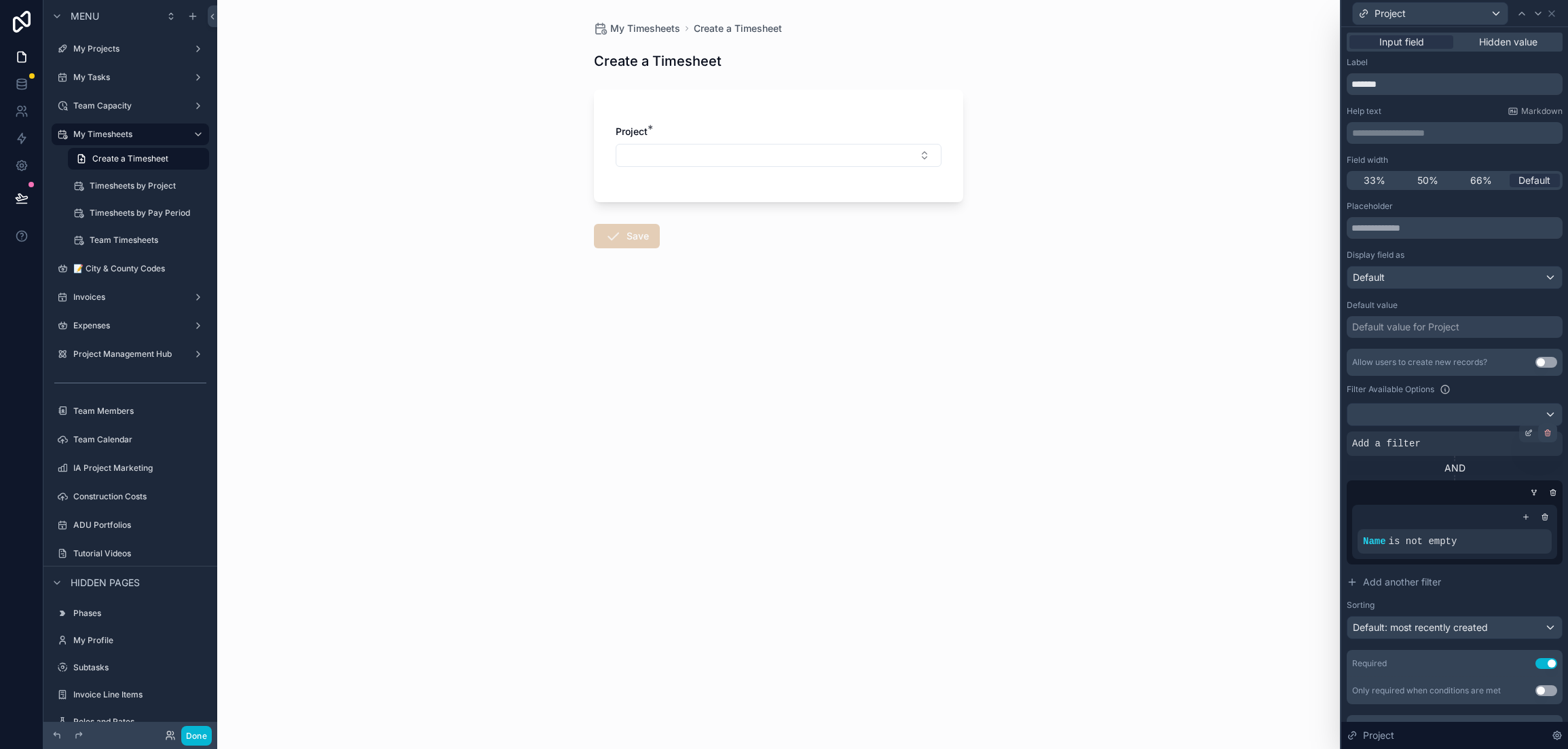
click at [1543, 429] on icon at bounding box center [1547, 433] width 9 height 9
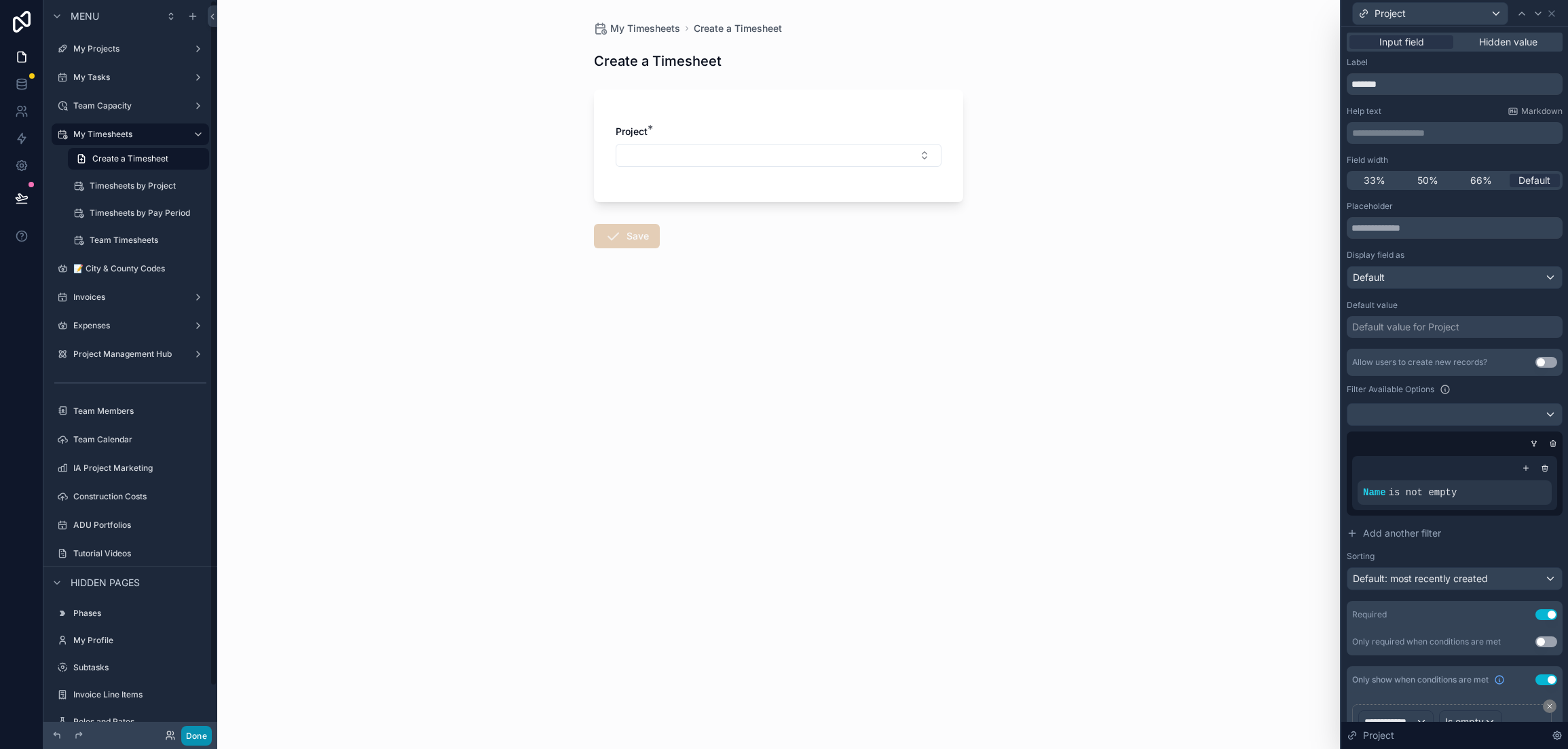
click at [196, 733] on button "Done" at bounding box center [196, 735] width 31 height 19
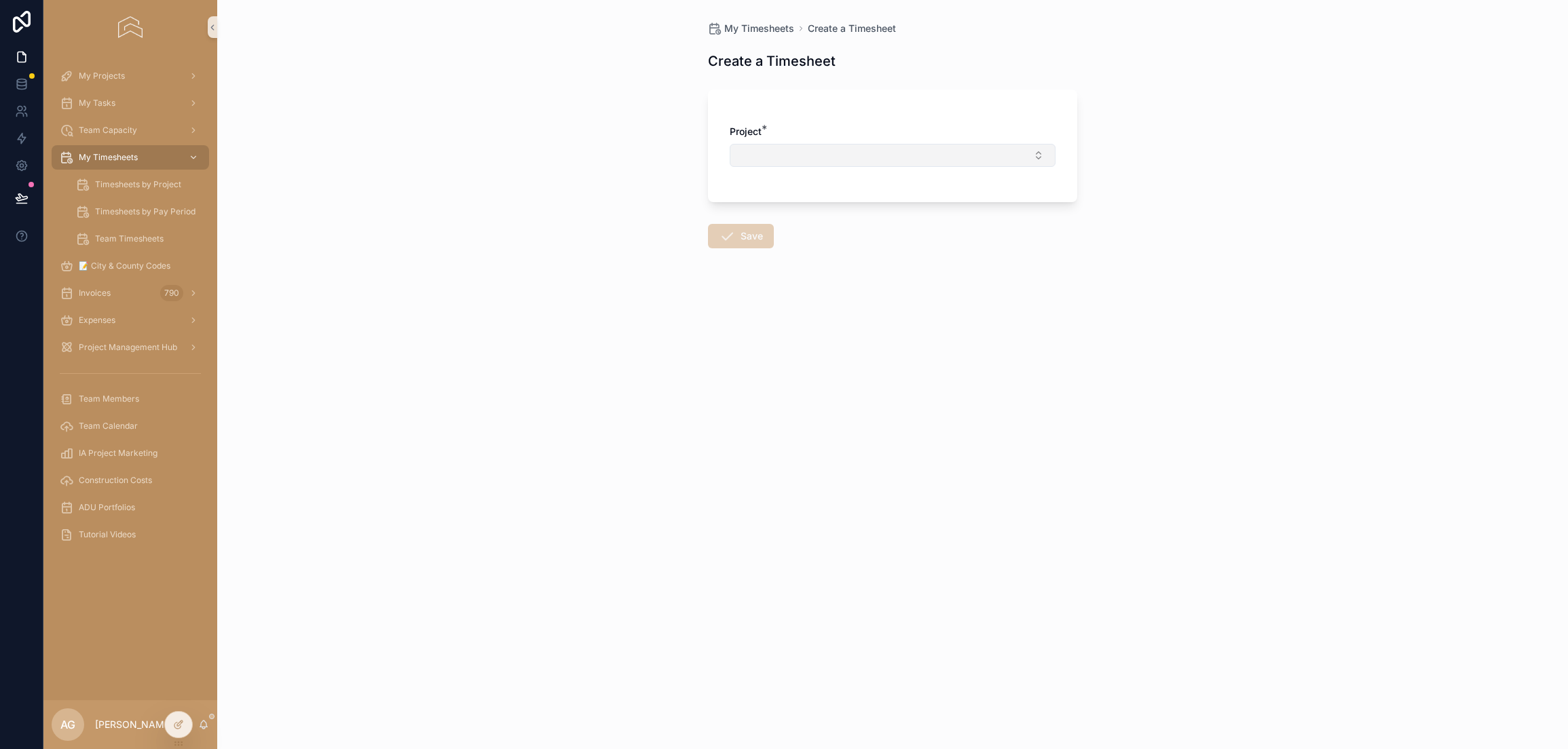
click at [1041, 145] on button "Select Button" at bounding box center [892, 155] width 326 height 23
type input "*******"
click at [917, 232] on div "[STREET_ADDRESS]" at bounding box center [892, 230] width 319 height 22
click at [914, 216] on button "Select Button" at bounding box center [892, 214] width 326 height 23
click at [908, 156] on button "[STREET_ADDRESS]" at bounding box center [892, 156] width 326 height 26
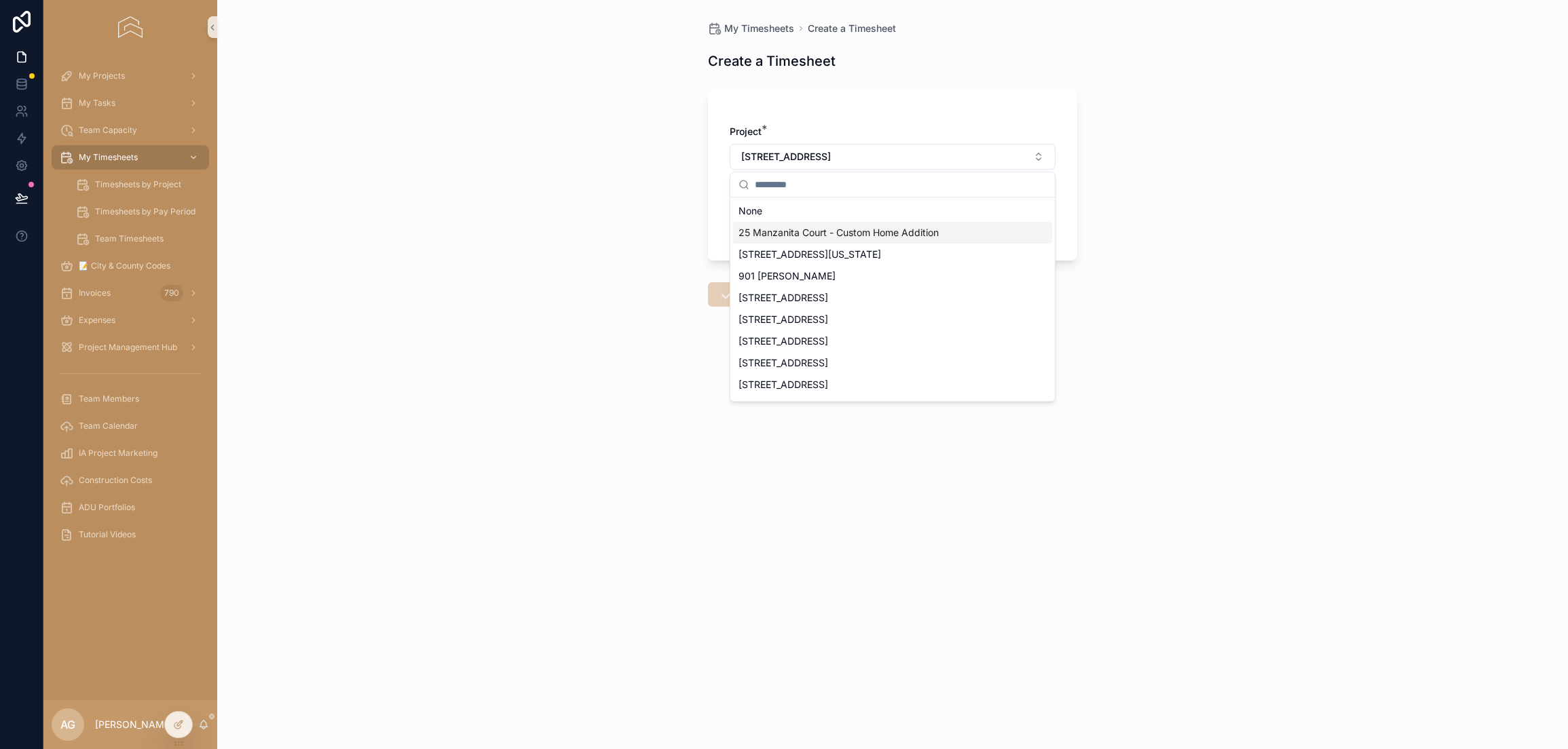
click at [884, 233] on span "25 Manzanita Court - Custom Home Addition" at bounding box center [838, 233] width 200 height 14
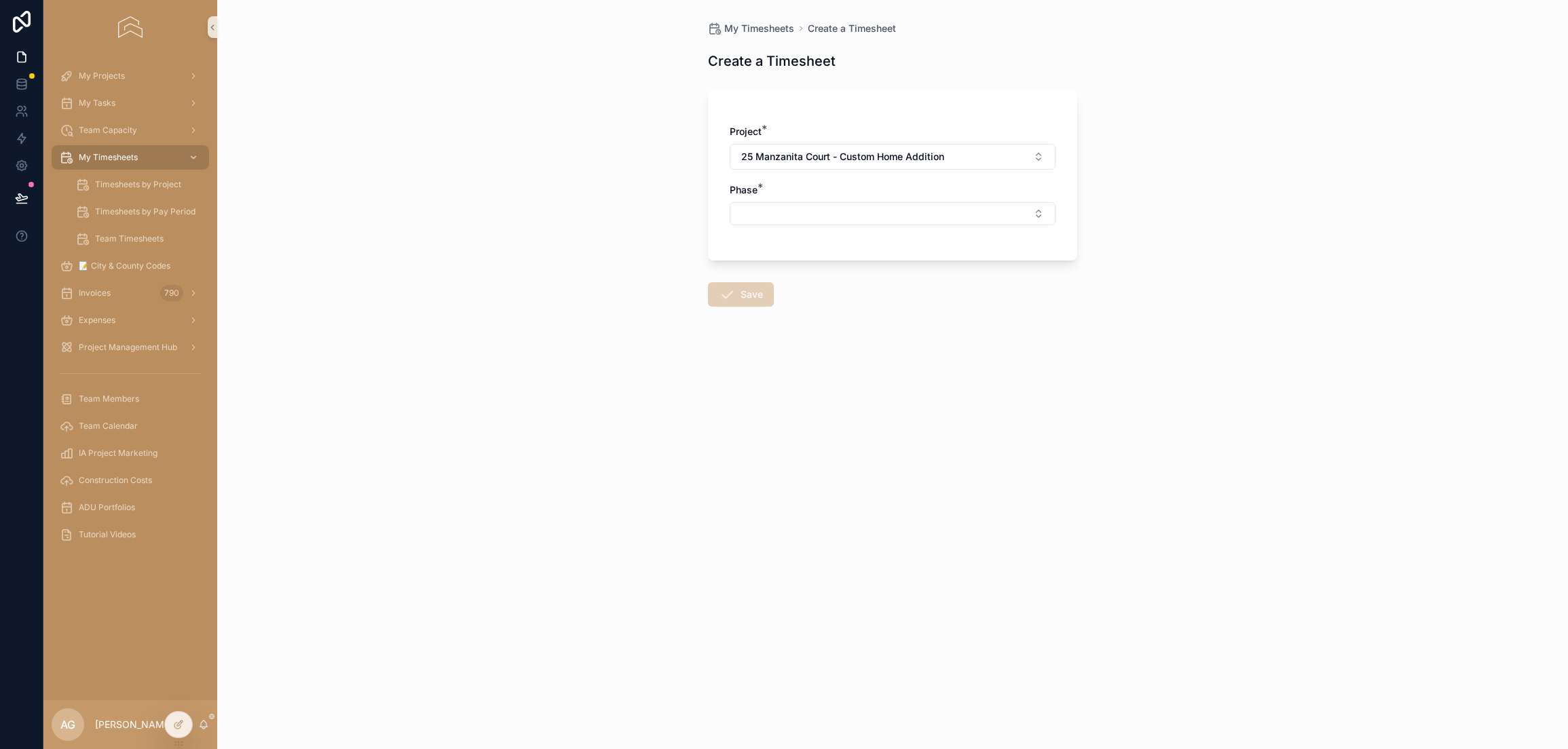
click at [1166, 180] on div "My Timesheets Create a Timesheet Create a Timesheet Project * [STREET_ADDRESS] …" at bounding box center [892, 374] width 1351 height 749
click at [856, 153] on span "25 Manzanita Court - Custom Home Addition" at bounding box center [843, 157] width 203 height 14
type input "****"
click at [908, 359] on form "Project * [STREET_ADDRESS] - Custom Home Addition Phase * Save" at bounding box center [893, 237] width 370 height 312
click at [177, 717] on div at bounding box center [178, 724] width 27 height 26
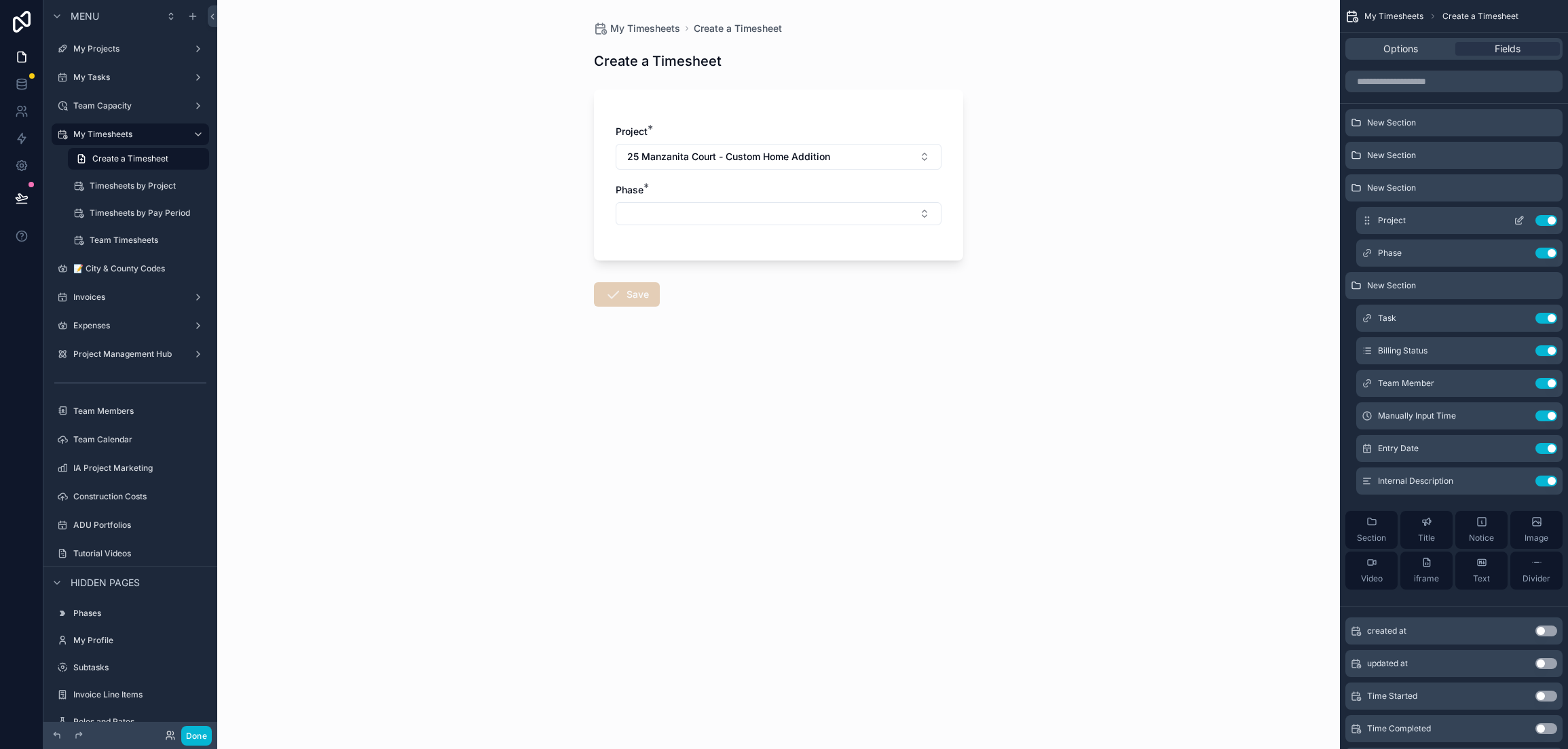
click at [1514, 221] on icon "scrollable content" at bounding box center [1519, 220] width 11 height 11
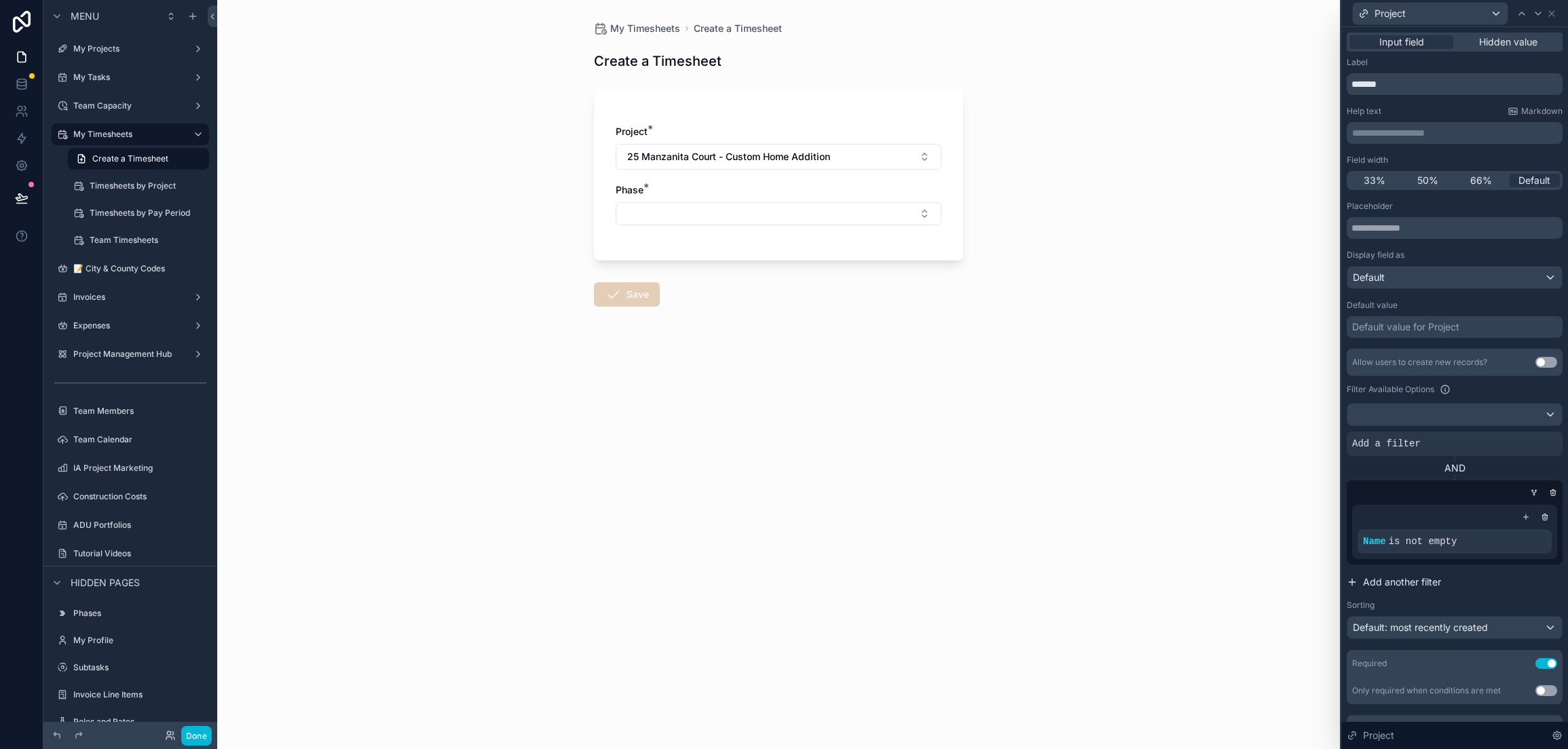
click at [1432, 587] on span "Add another filter" at bounding box center [1402, 582] width 78 height 14
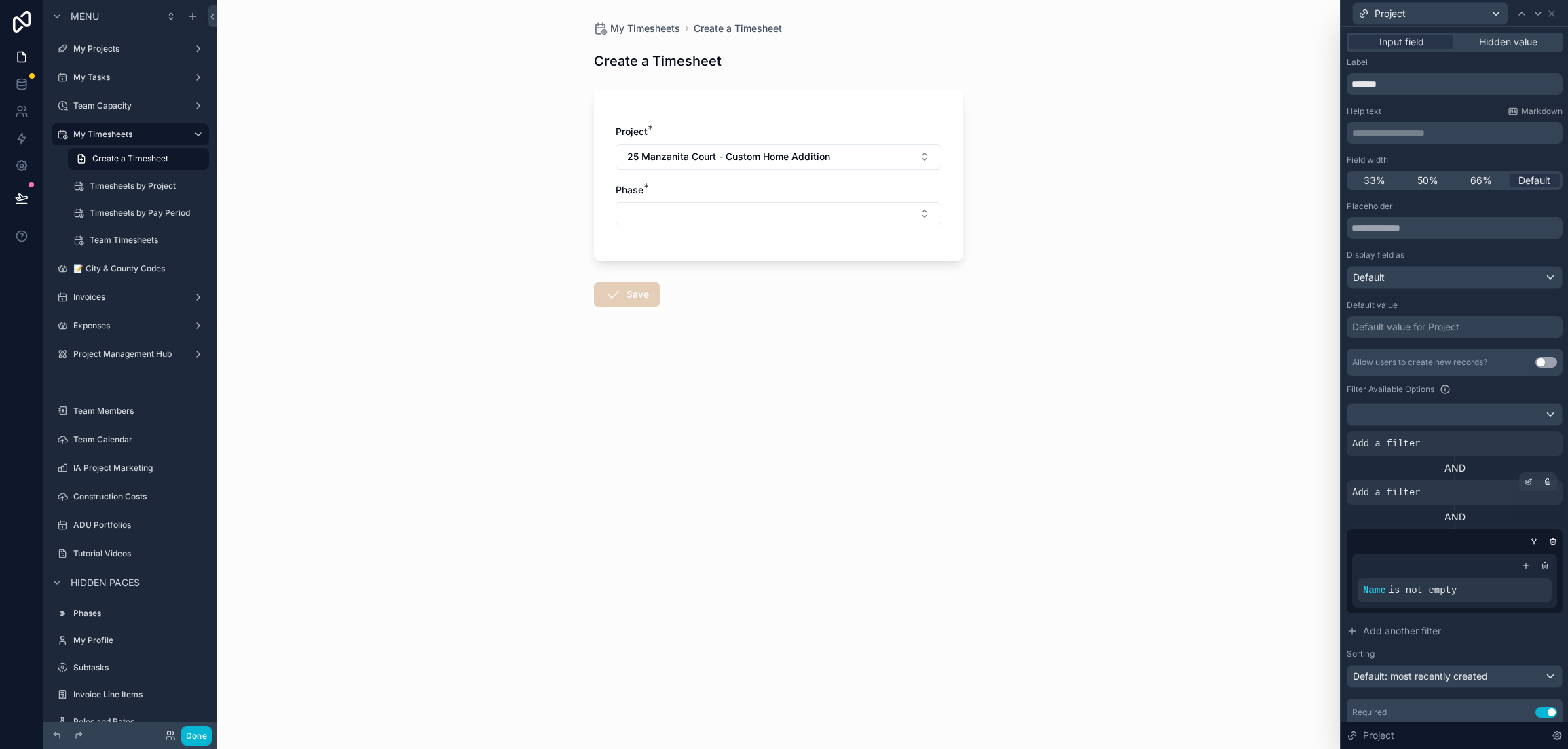
click at [1408, 493] on span "Add a filter" at bounding box center [1386, 493] width 69 height 14
click at [1525, 481] on icon at bounding box center [1529, 482] width 9 height 9
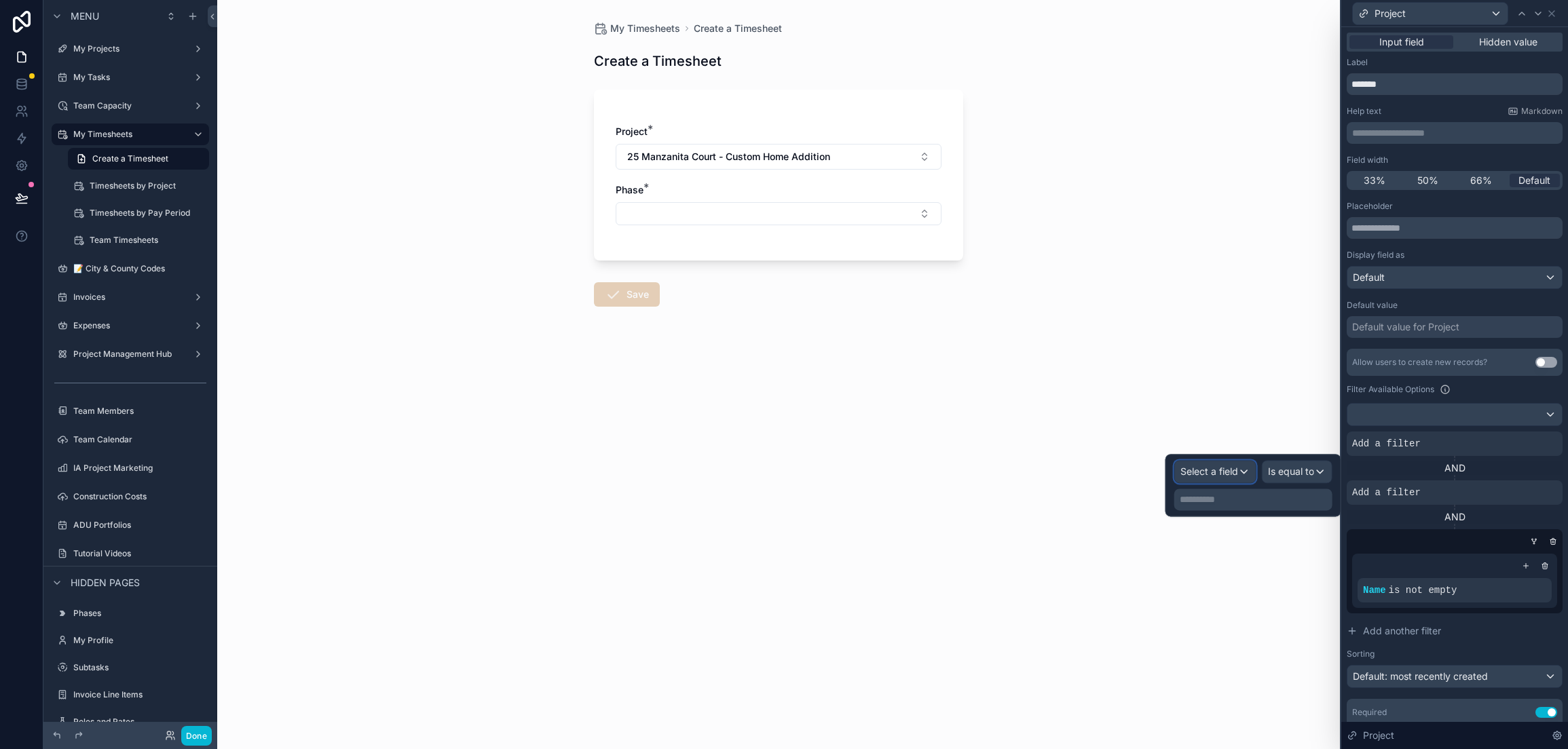
click at [1236, 465] on span "Select a field" at bounding box center [1209, 472] width 58 height 14
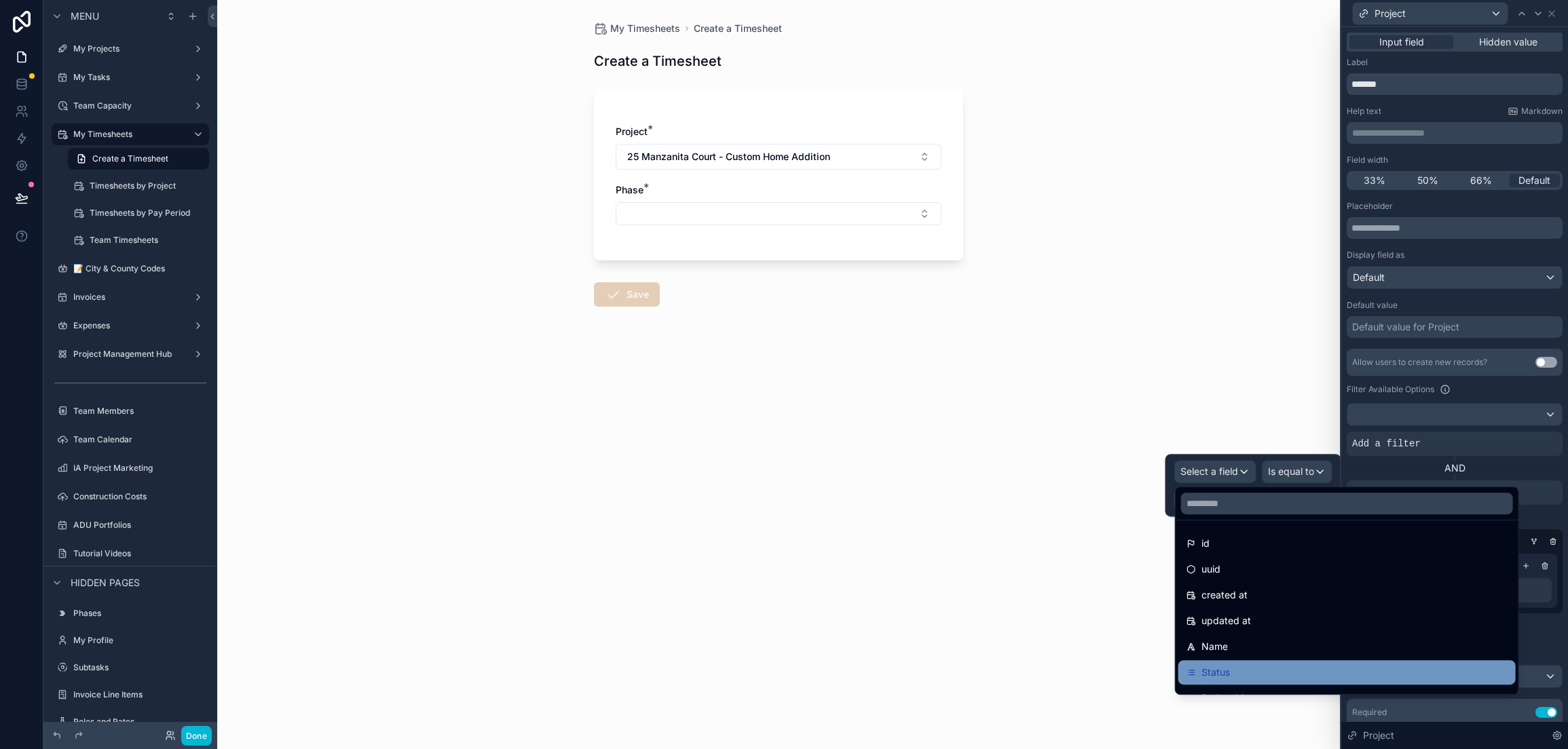
click at [1235, 667] on div "Status" at bounding box center [1346, 672] width 321 height 16
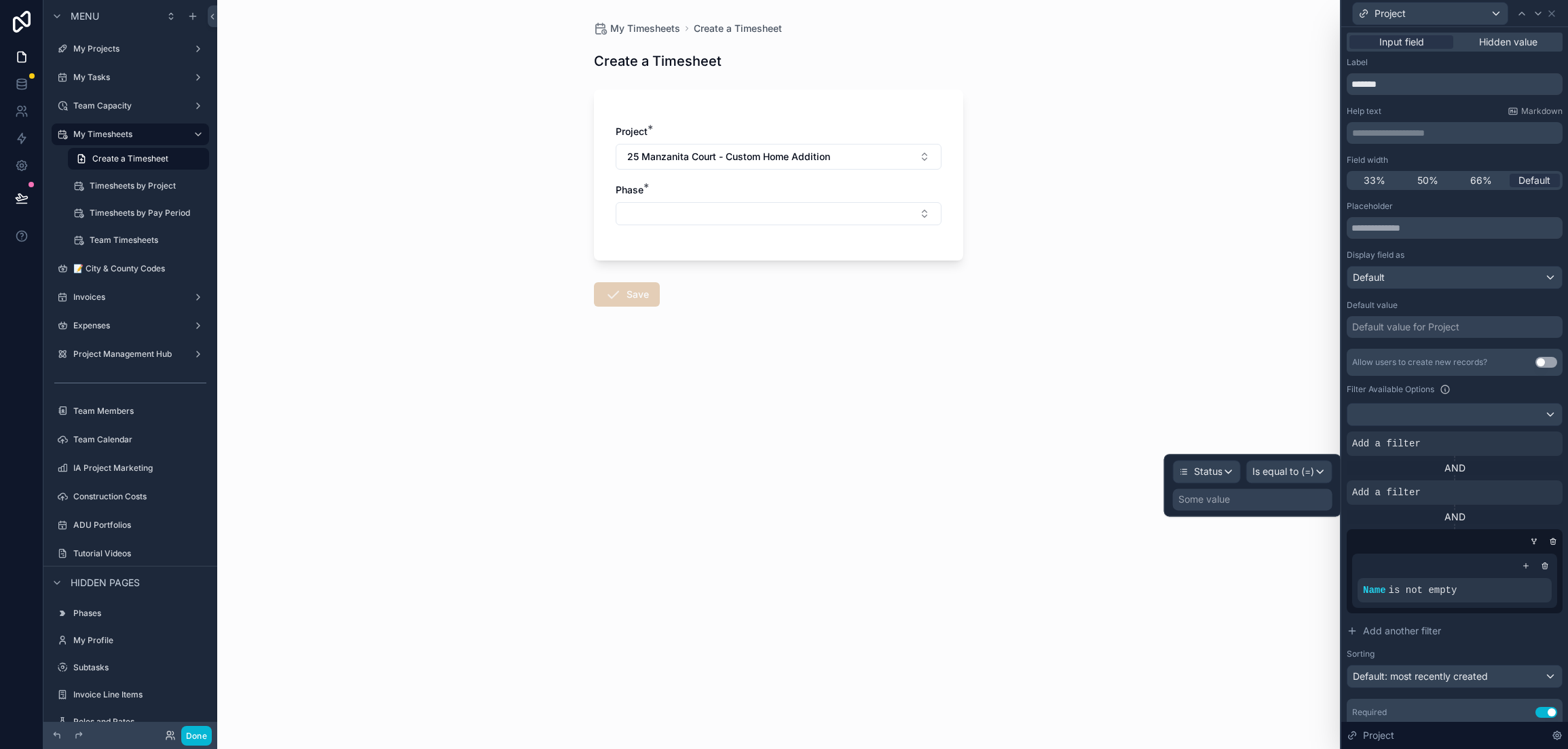
click at [1270, 492] on div "Some value" at bounding box center [1253, 499] width 159 height 22
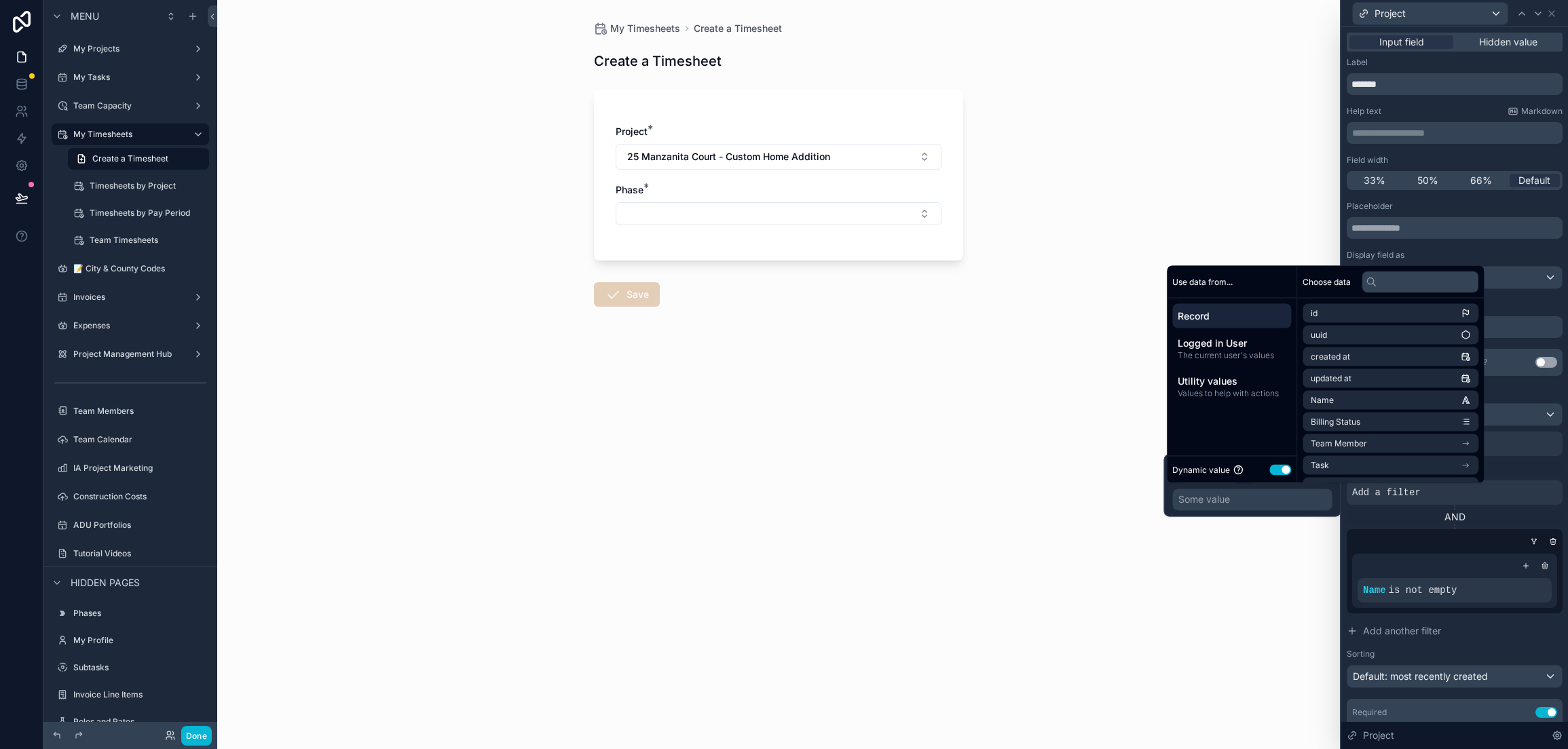
click at [1283, 475] on div "Dynamic value Use setting" at bounding box center [1232, 470] width 119 height 15
click at [1285, 470] on button "Use setting" at bounding box center [1280, 469] width 22 height 11
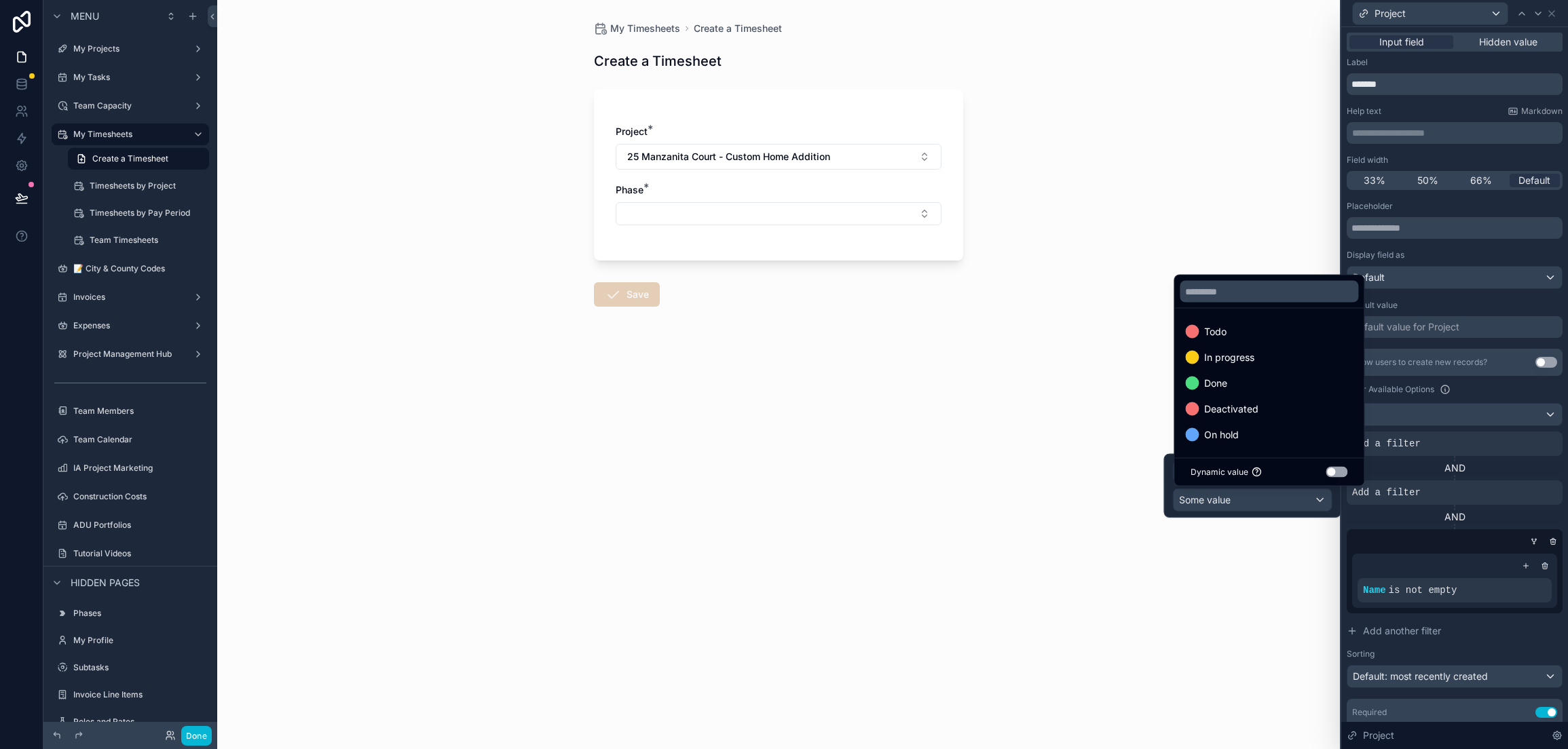
click at [1269, 508] on div at bounding box center [1252, 485] width 177 height 64
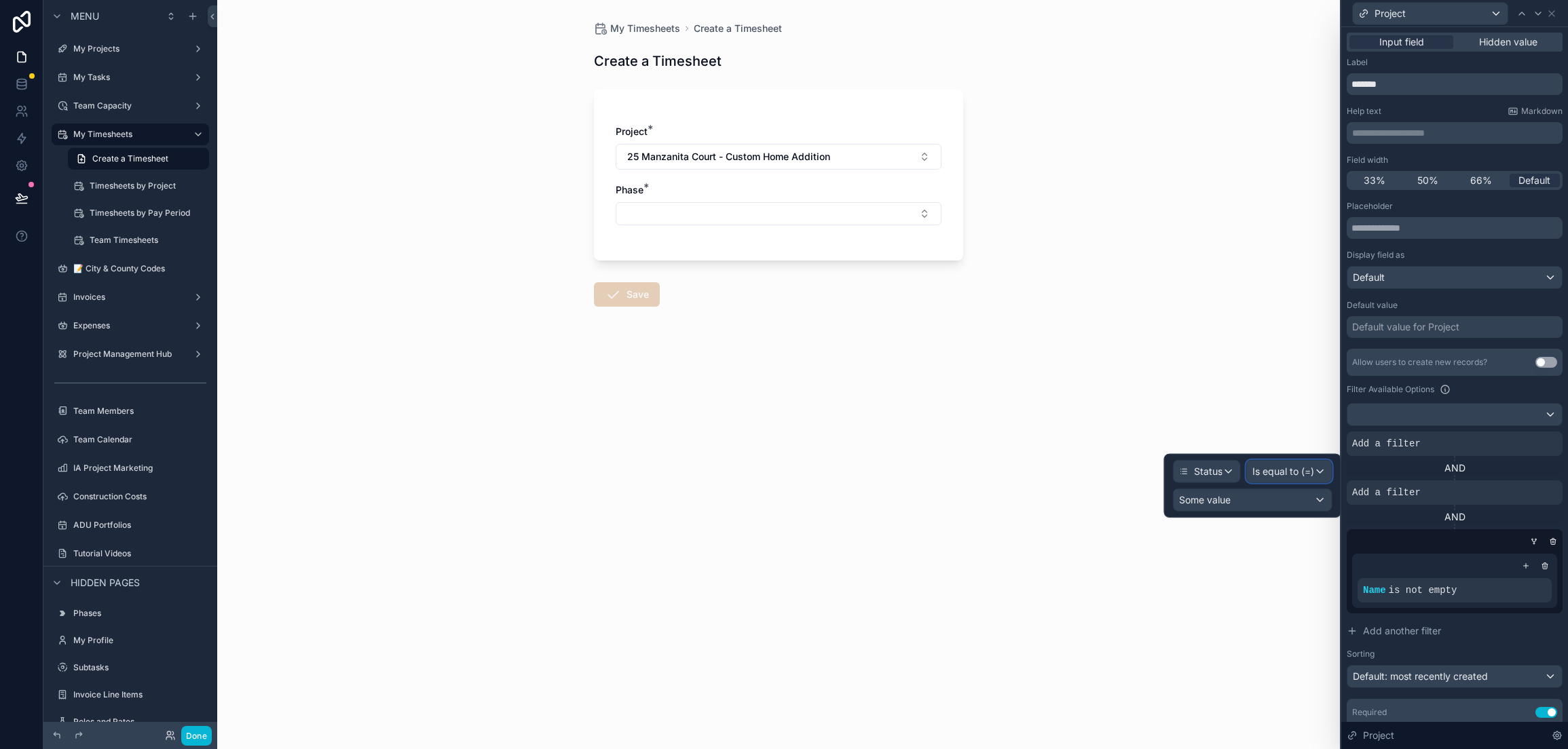
click at [1275, 475] on span "Is equal to (=)" at bounding box center [1283, 472] width 62 height 14
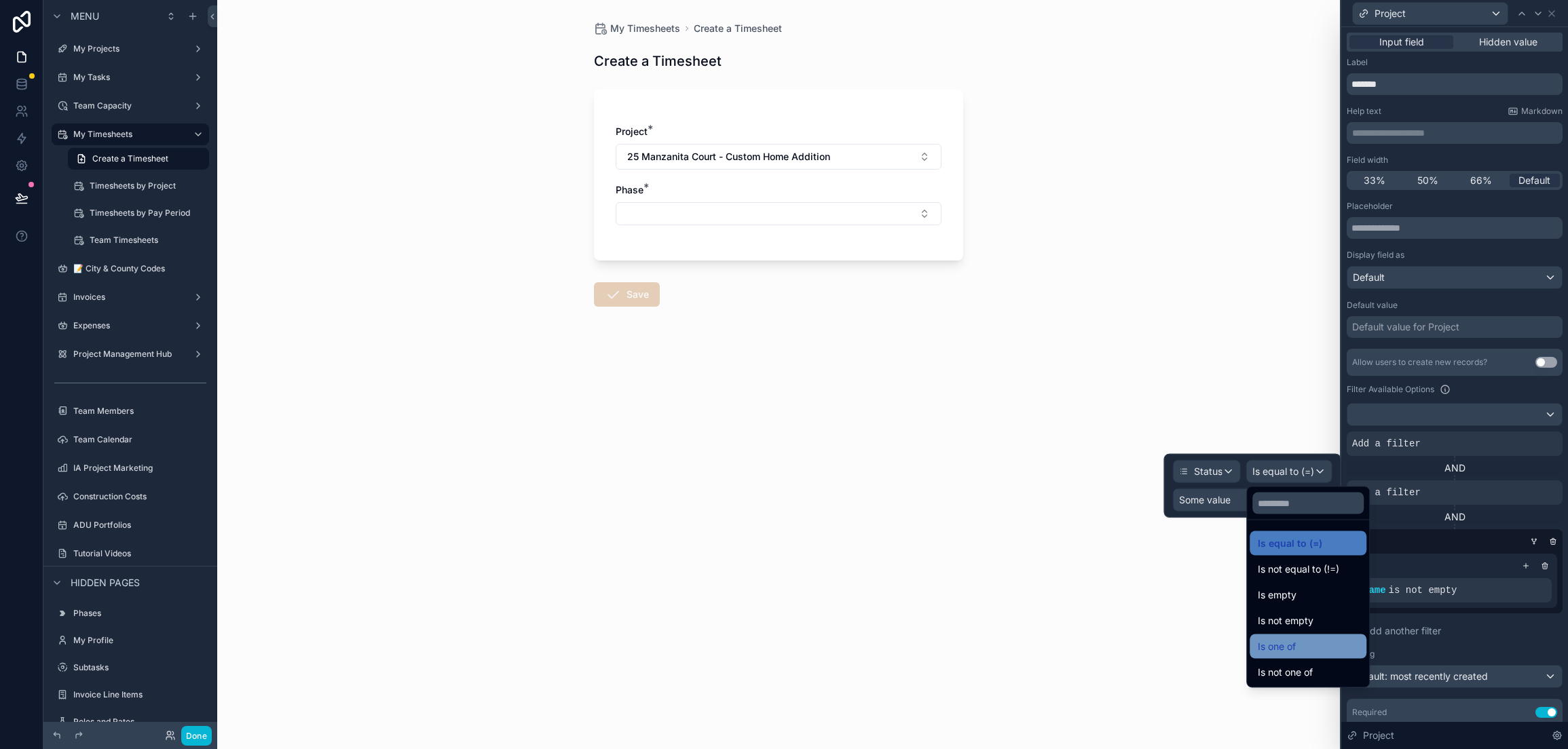
click at [1294, 648] on span "Is one of" at bounding box center [1277, 646] width 38 height 16
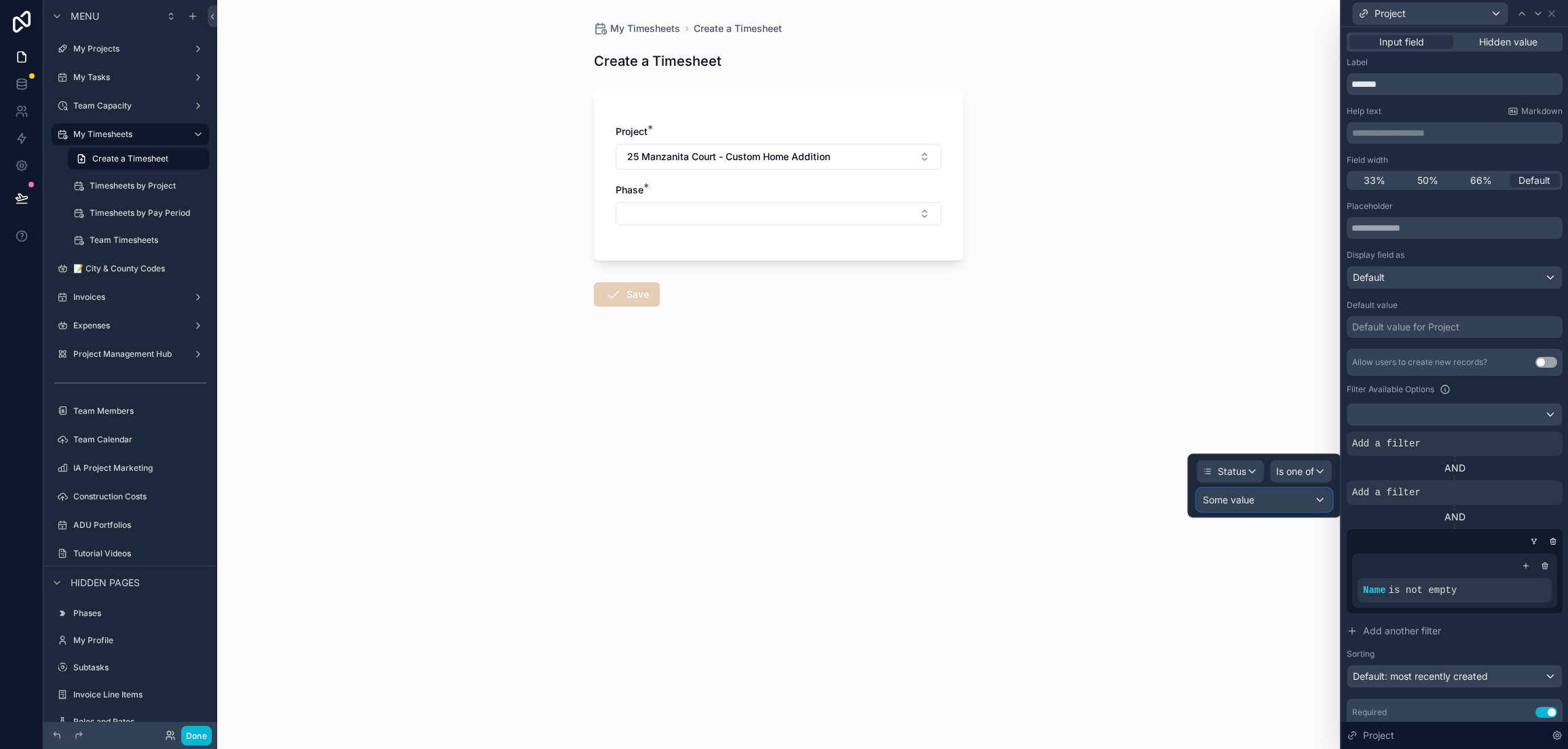
click at [1264, 499] on div "Some value" at bounding box center [1265, 500] width 135 height 22
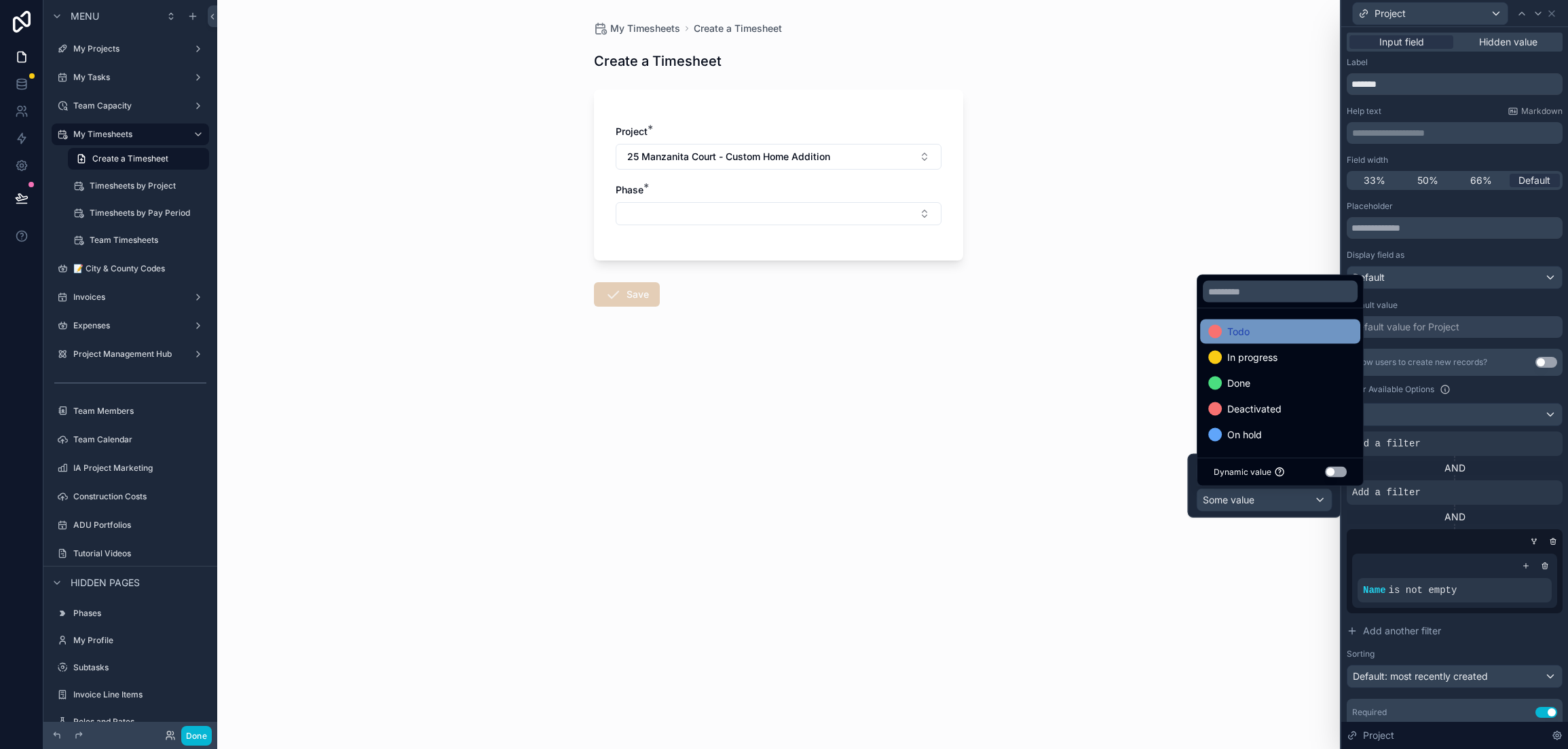
click at [1246, 338] on span "Todo" at bounding box center [1238, 332] width 22 height 16
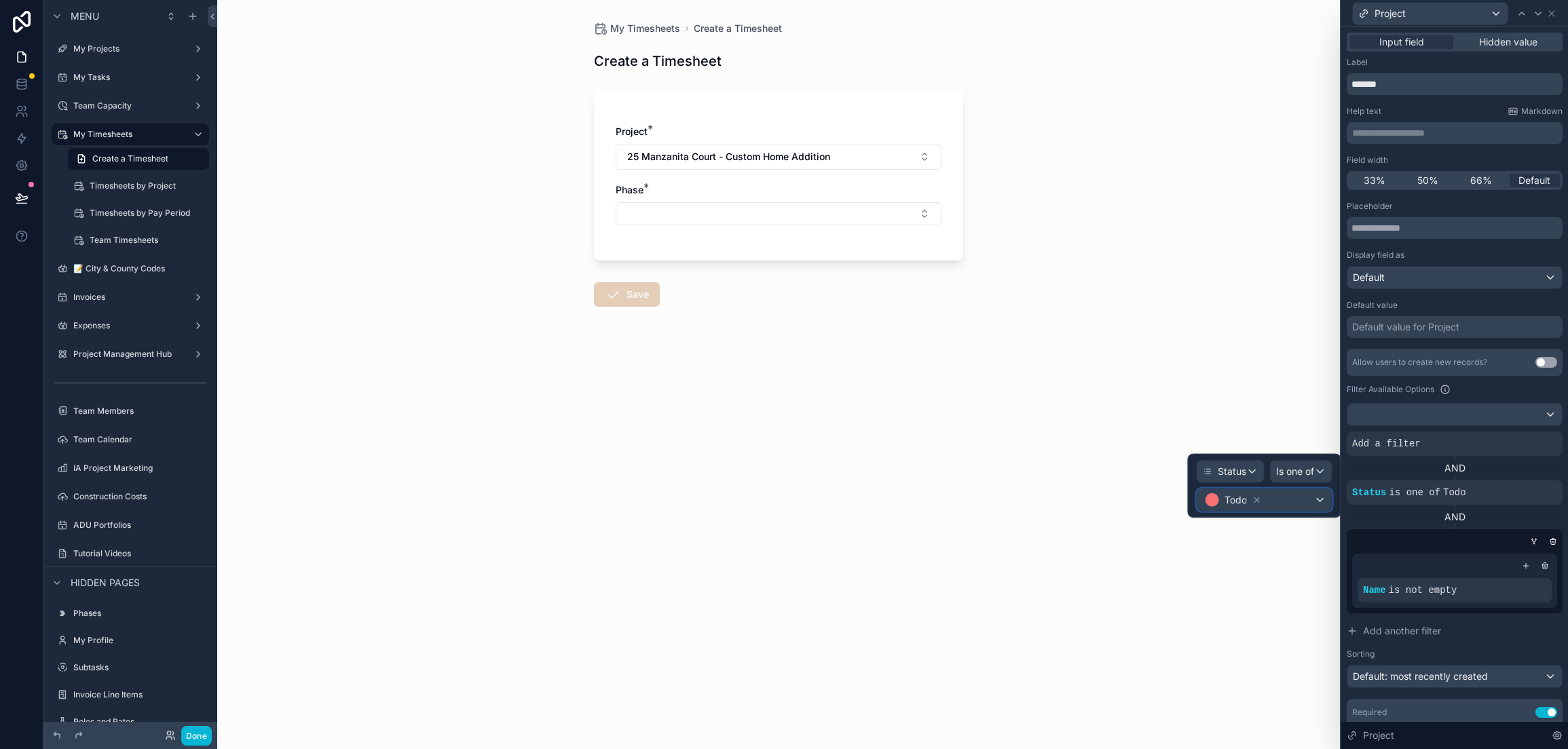
click at [1321, 498] on div "Todo" at bounding box center [1265, 500] width 135 height 22
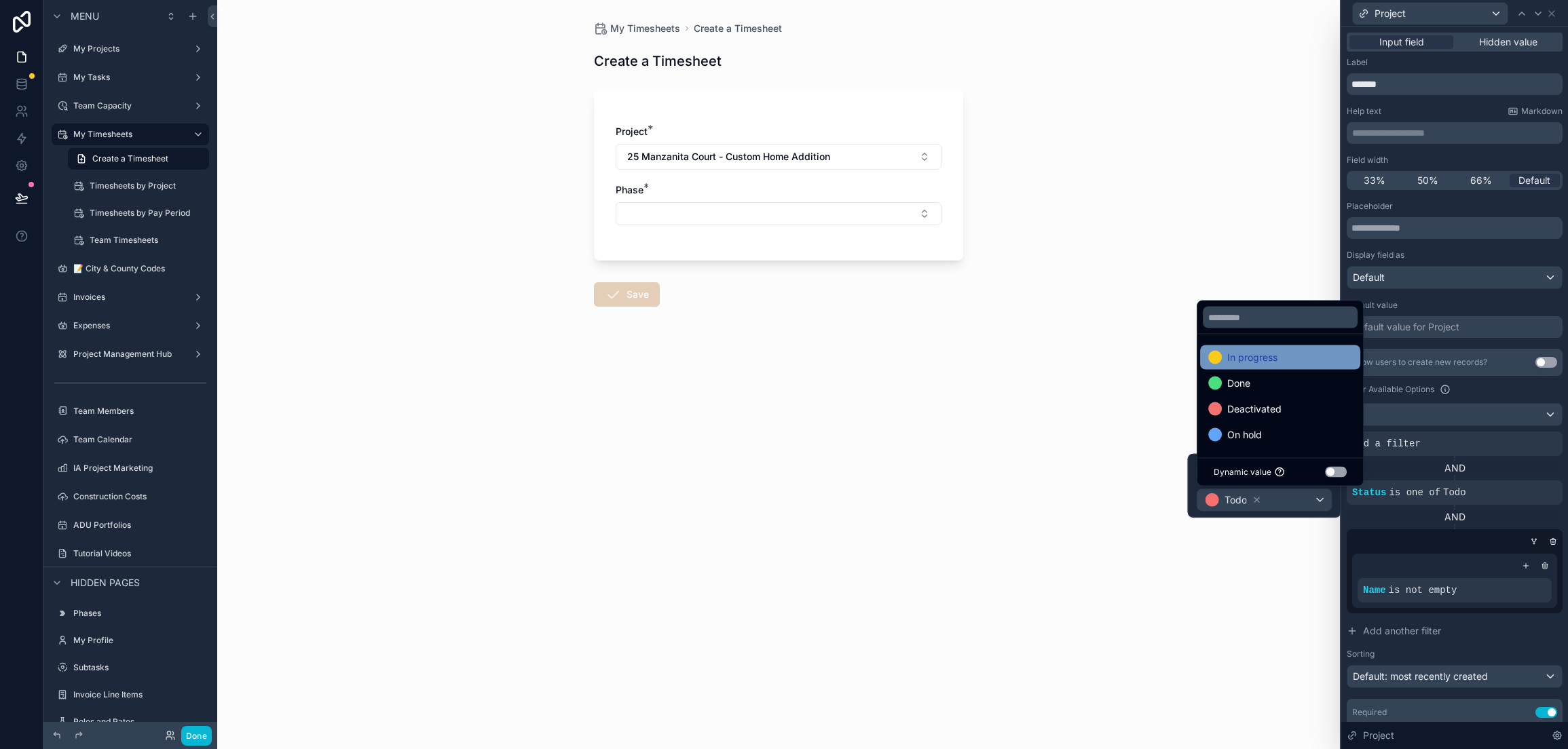
click at [1270, 358] on span "In progress" at bounding box center [1252, 357] width 50 height 16
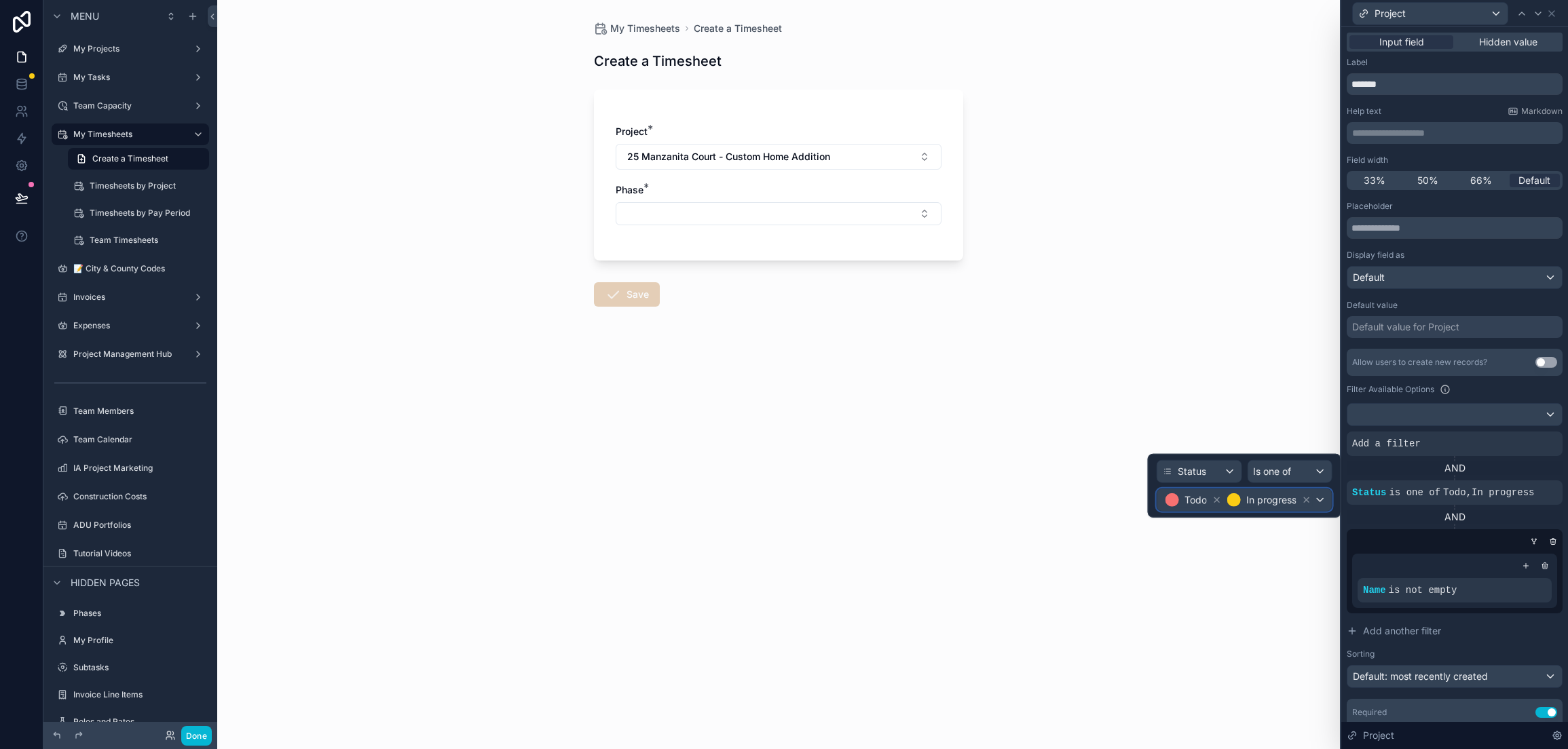
click at [1322, 500] on div "Todo In progress" at bounding box center [1245, 500] width 175 height 22
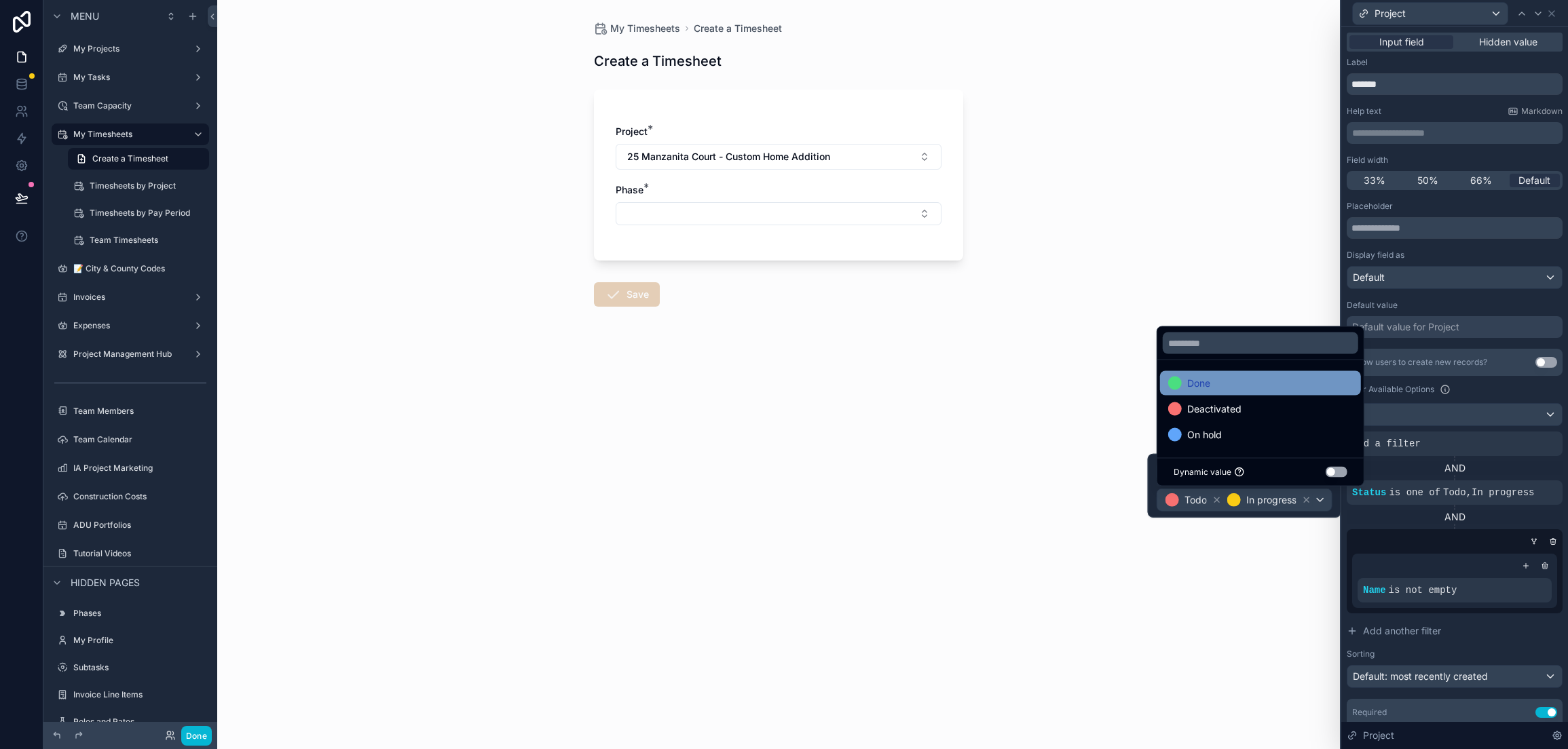
click at [1293, 392] on div "Done" at bounding box center [1260, 383] width 201 height 25
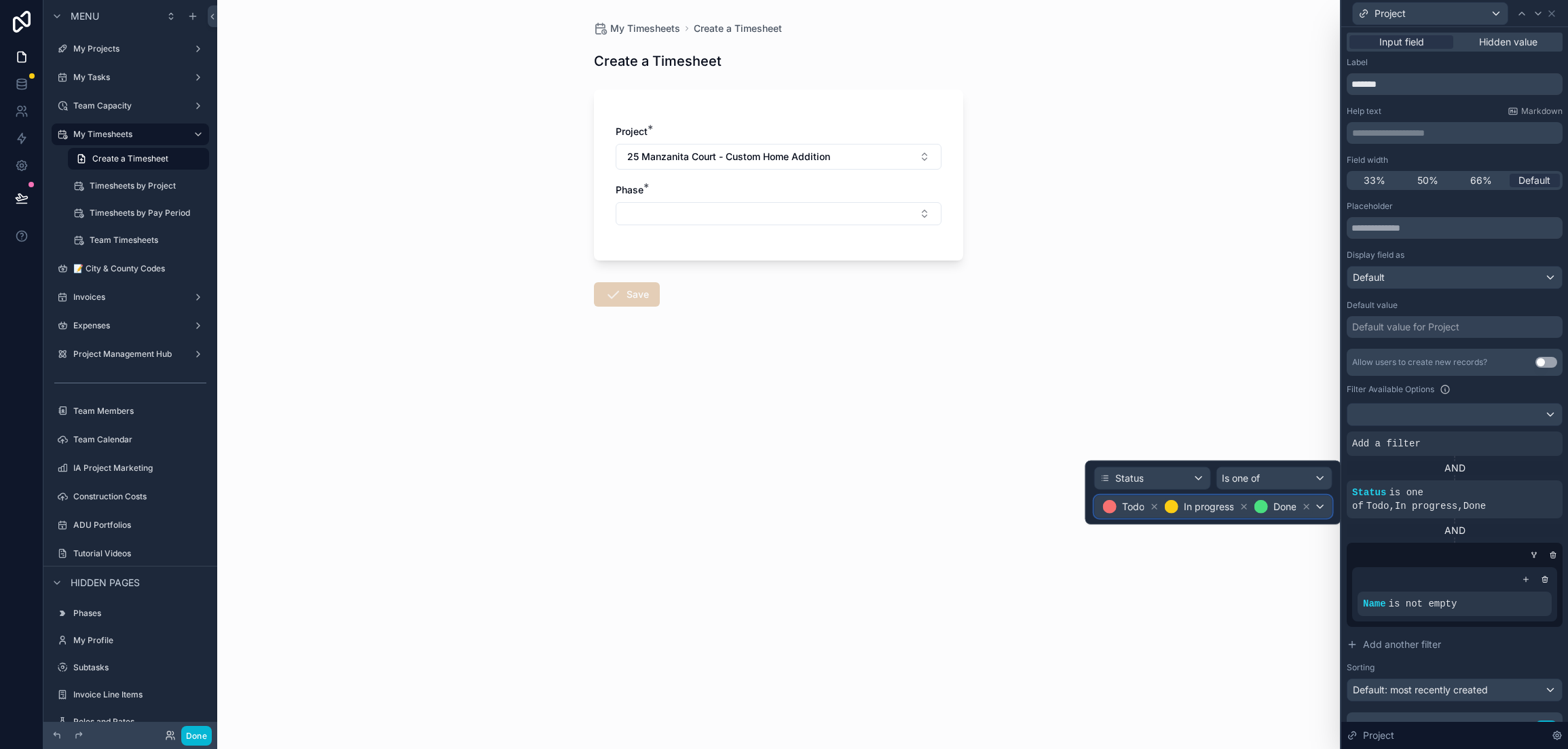
click at [1321, 509] on div "Todo In progress Done" at bounding box center [1213, 507] width 237 height 22
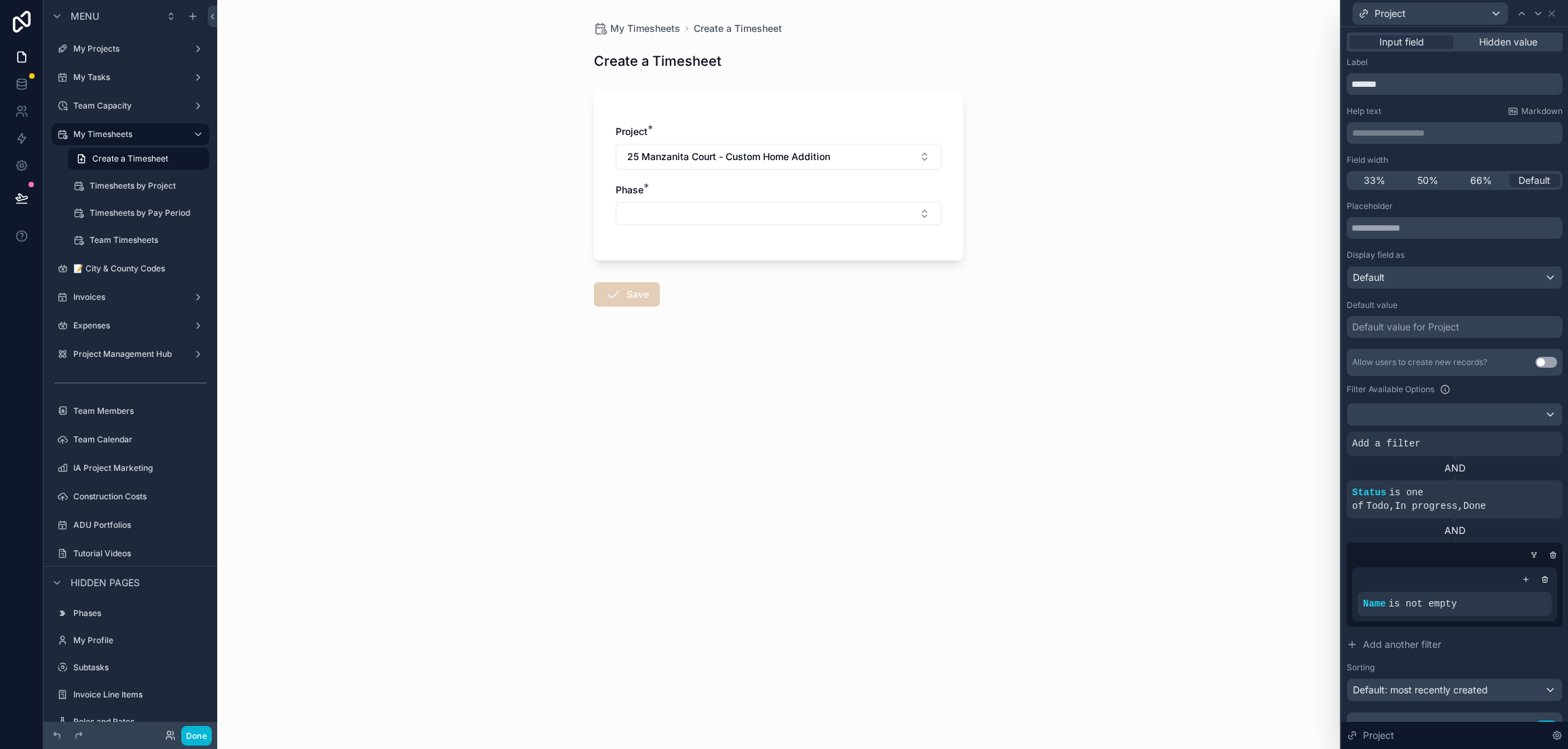
click at [1277, 560] on div "My Timesheets Create a Timesheet Create a Timesheet Project * [STREET_ADDRESS] …" at bounding box center [779, 374] width 1123 height 749
click at [1546, 431] on icon at bounding box center [1548, 434] width 5 height 5
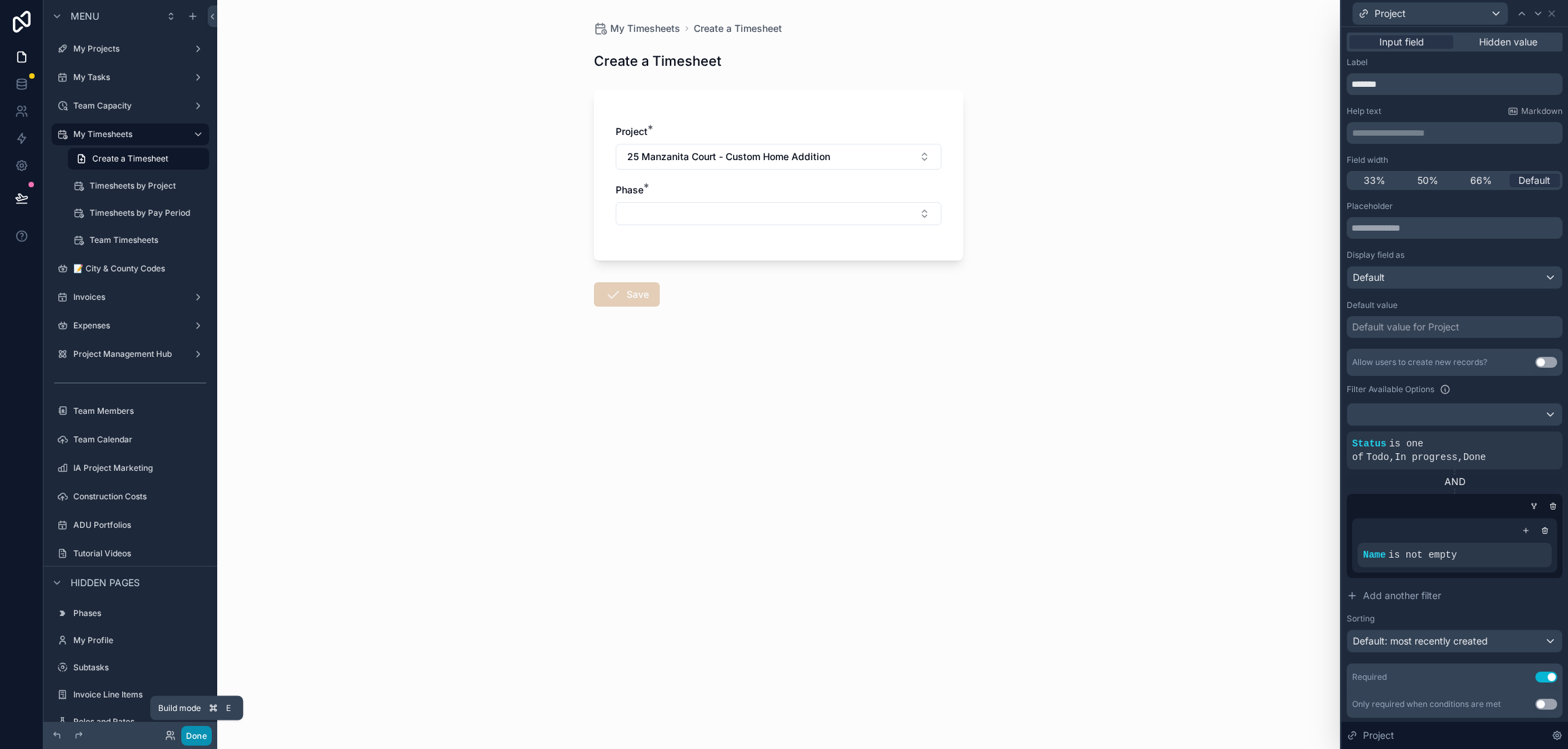
click at [203, 737] on button "Done" at bounding box center [196, 735] width 31 height 19
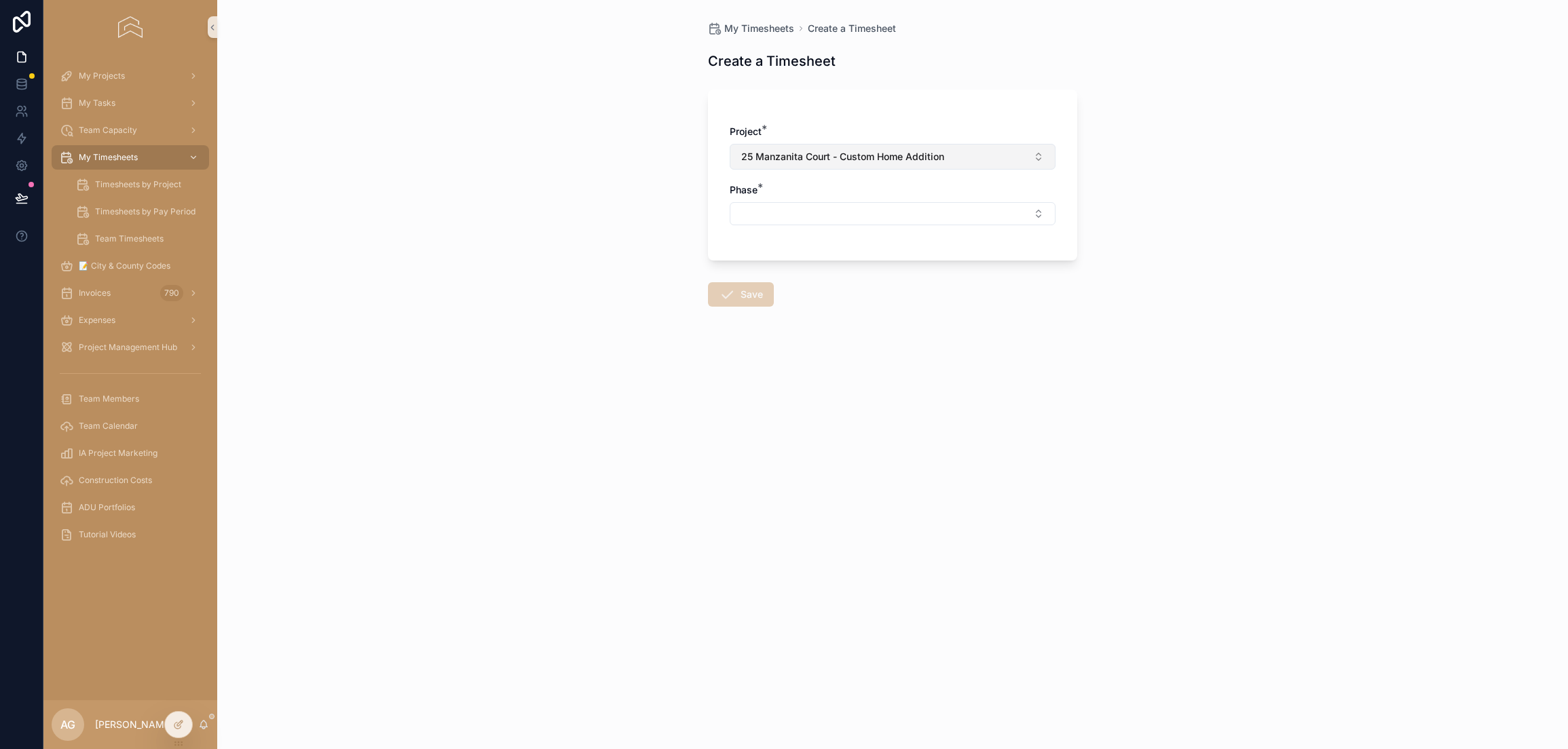
click at [942, 155] on span "25 Manzanita Court - Custom Home Addition" at bounding box center [843, 157] width 203 height 14
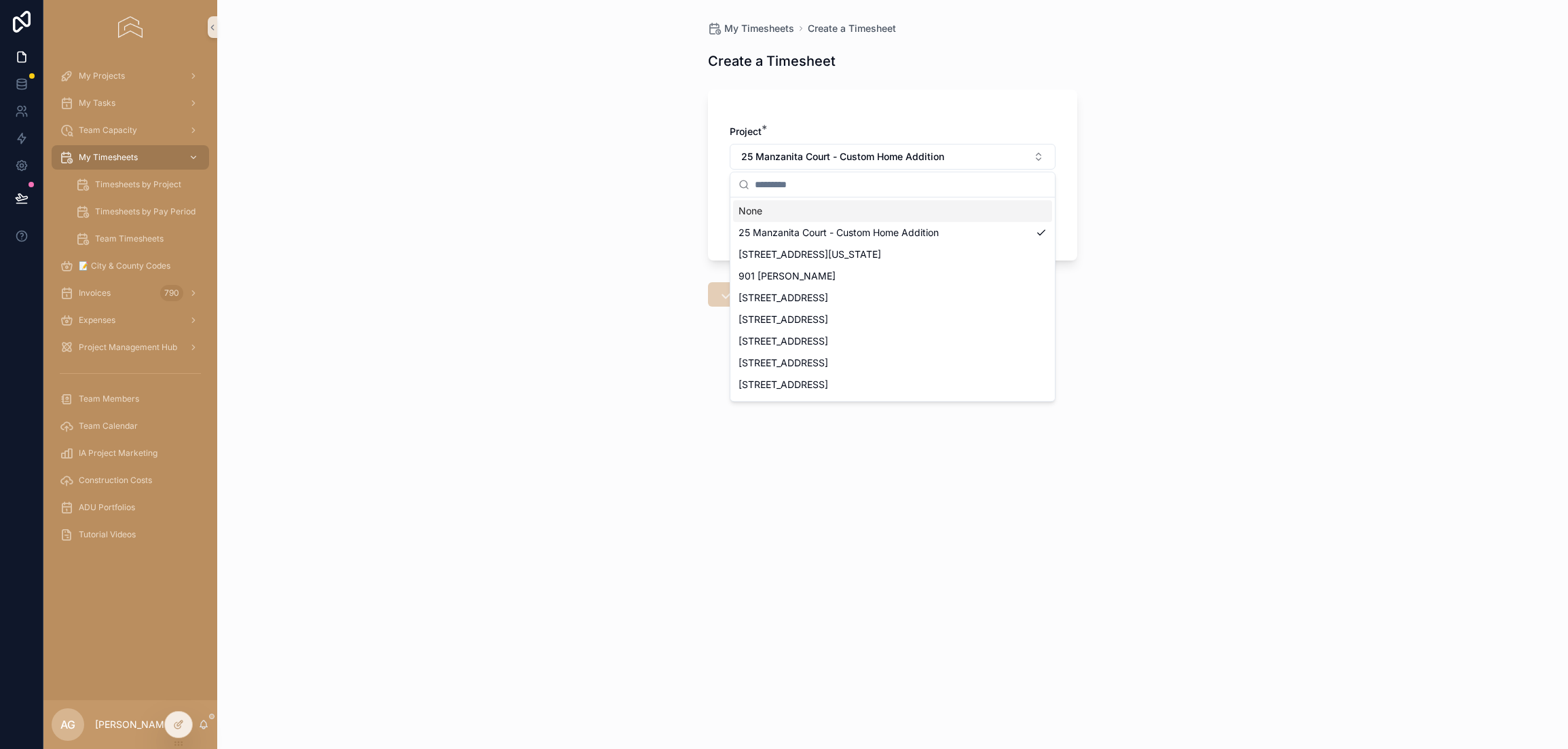
click at [1181, 156] on div "My Timesheets Create a Timesheet Create a Timesheet Project * [STREET_ADDRESS] …" at bounding box center [892, 374] width 1351 height 749
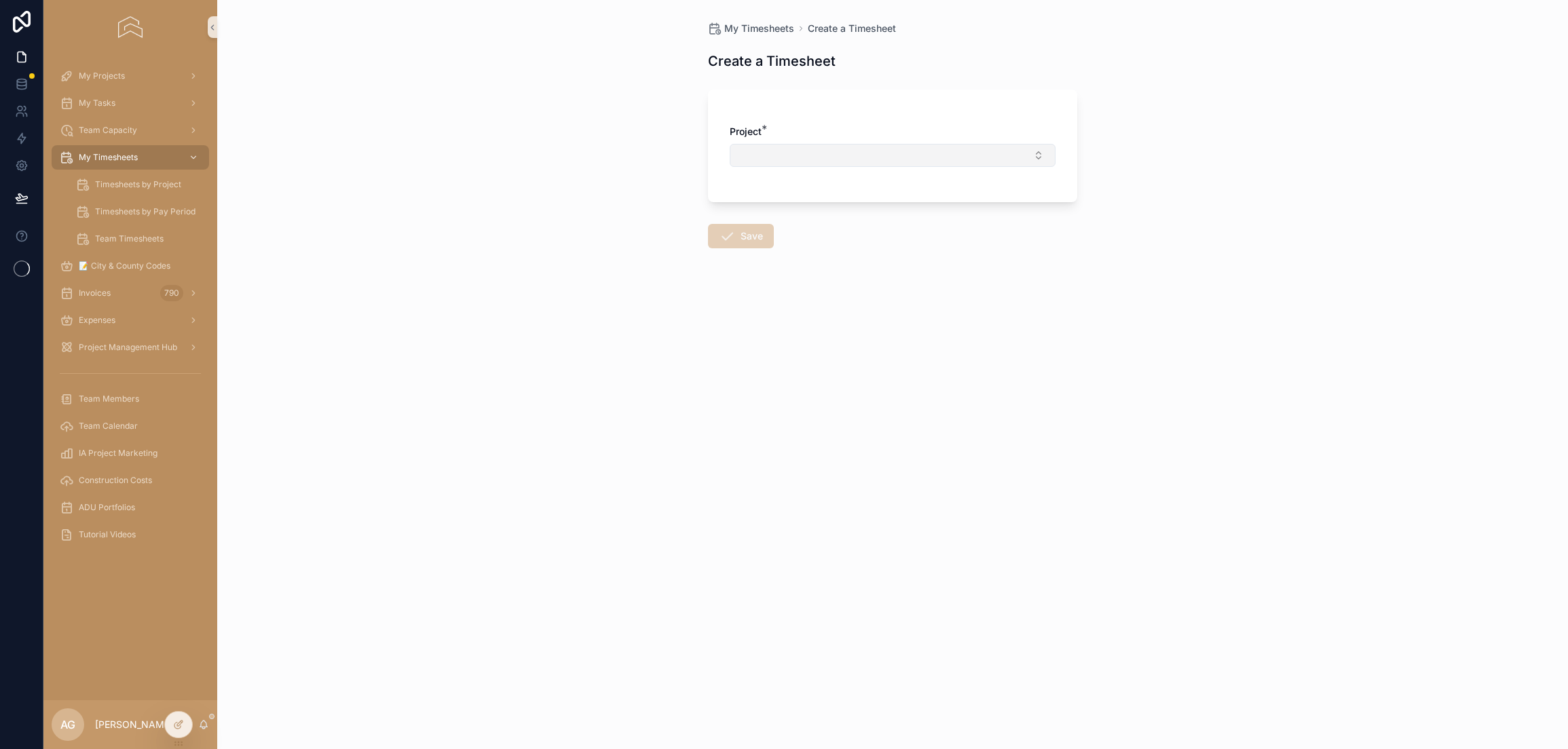
click at [888, 160] on button "Select Button" at bounding box center [892, 155] width 326 height 23
type input "*******"
click at [879, 209] on span "25 Manzanita Court - Custom Home Addition" at bounding box center [838, 209] width 200 height 14
click at [879, 209] on button "Select Button" at bounding box center [892, 214] width 326 height 23
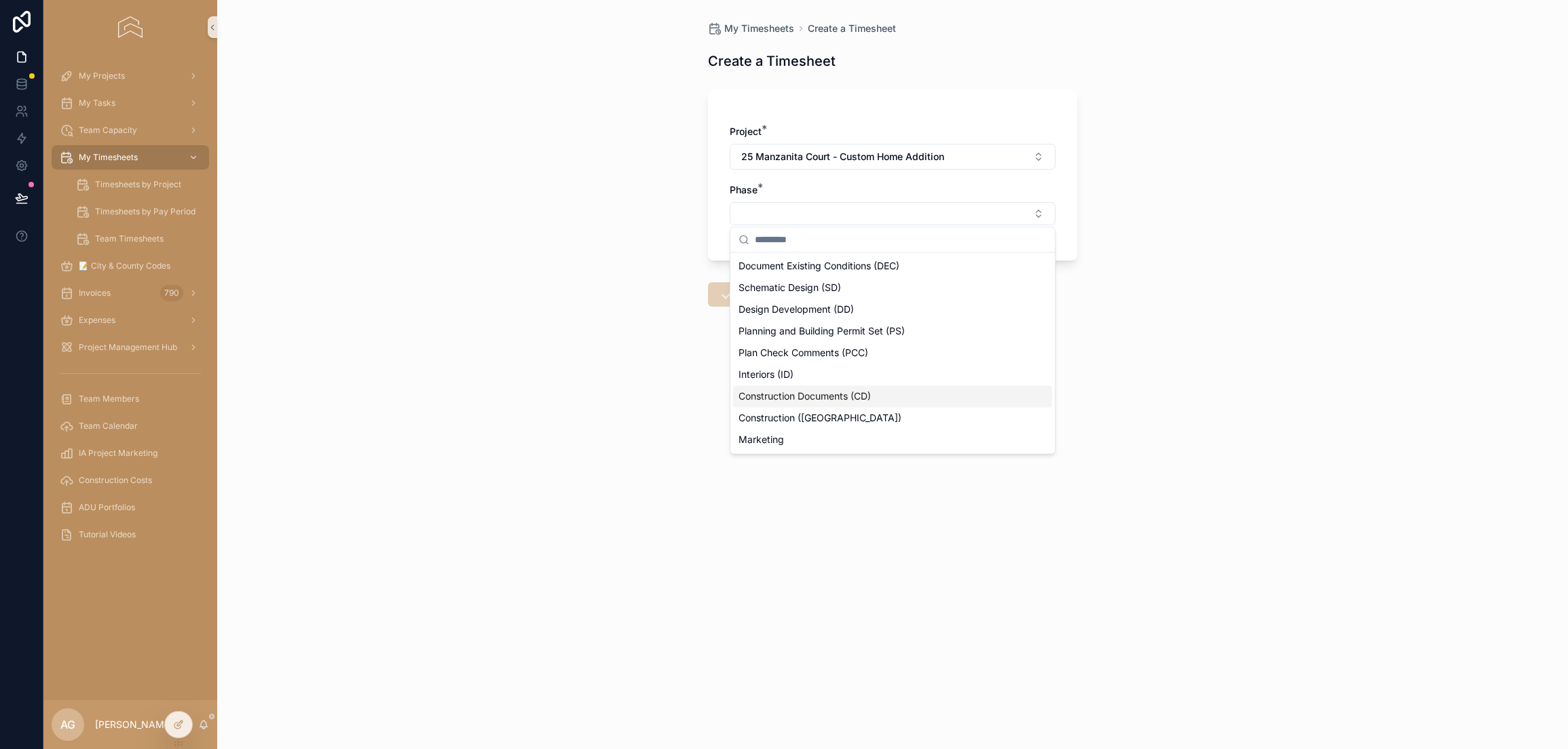
click at [913, 406] on div "Construction Documents (CD)" at bounding box center [892, 397] width 319 height 22
